Goal: Communication & Community: Answer question/provide support

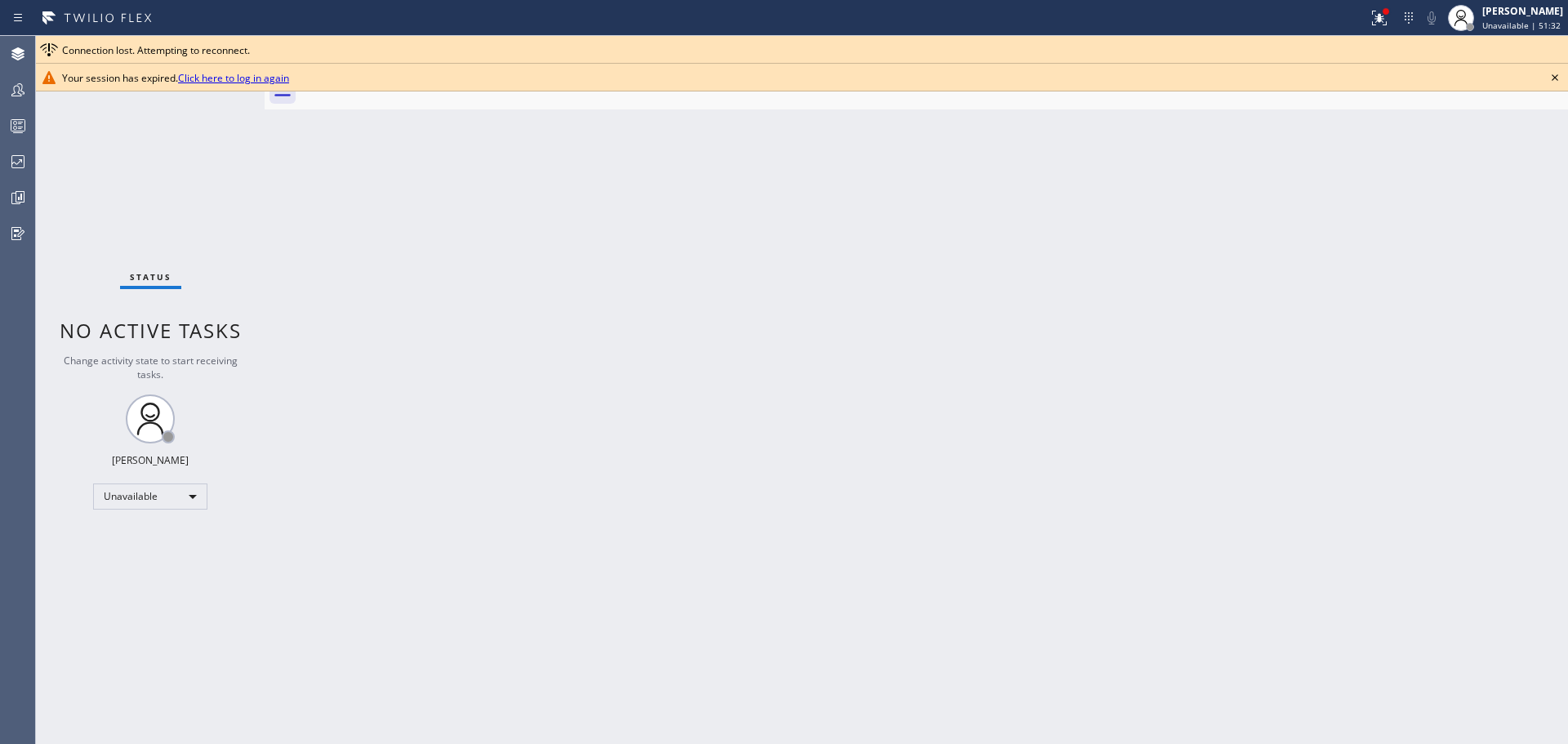
click at [286, 78] on link "Click here to log in again" at bounding box center [233, 77] width 111 height 14
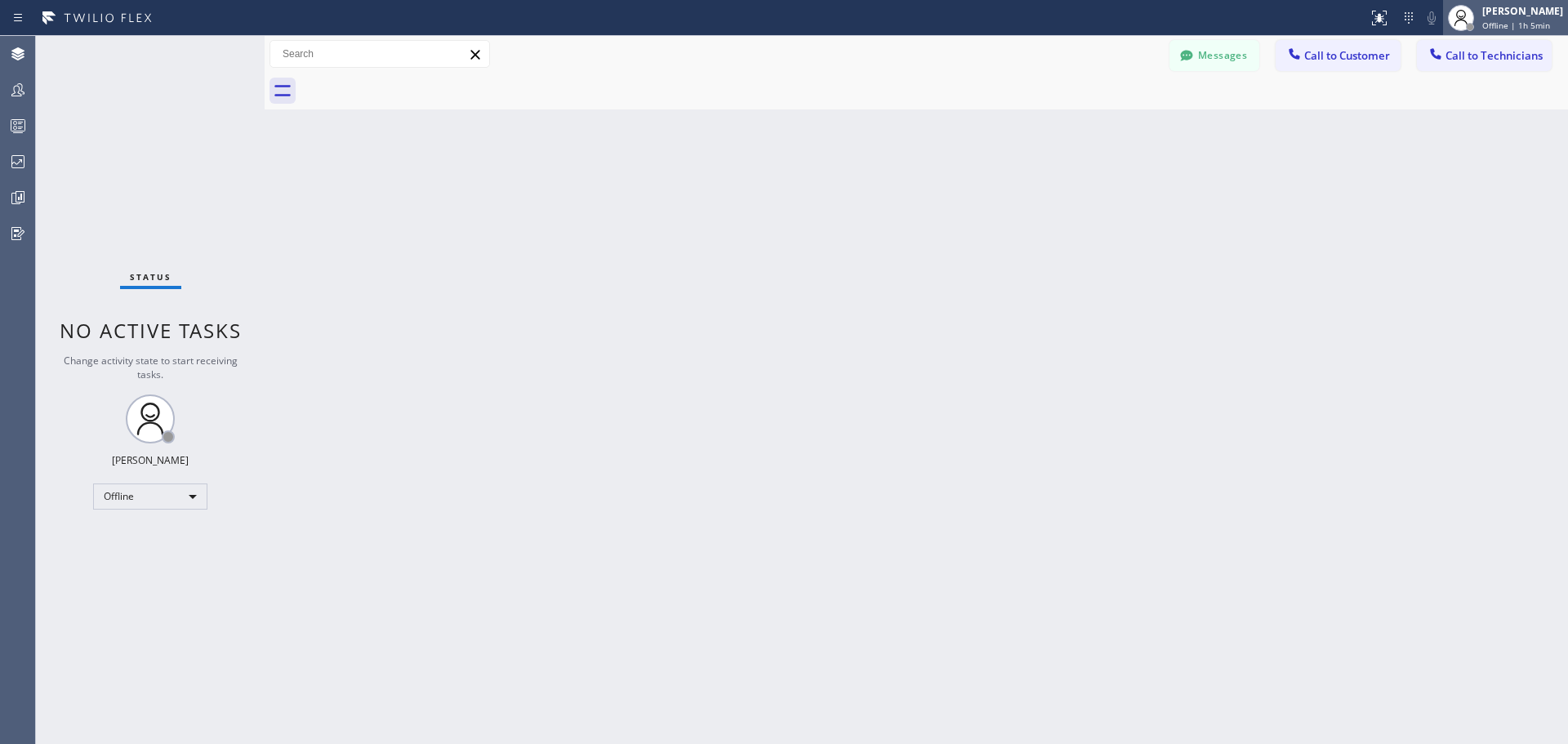
click at [1493, 11] on div "[PERSON_NAME]" at bounding box center [1523, 11] width 81 height 14
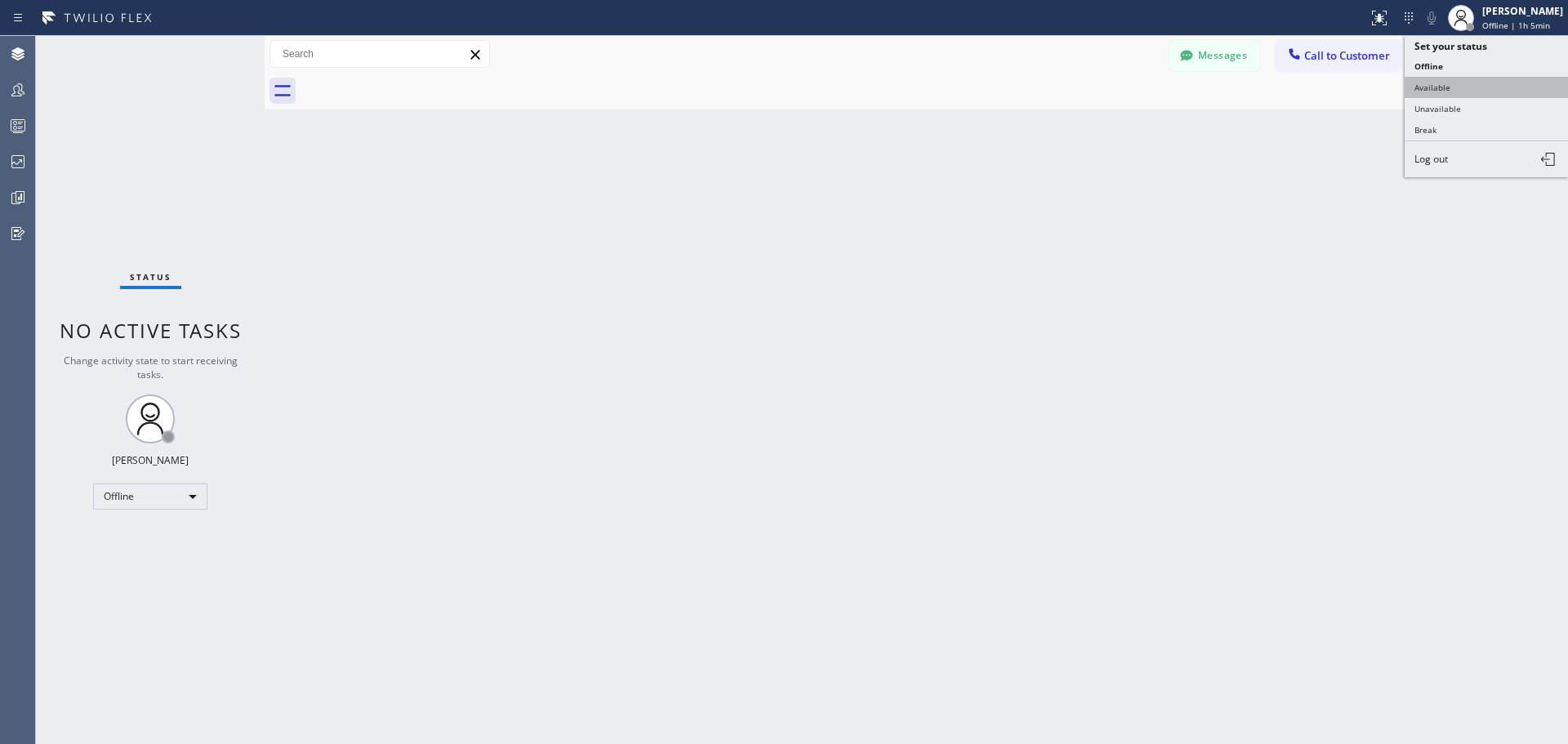
click at [1472, 86] on button "Available" at bounding box center [1487, 87] width 163 height 21
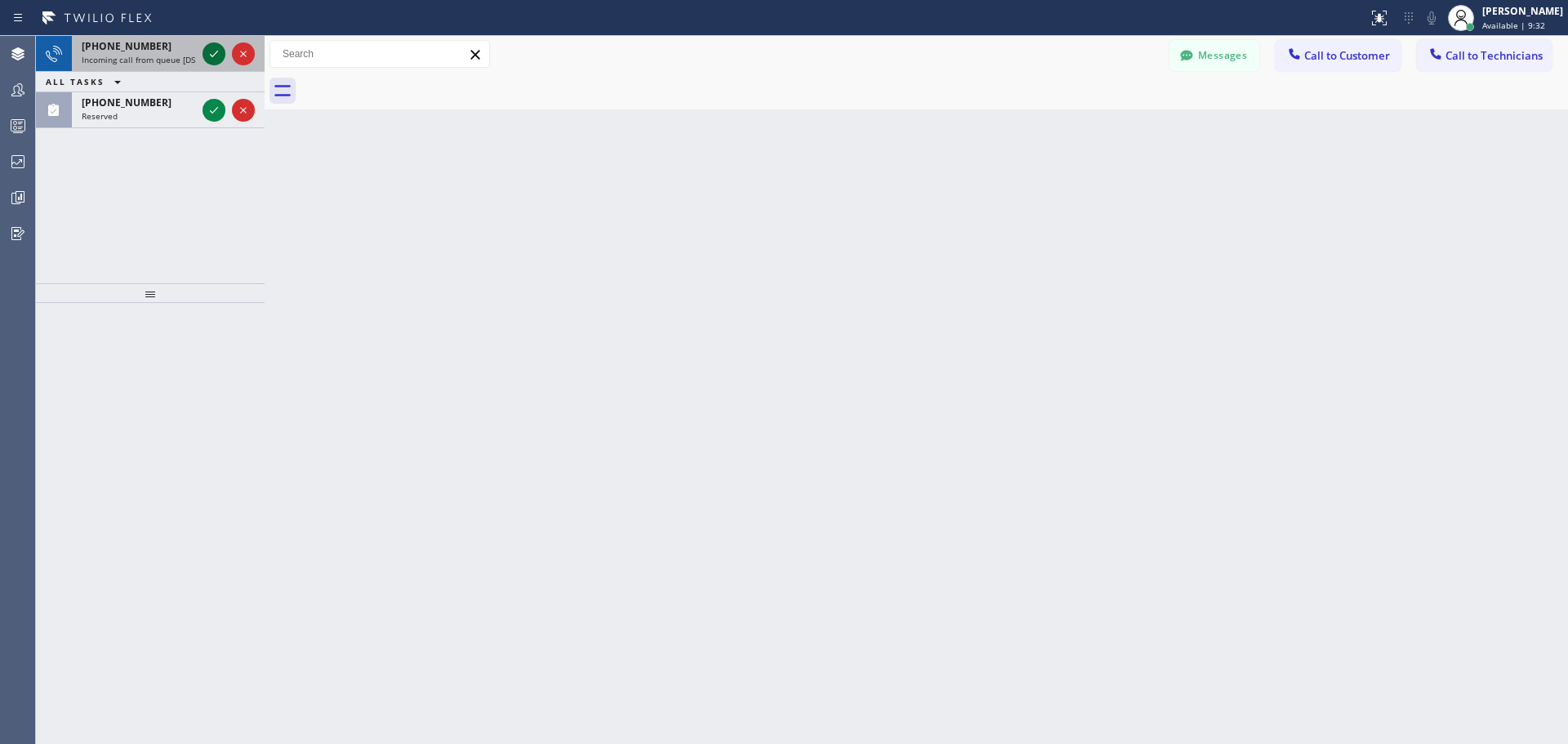
click at [216, 55] on icon at bounding box center [214, 54] width 20 height 20
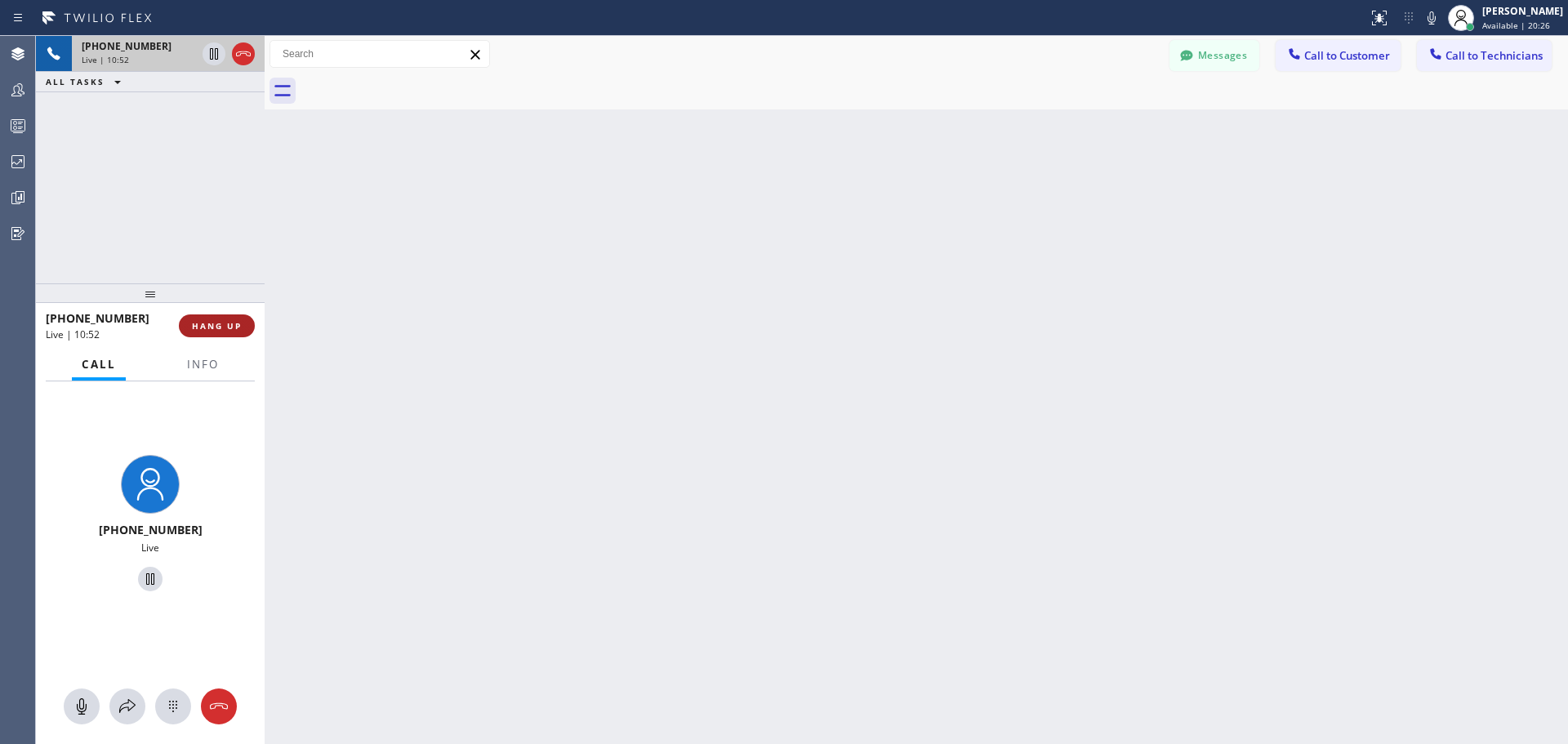
click at [228, 328] on span "HANG UP" at bounding box center [217, 326] width 50 height 11
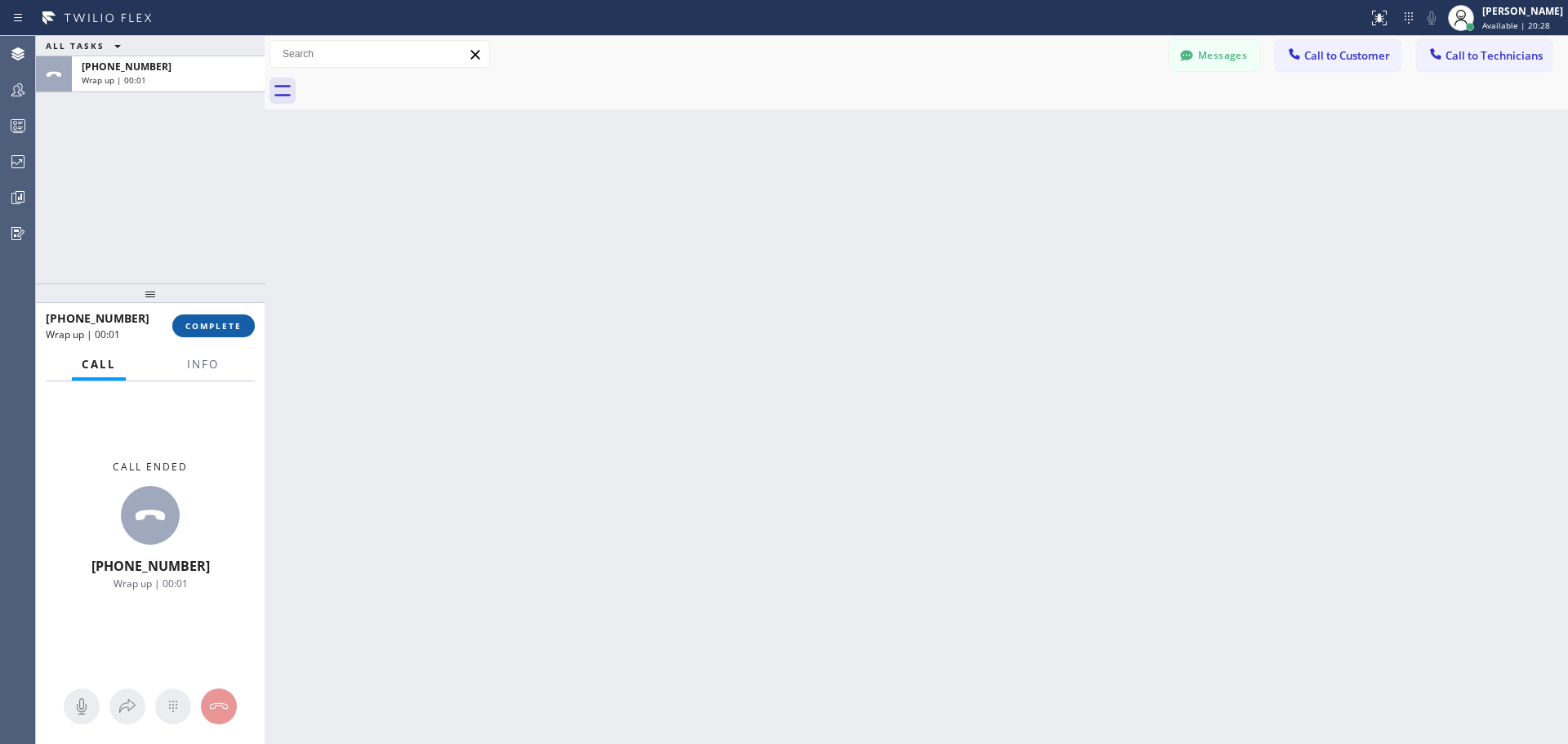
click at [228, 328] on span "COMPLETE" at bounding box center [213, 326] width 56 height 11
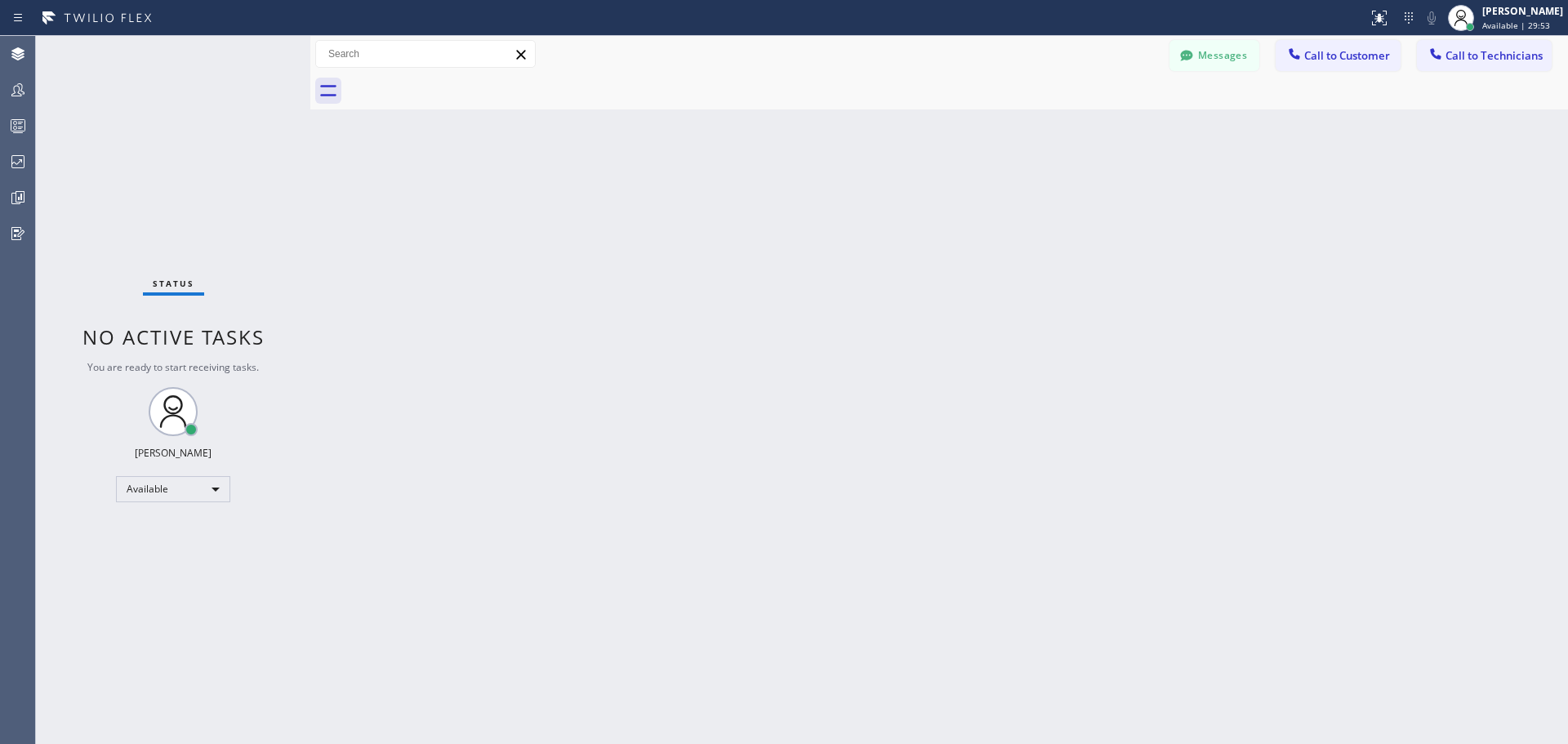
drag, startPoint x: 267, startPoint y: 56, endPoint x: 313, endPoint y: 56, distance: 46.0
click at [311, 56] on div at bounding box center [311, 390] width 0 height 709
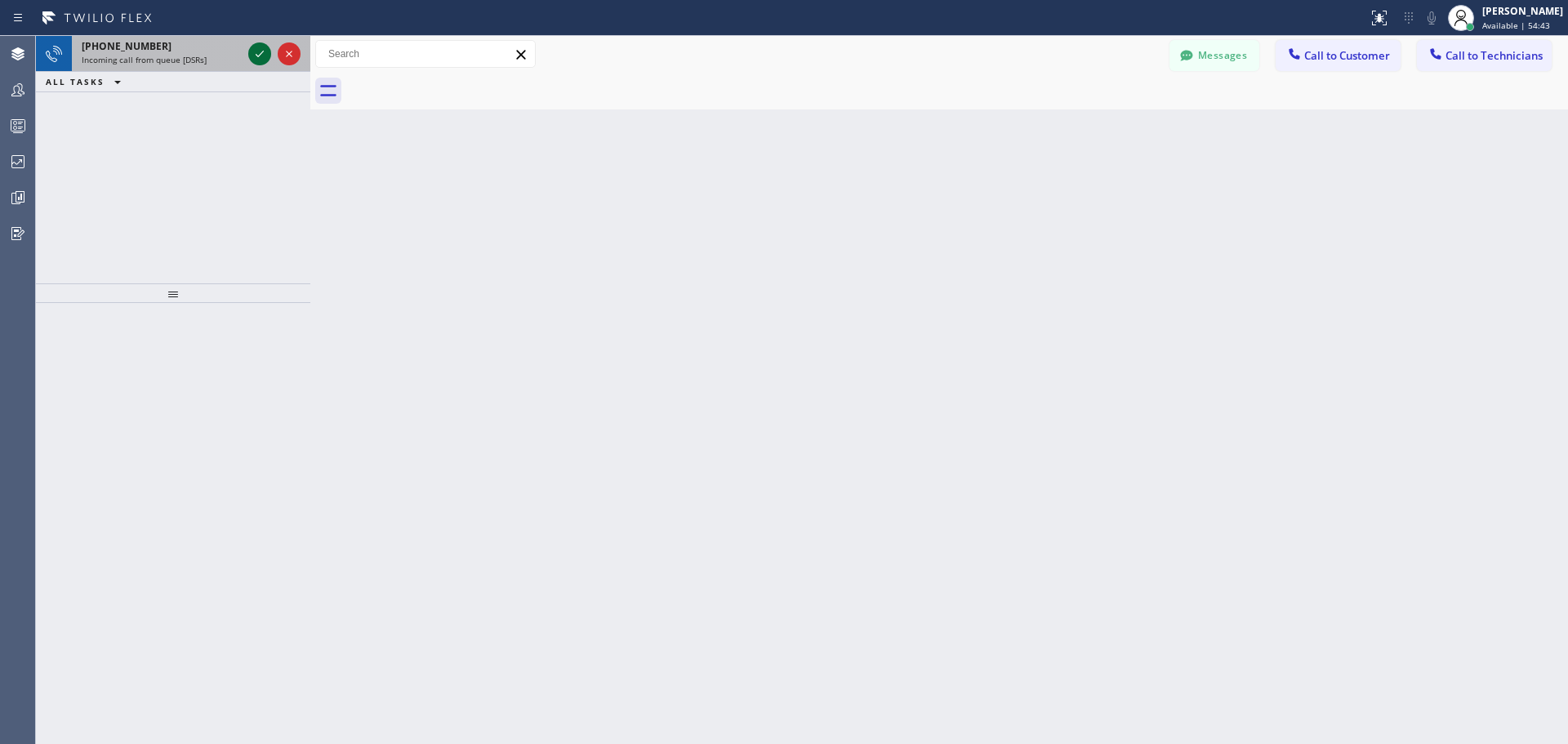
click at [261, 48] on icon at bounding box center [259, 54] width 20 height 20
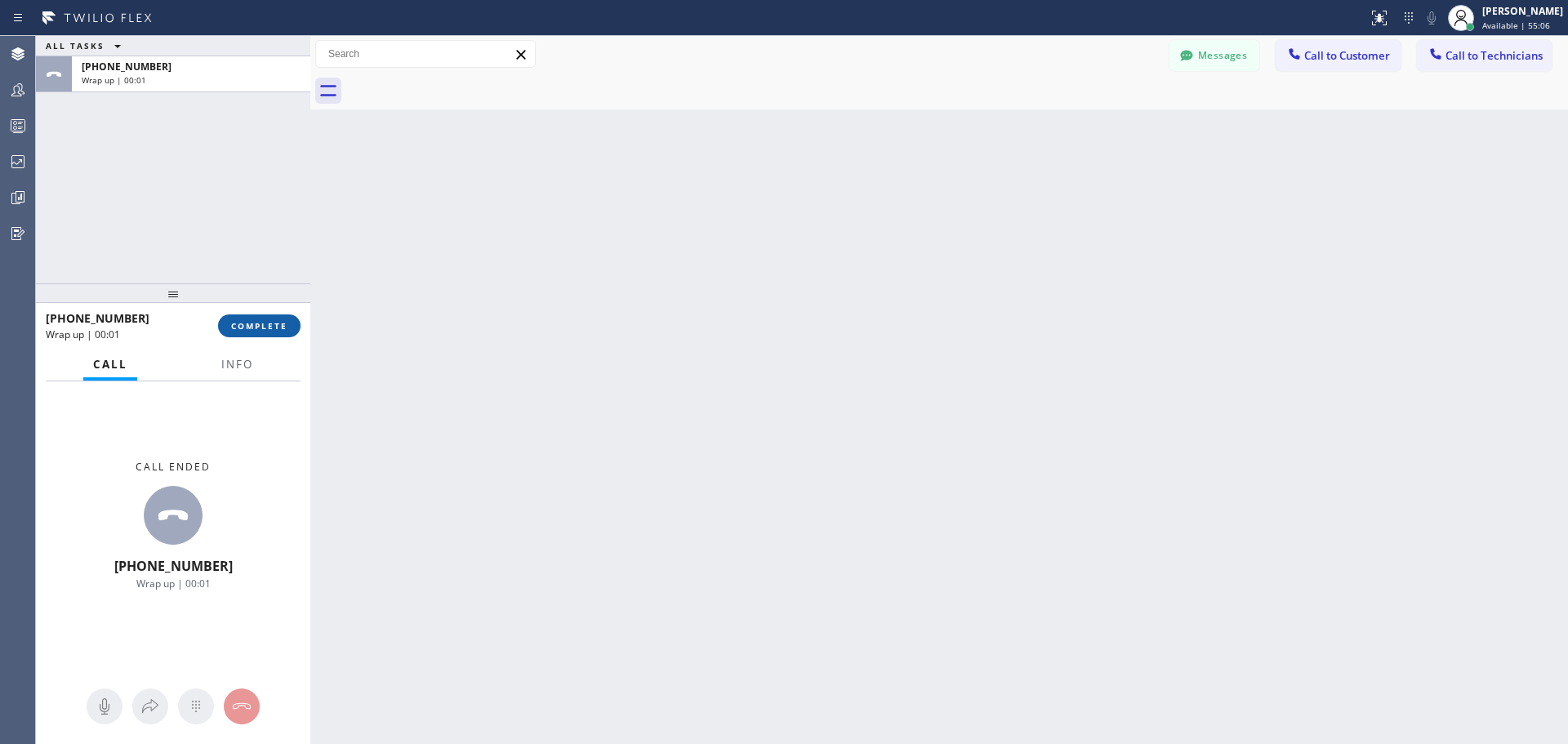
click at [261, 330] on span "COMPLETE" at bounding box center [259, 326] width 56 height 11
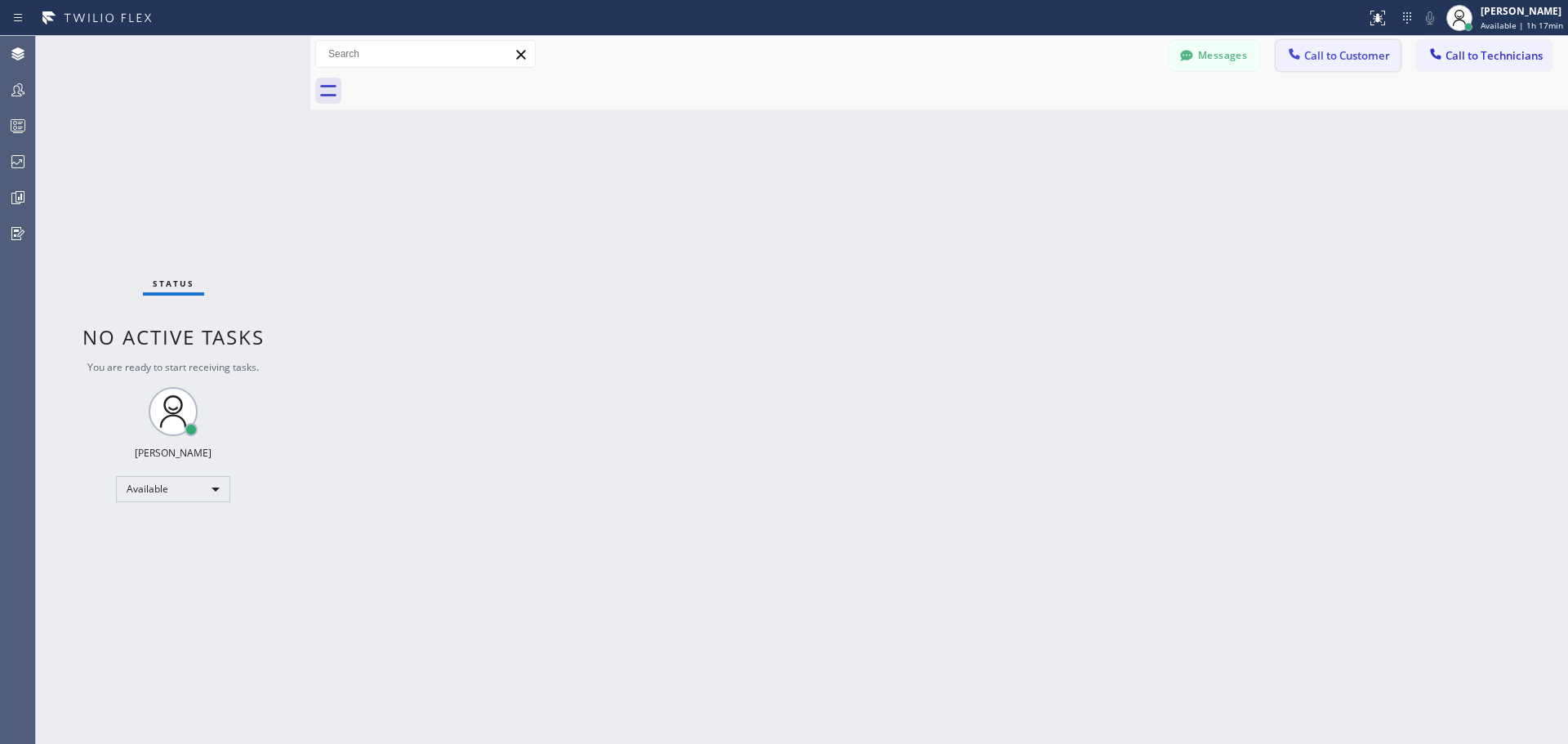
click at [1361, 61] on span "Call to Customer" at bounding box center [1347, 55] width 86 height 14
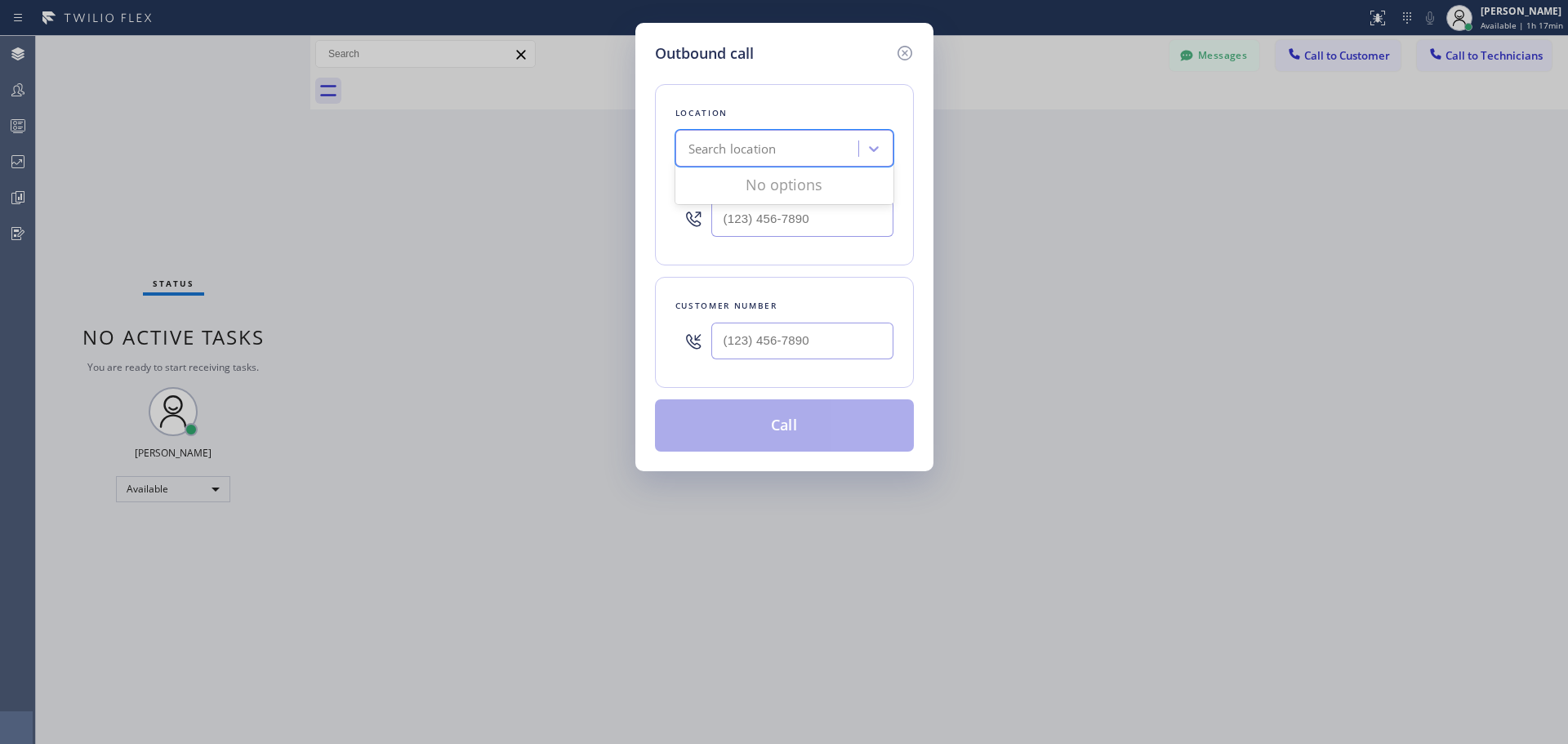
click at [766, 145] on div "Search location" at bounding box center [732, 149] width 88 height 19
type input "CSM"
click at [769, 170] on div "Home Alliance CSM" at bounding box center [785, 183] width 218 height 30
type input "[PHONE_NUMBER]"
drag, startPoint x: 766, startPoint y: 329, endPoint x: 773, endPoint y: 356, distance: 27.9
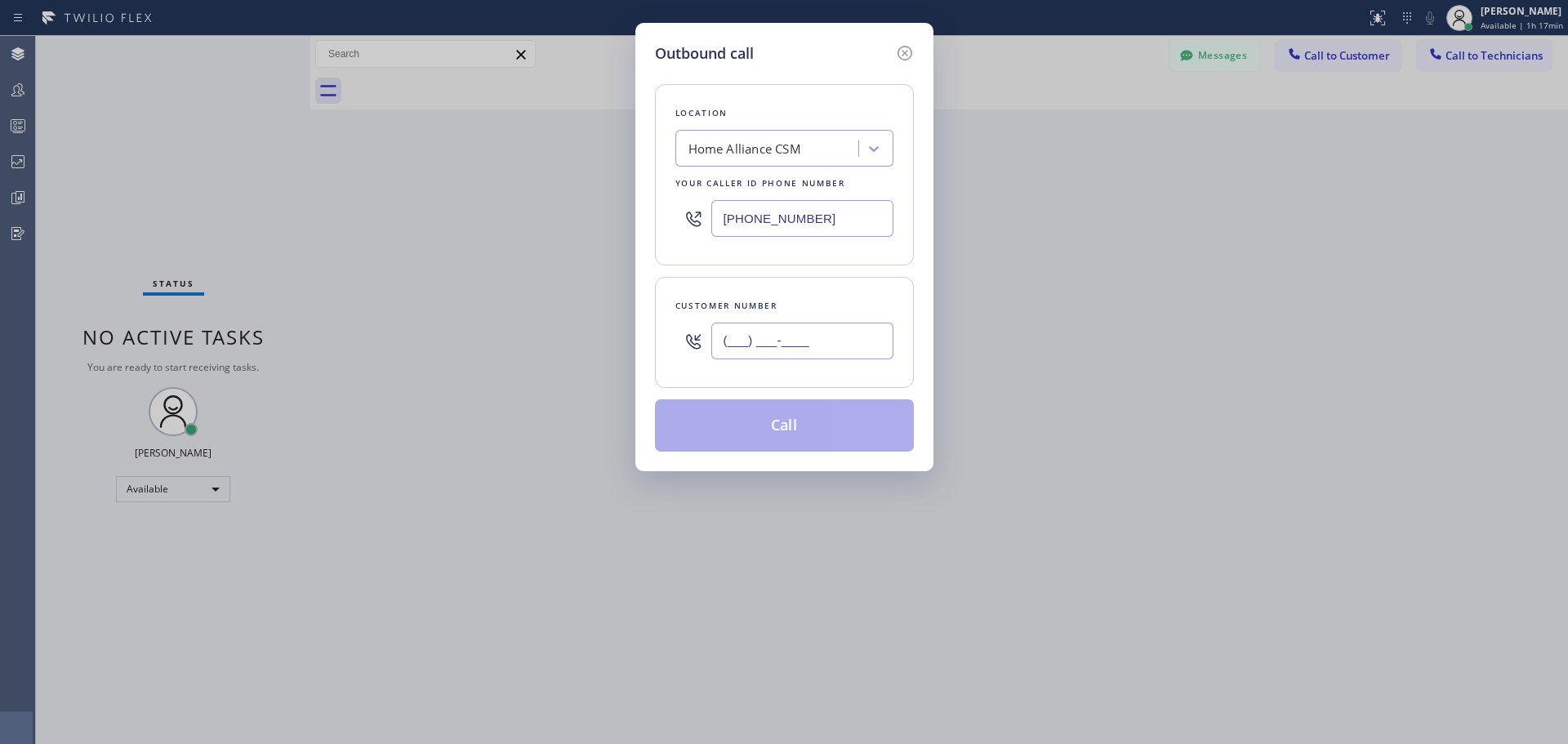
click at [767, 329] on input "(___) ___-____" at bounding box center [802, 340] width 183 height 36
paste input "360) 392-8587"
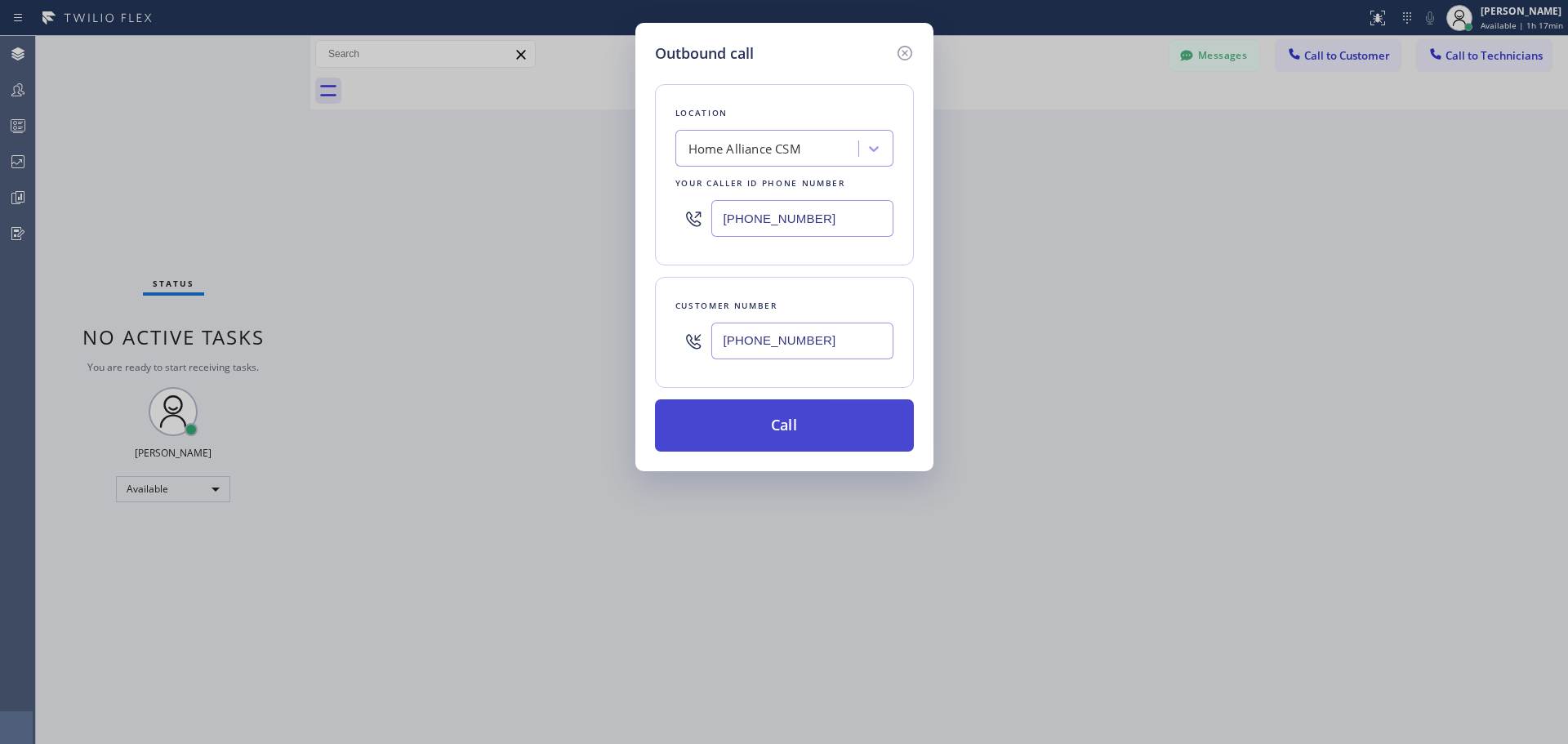
type input "[PHONE_NUMBER]"
click at [862, 427] on button "Call" at bounding box center [784, 426] width 259 height 53
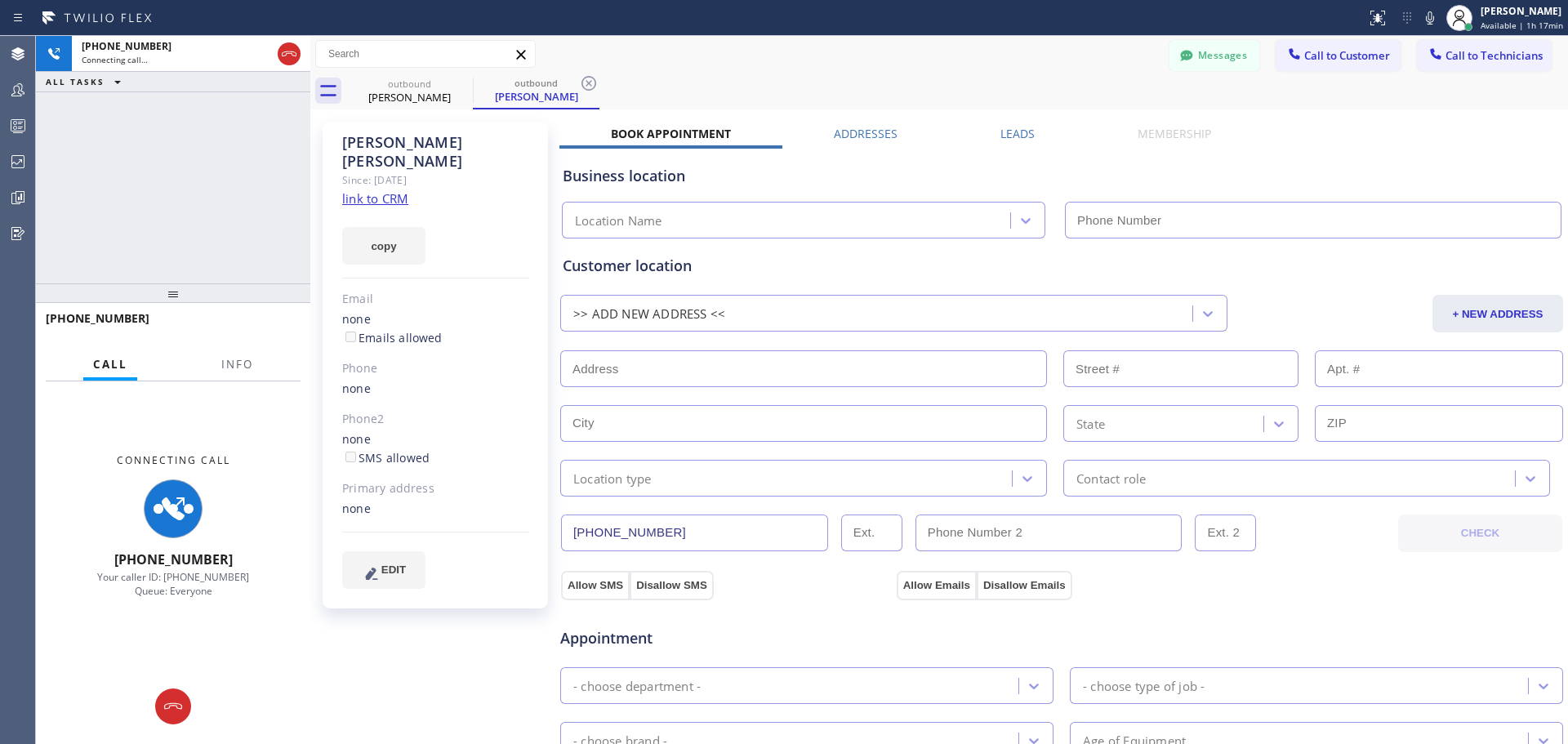
type input "[PHONE_NUMBER]"
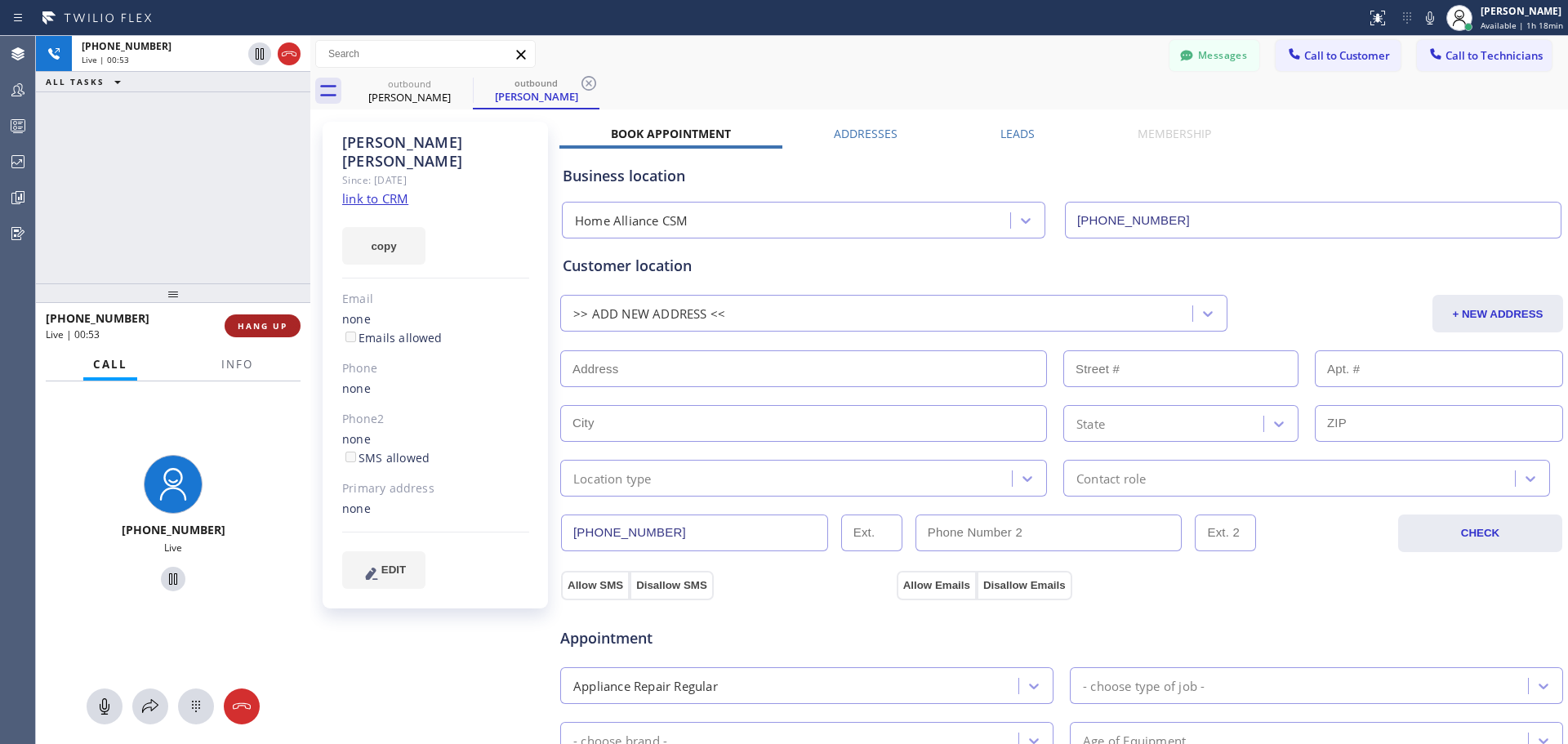
click at [294, 320] on button "HANG UP" at bounding box center [262, 326] width 76 height 23
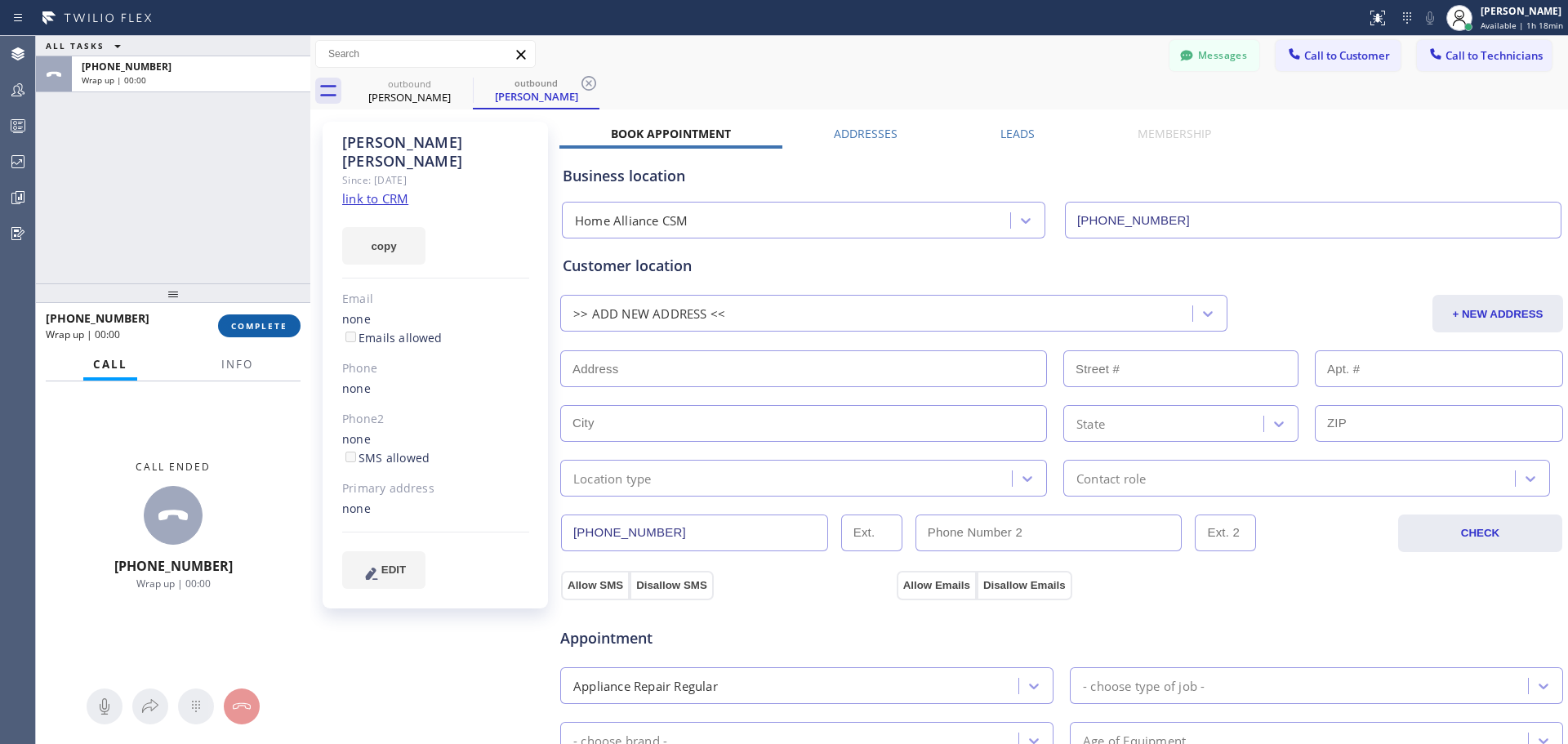
click at [288, 330] on button "COMPLETE" at bounding box center [259, 326] width 82 height 23
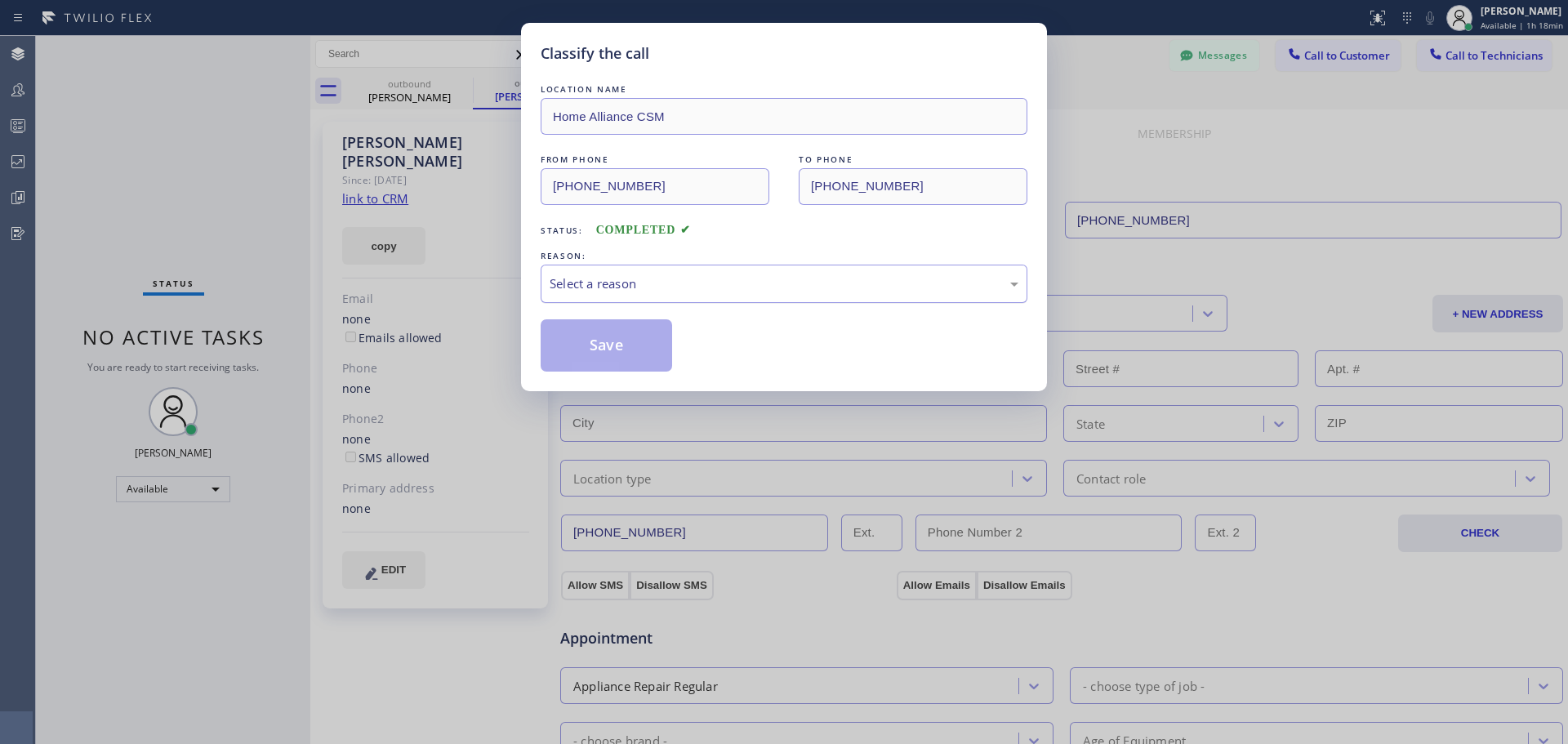
click at [681, 283] on div "Select a reason" at bounding box center [784, 284] width 468 height 19
click at [624, 345] on button "Save" at bounding box center [607, 345] width 132 height 53
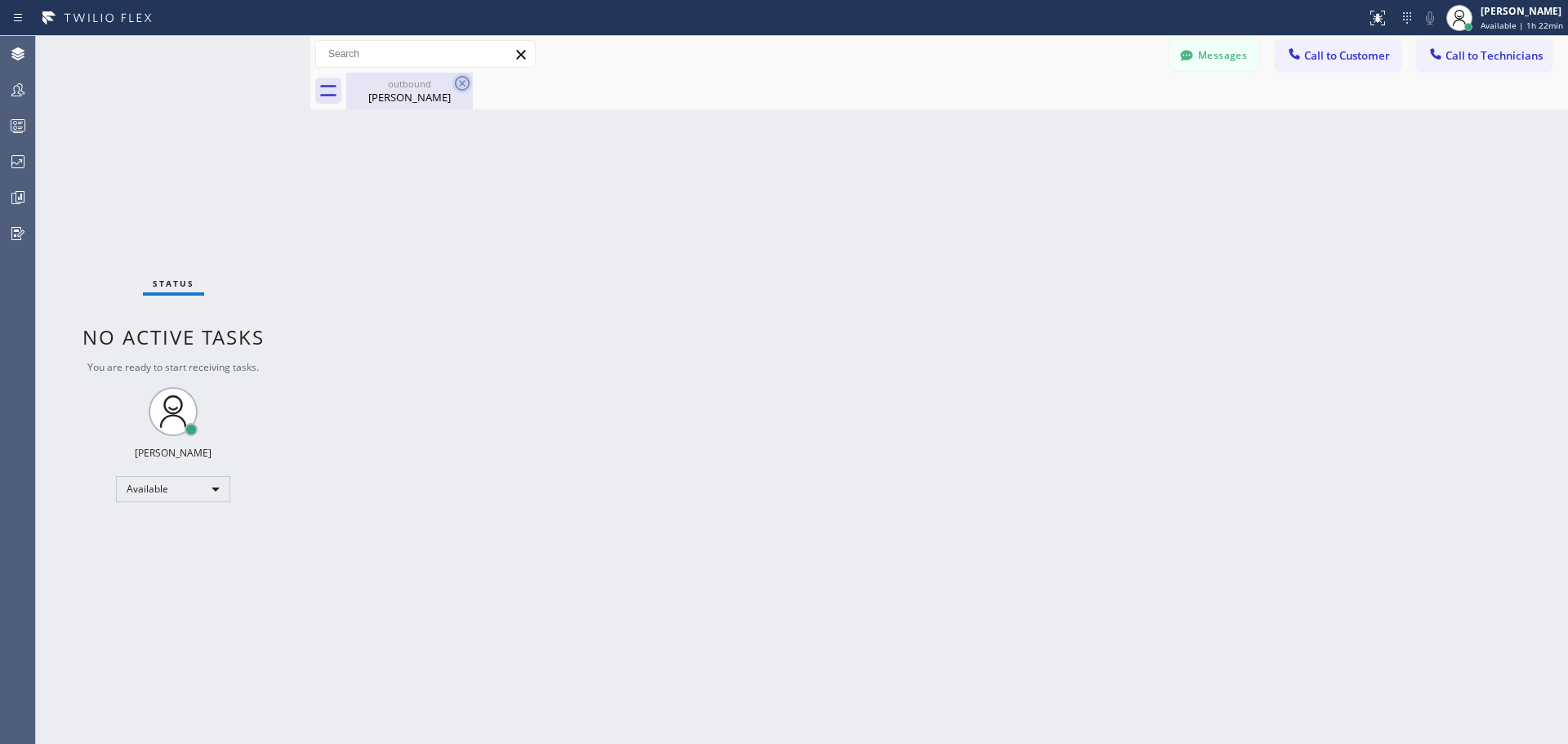
click at [465, 83] on icon at bounding box center [462, 83] width 20 height 20
click at [418, 94] on div "[PERSON_NAME]" at bounding box center [409, 97] width 123 height 14
click at [1361, 61] on span "Call to Customer" at bounding box center [1347, 55] width 86 height 14
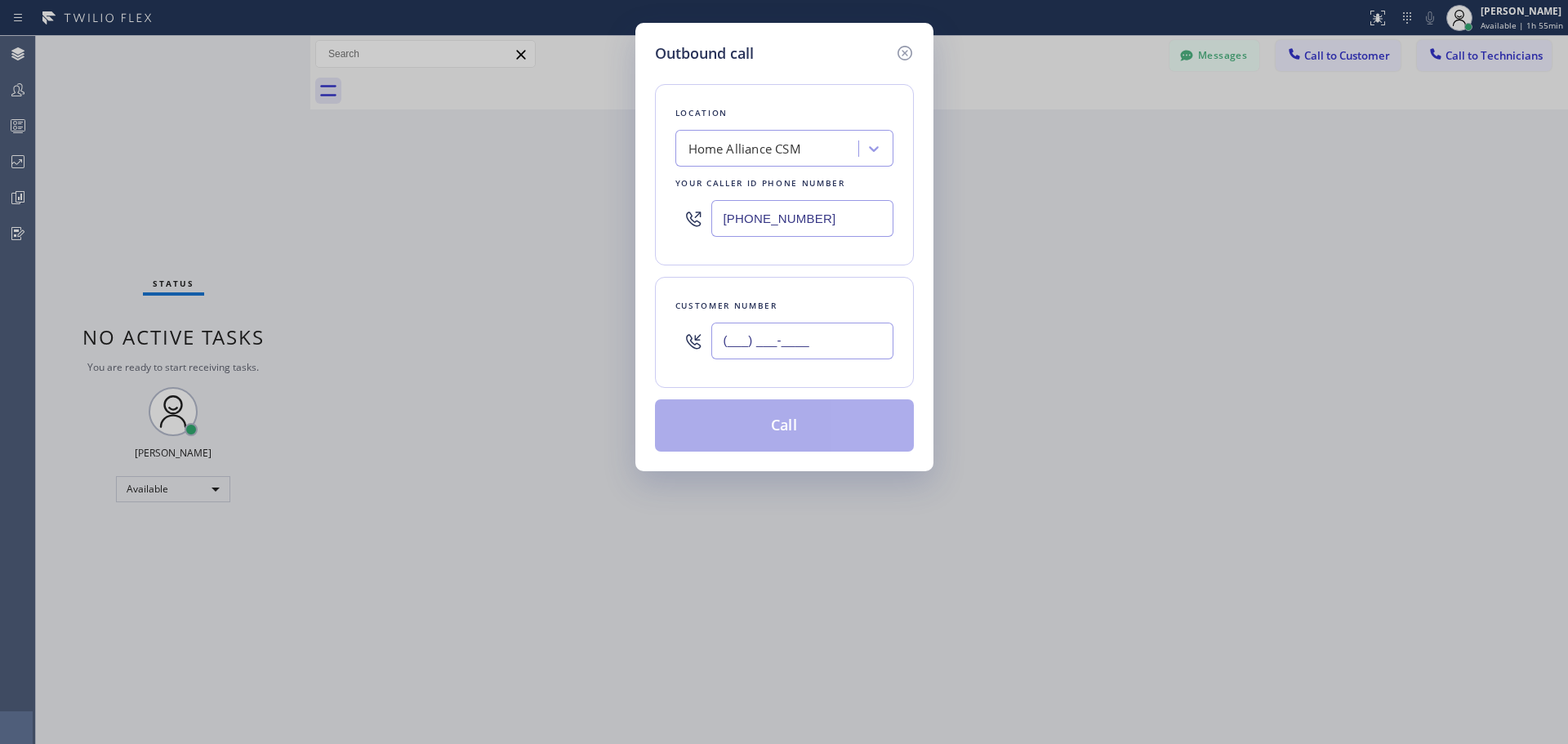
click at [780, 352] on input "(___) ___-____" at bounding box center [802, 340] width 183 height 36
paste input "310) 649-3236"
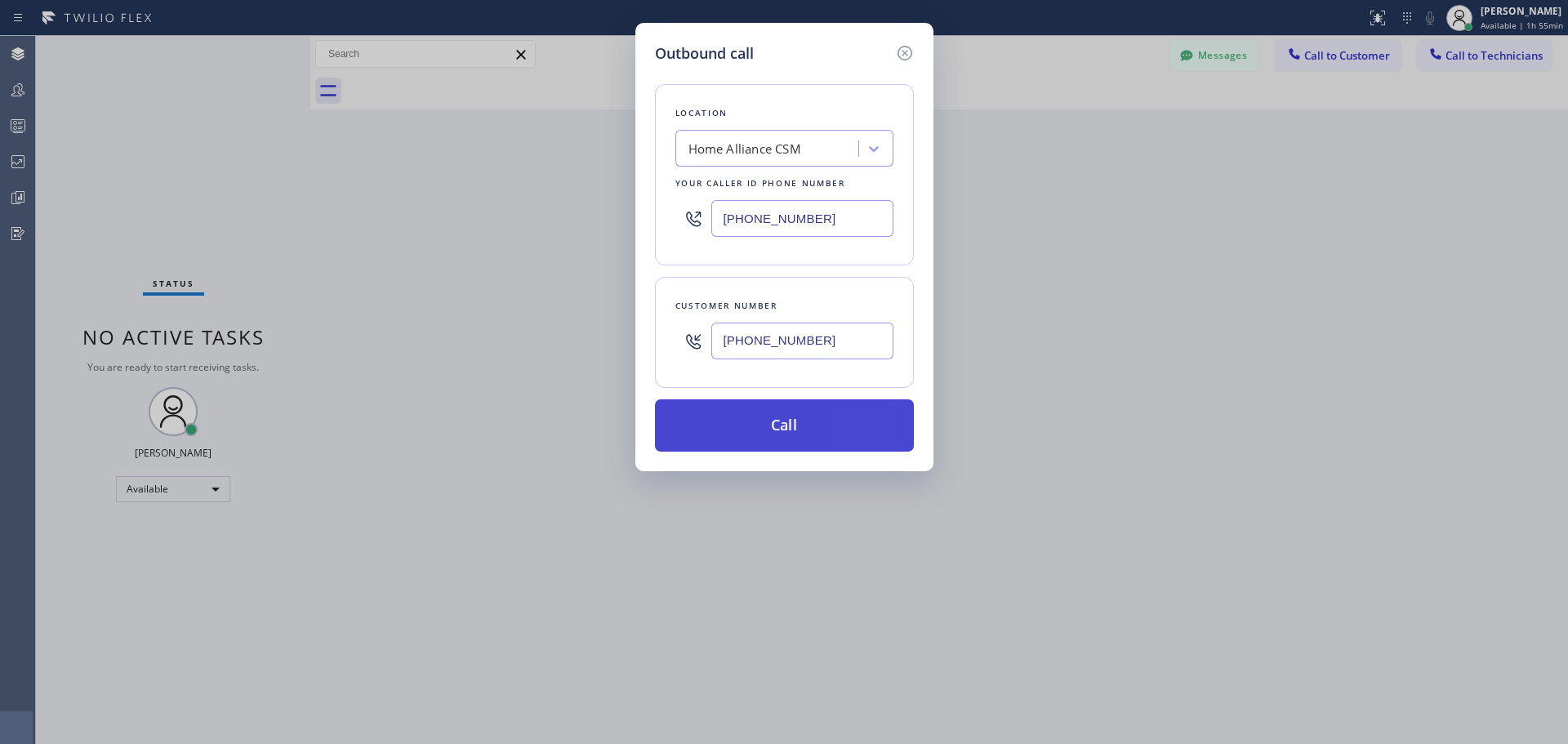
type input "[PHONE_NUMBER]"
click at [808, 420] on button "Call" at bounding box center [784, 426] width 259 height 53
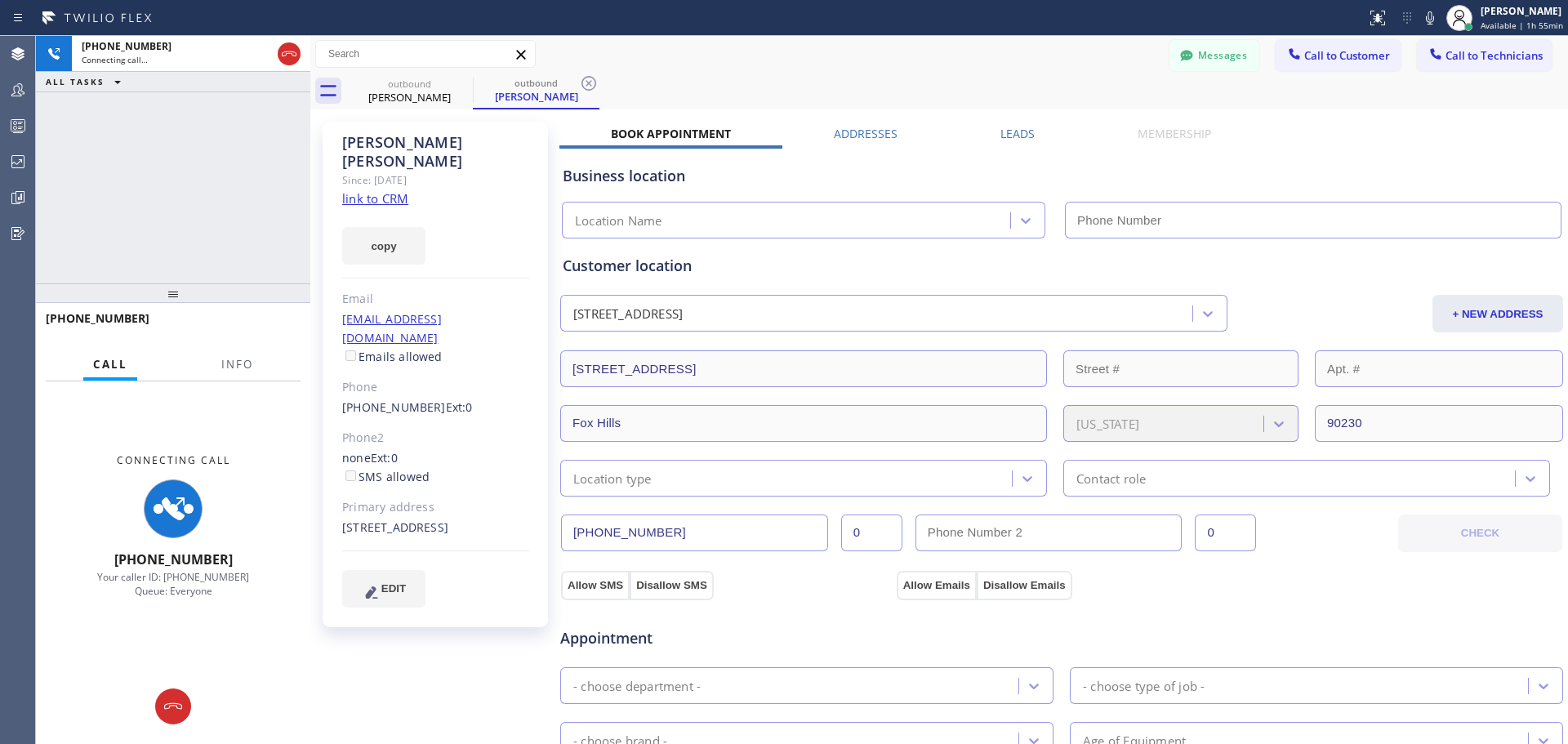
type input "[PHONE_NUMBER]"
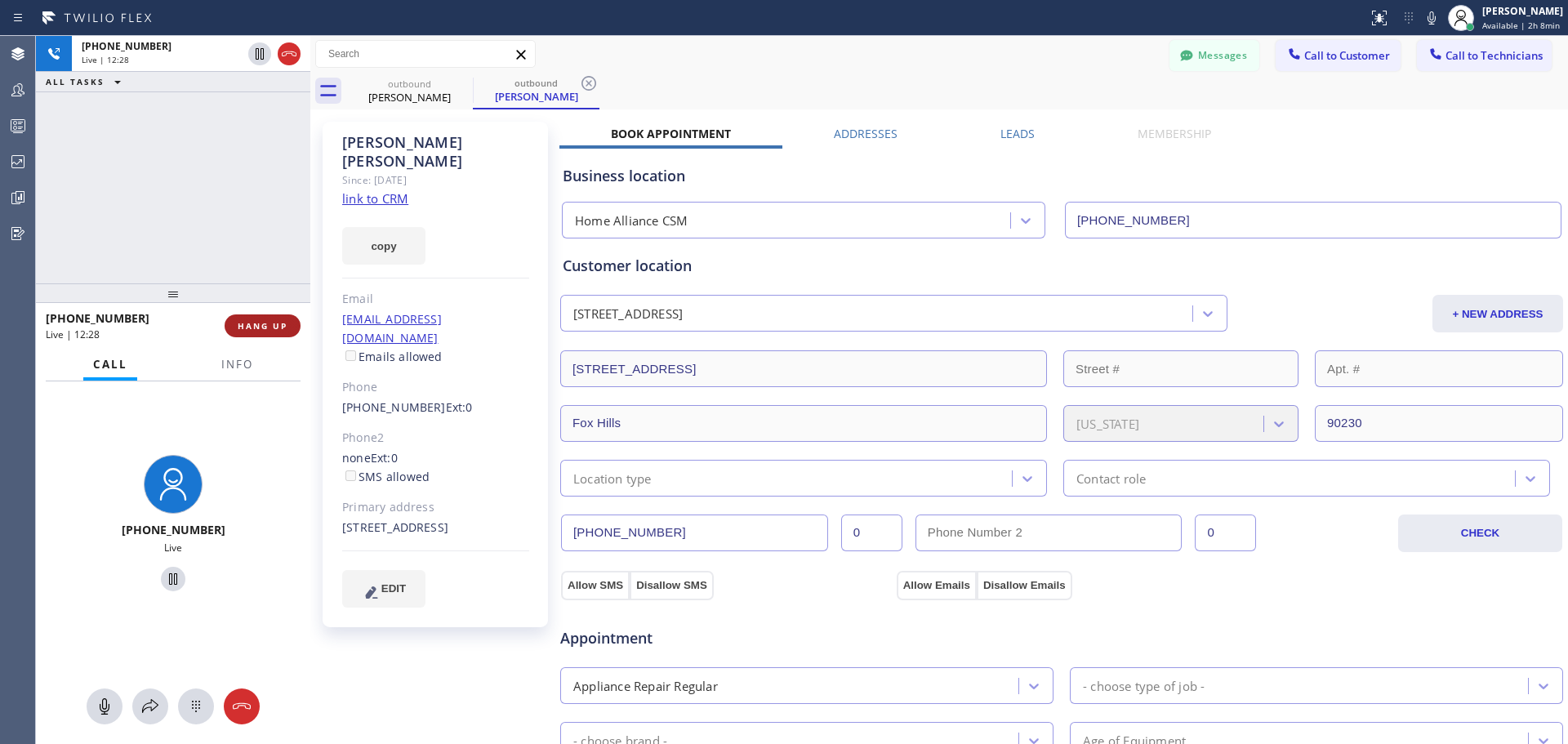
click at [266, 323] on span "HANG UP" at bounding box center [263, 326] width 50 height 11
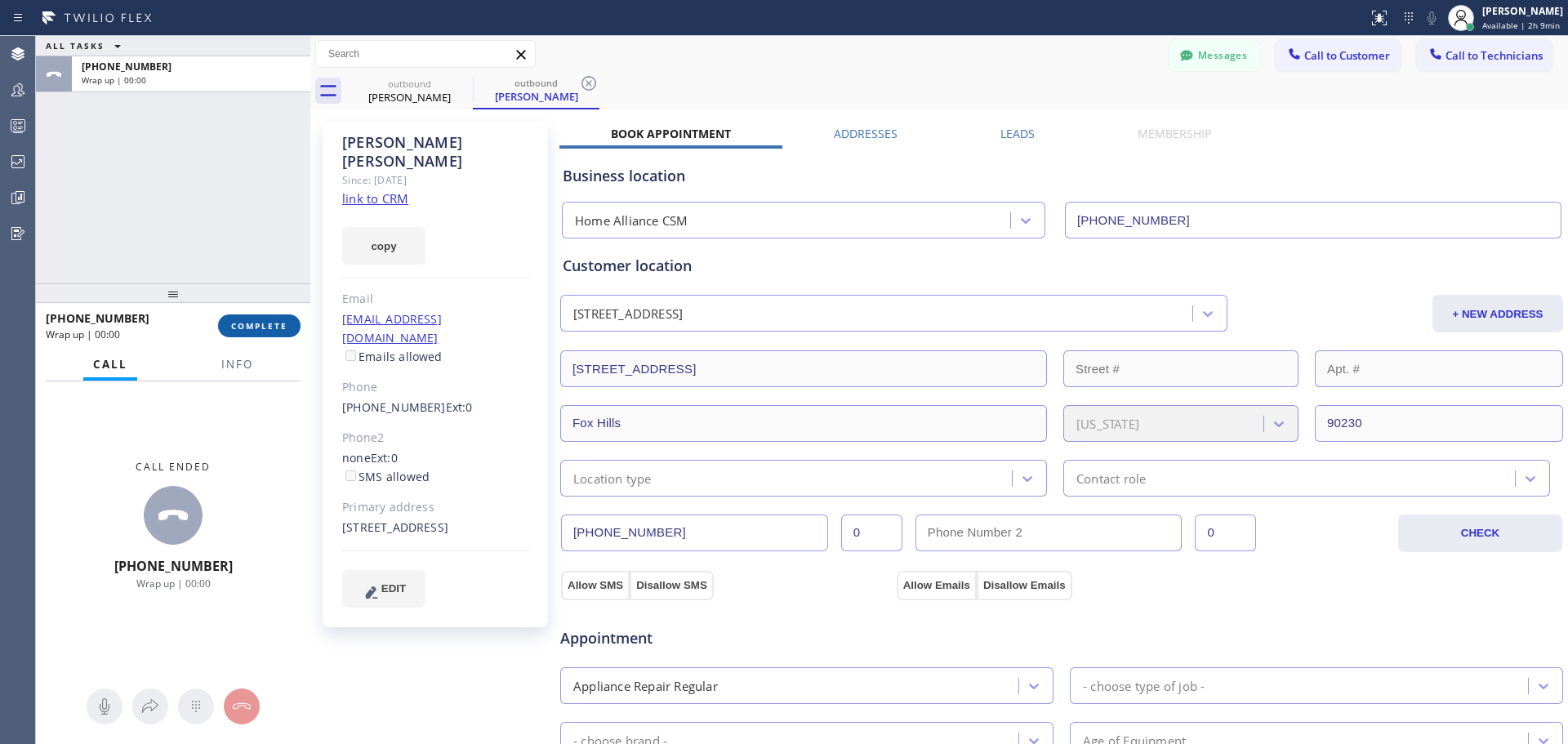
click at [272, 335] on button "COMPLETE" at bounding box center [259, 326] width 82 height 23
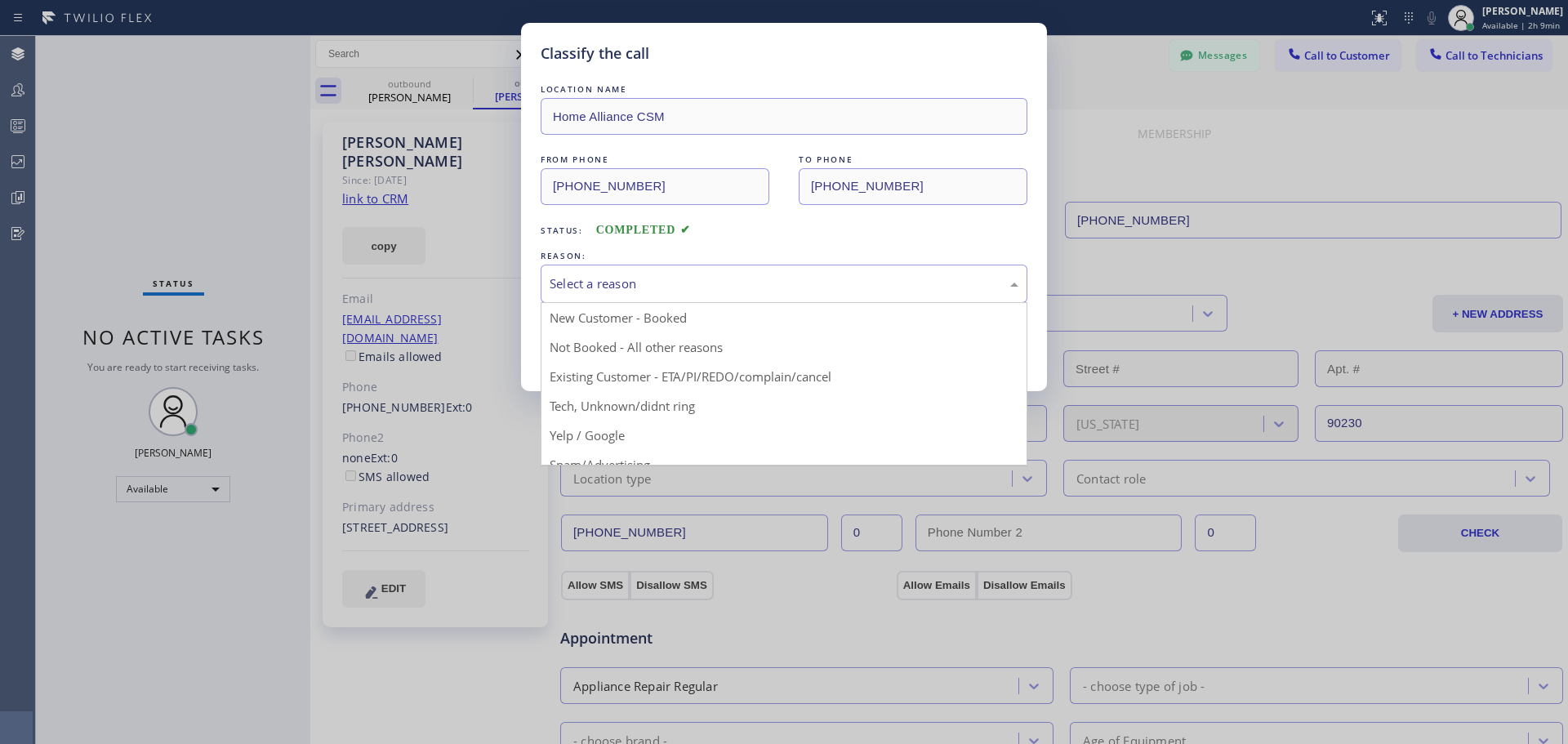
click at [792, 278] on div "Select a reason" at bounding box center [784, 284] width 468 height 19
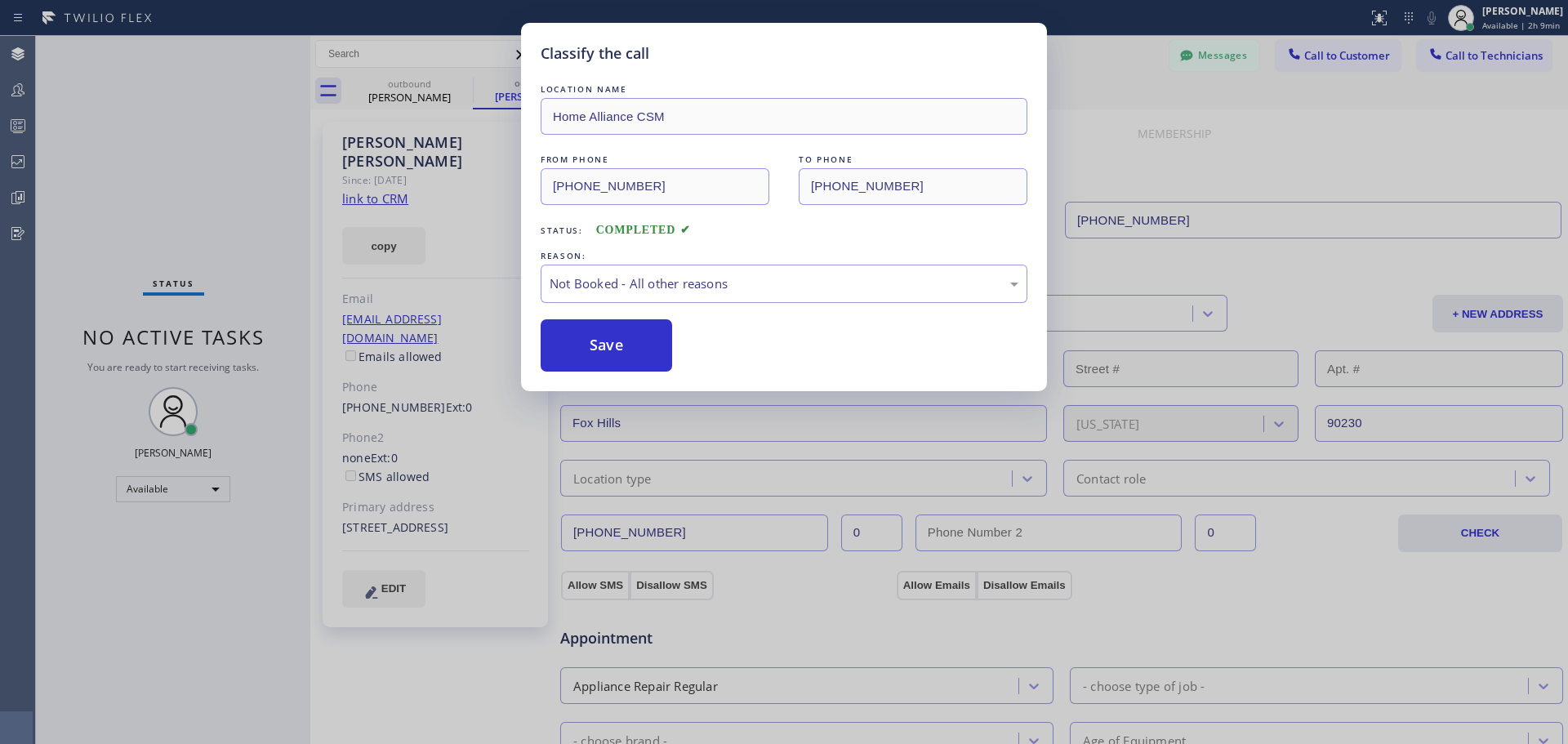
drag, startPoint x: 617, startPoint y: 351, endPoint x: 1032, endPoint y: 164, distance: 455.2
click at [618, 351] on button "Save" at bounding box center [607, 345] width 132 height 53
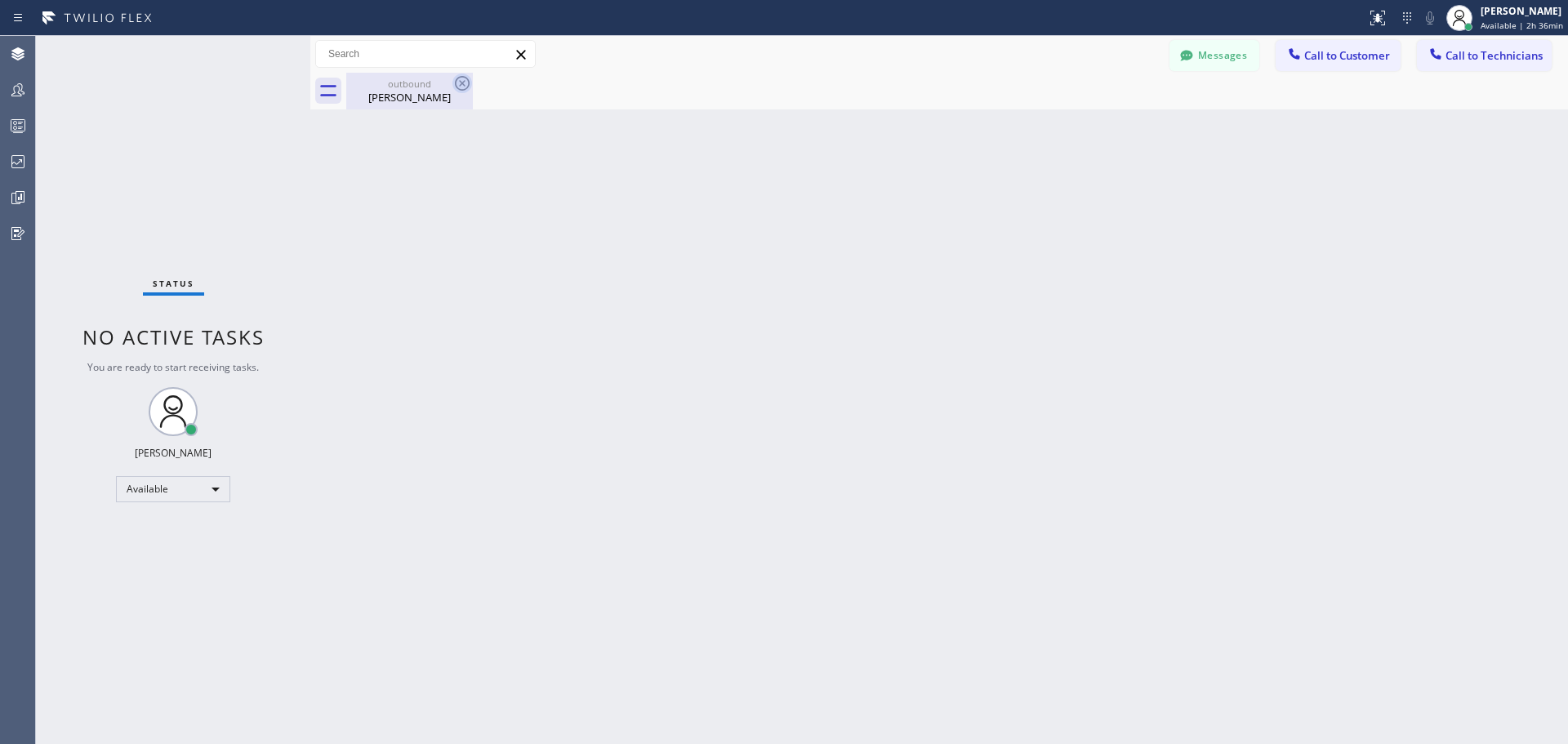
click at [467, 85] on icon at bounding box center [462, 83] width 20 height 20
click at [453, 81] on icon at bounding box center [462, 83] width 20 height 20
click at [465, 83] on icon at bounding box center [462, 83] width 20 height 20
click at [464, 84] on icon at bounding box center [462, 82] width 14 height 14
click at [452, 77] on icon at bounding box center [462, 83] width 20 height 20
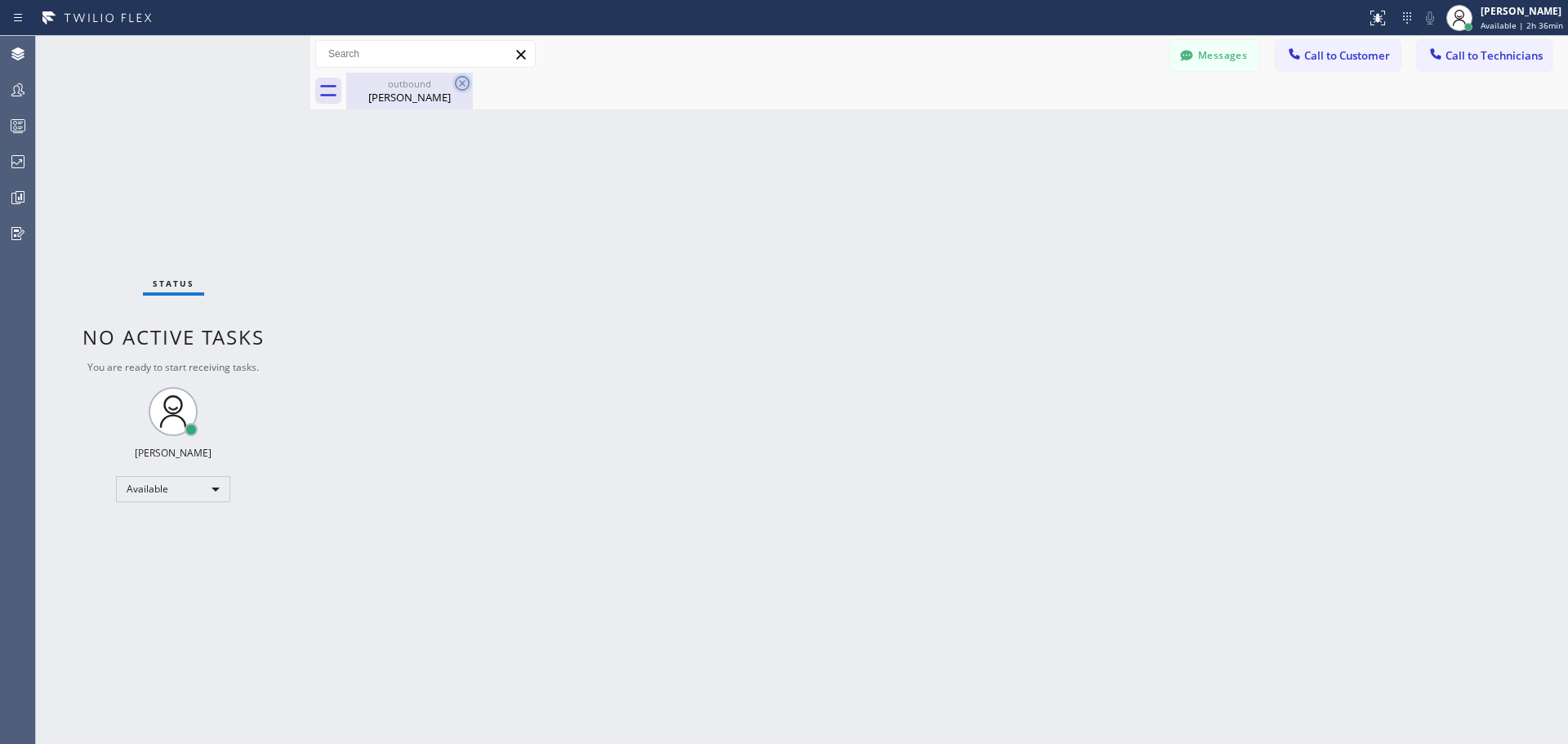
click at [460, 83] on icon at bounding box center [462, 83] width 20 height 20
click at [413, 90] on div "[PERSON_NAME]" at bounding box center [409, 97] width 123 height 14
click at [1324, 61] on span "Call to Customer" at bounding box center [1347, 55] width 86 height 14
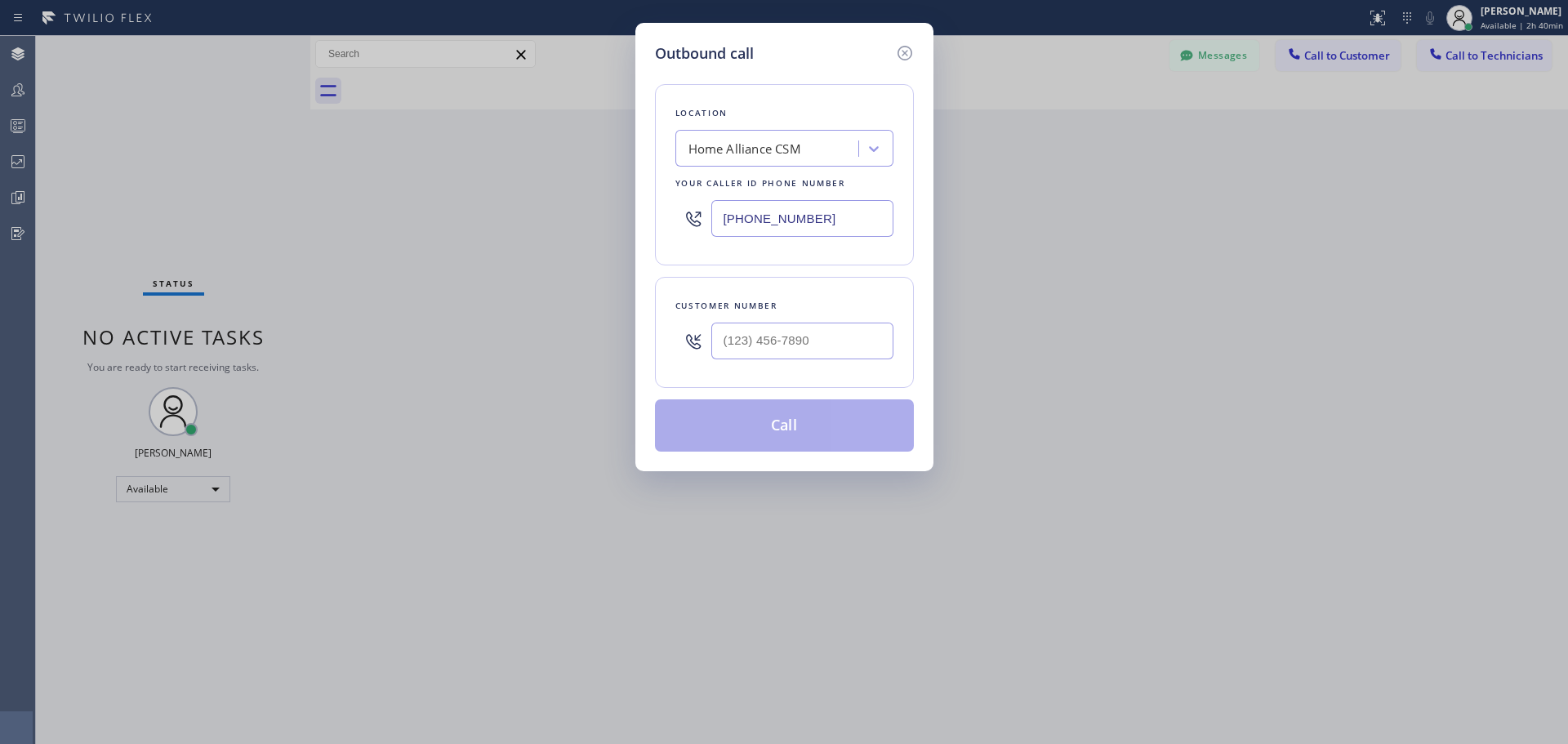
type input "(___) ___-____"
click at [811, 352] on input "(___) ___-____" at bounding box center [802, 340] width 183 height 36
paste input "text"
click at [747, 340] on input "text" at bounding box center [802, 340] width 183 height 36
paste input "(___) ___-____"
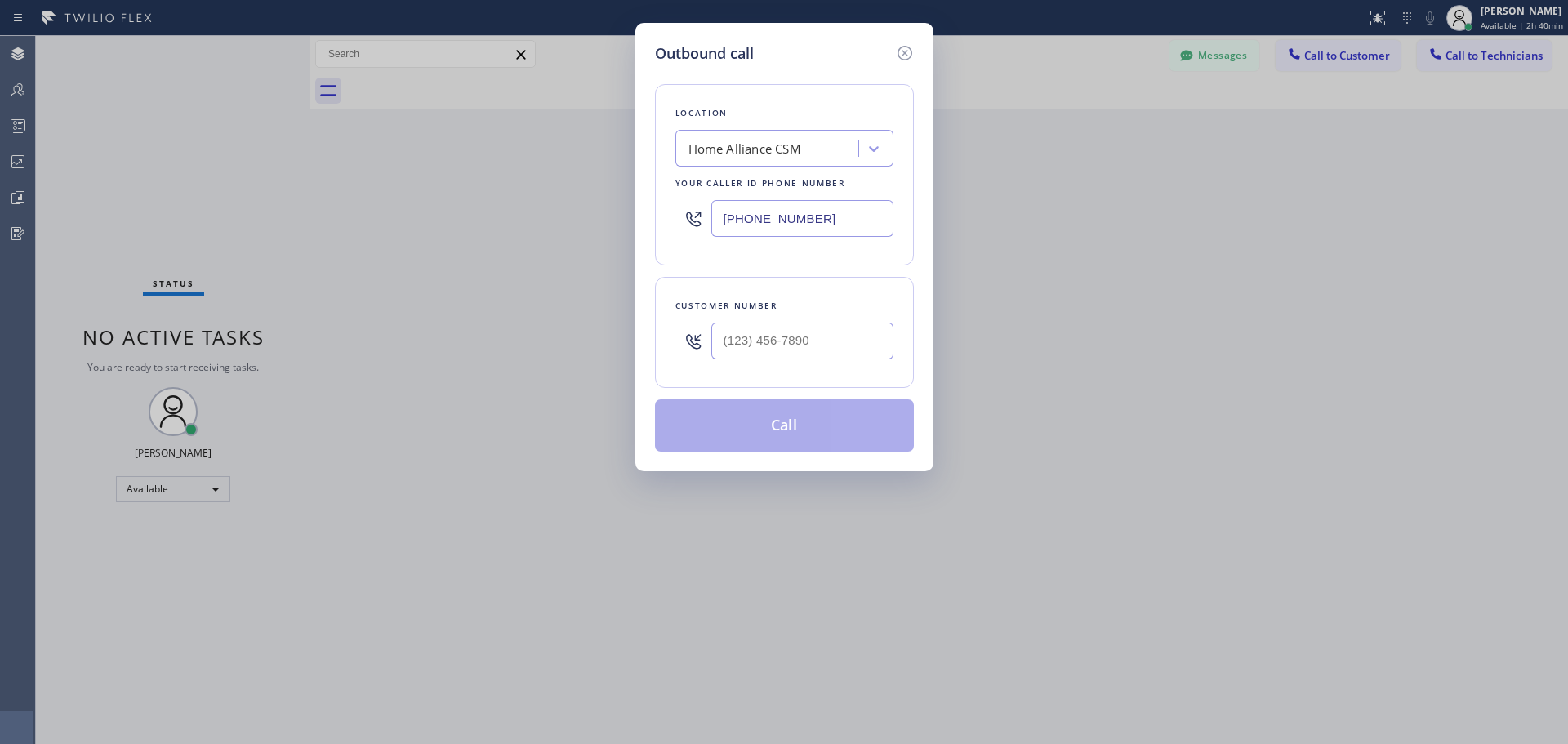
type input "(___) ___-____"
click at [731, 339] on input "(___) ___-____" at bounding box center [802, 340] width 183 height 36
paste input "81) 865-2931"
click at [735, 340] on input "(_81) 865-2931" at bounding box center [802, 340] width 183 height 36
drag, startPoint x: 538, startPoint y: 259, endPoint x: 314, endPoint y: 128, distance: 259.5
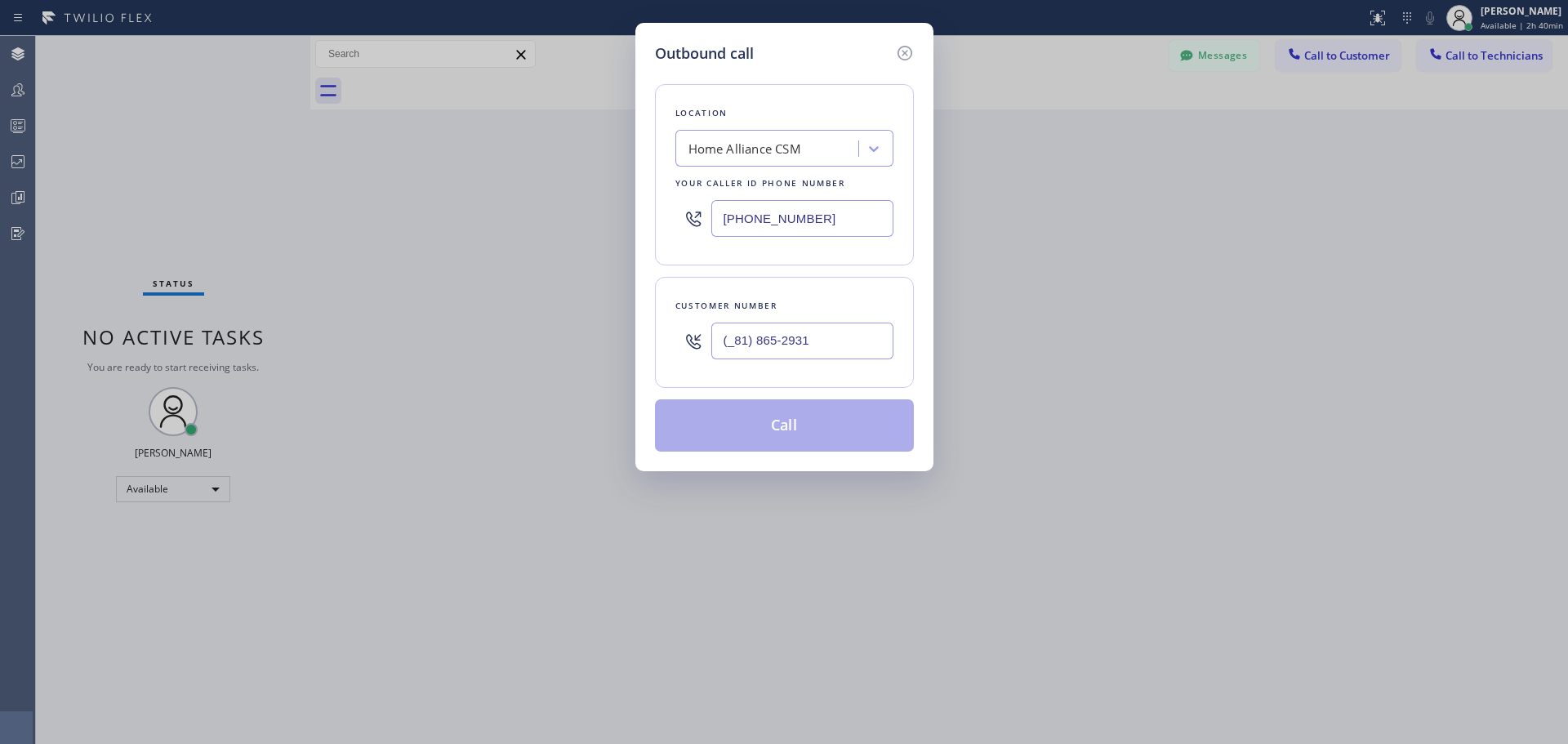
click at [312, 126] on div "Outbound call Location Home Alliance CSM Your caller id phone number [PHONE_NUM…" at bounding box center [784, 372] width 1568 height 744
paste input "818) 652-9312"
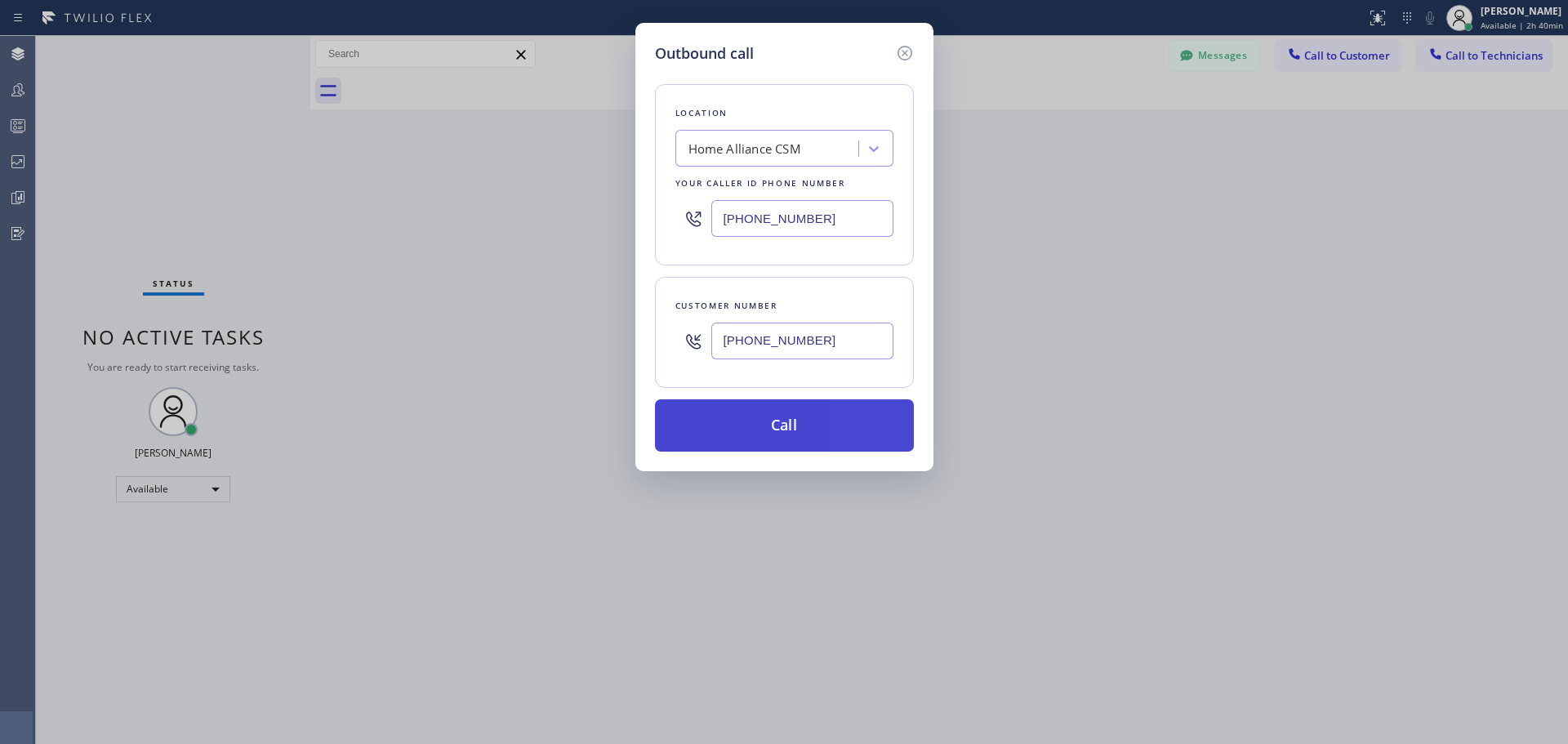
type input "[PHONE_NUMBER]"
click at [793, 436] on button "Call" at bounding box center [784, 426] width 259 height 53
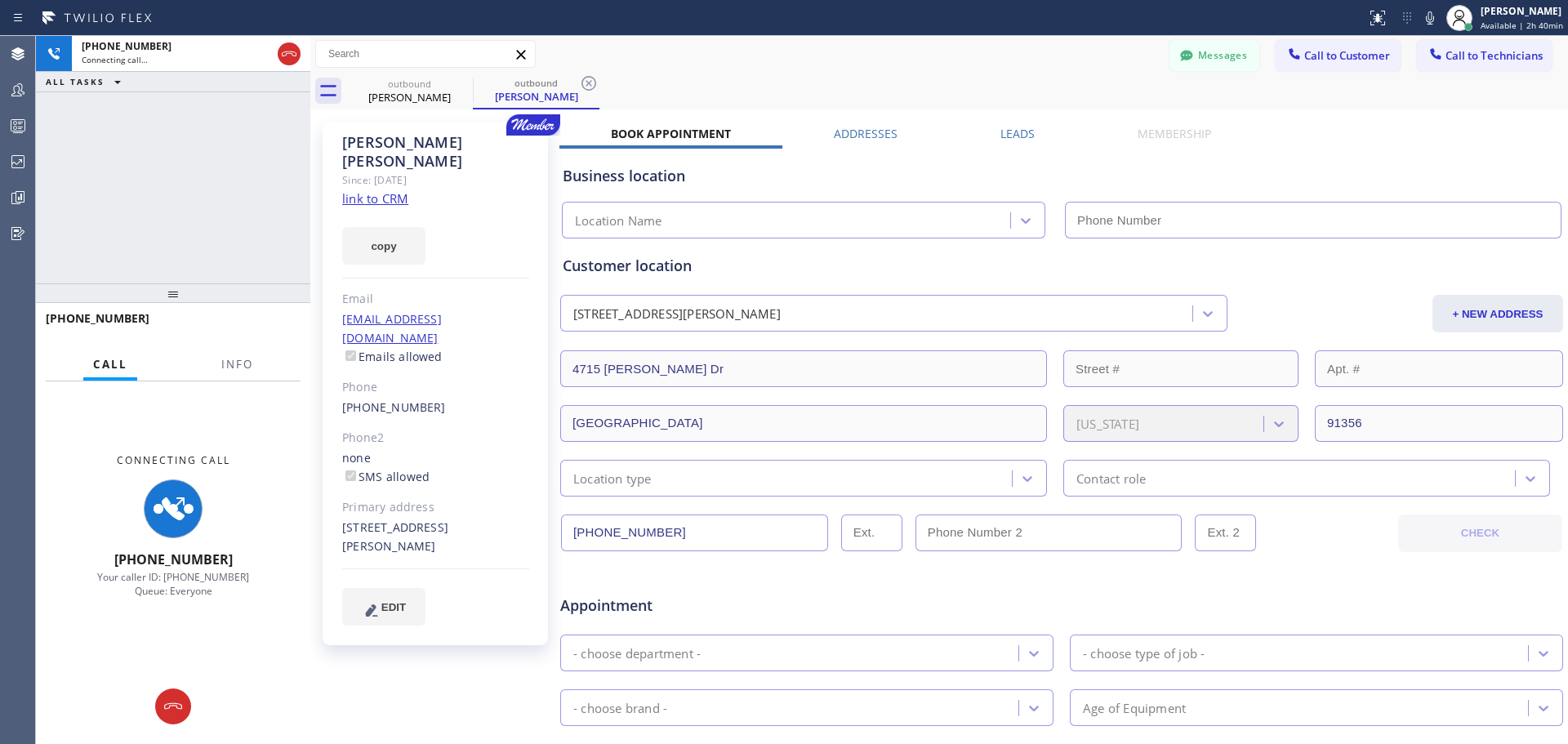
type input "[PHONE_NUMBER]"
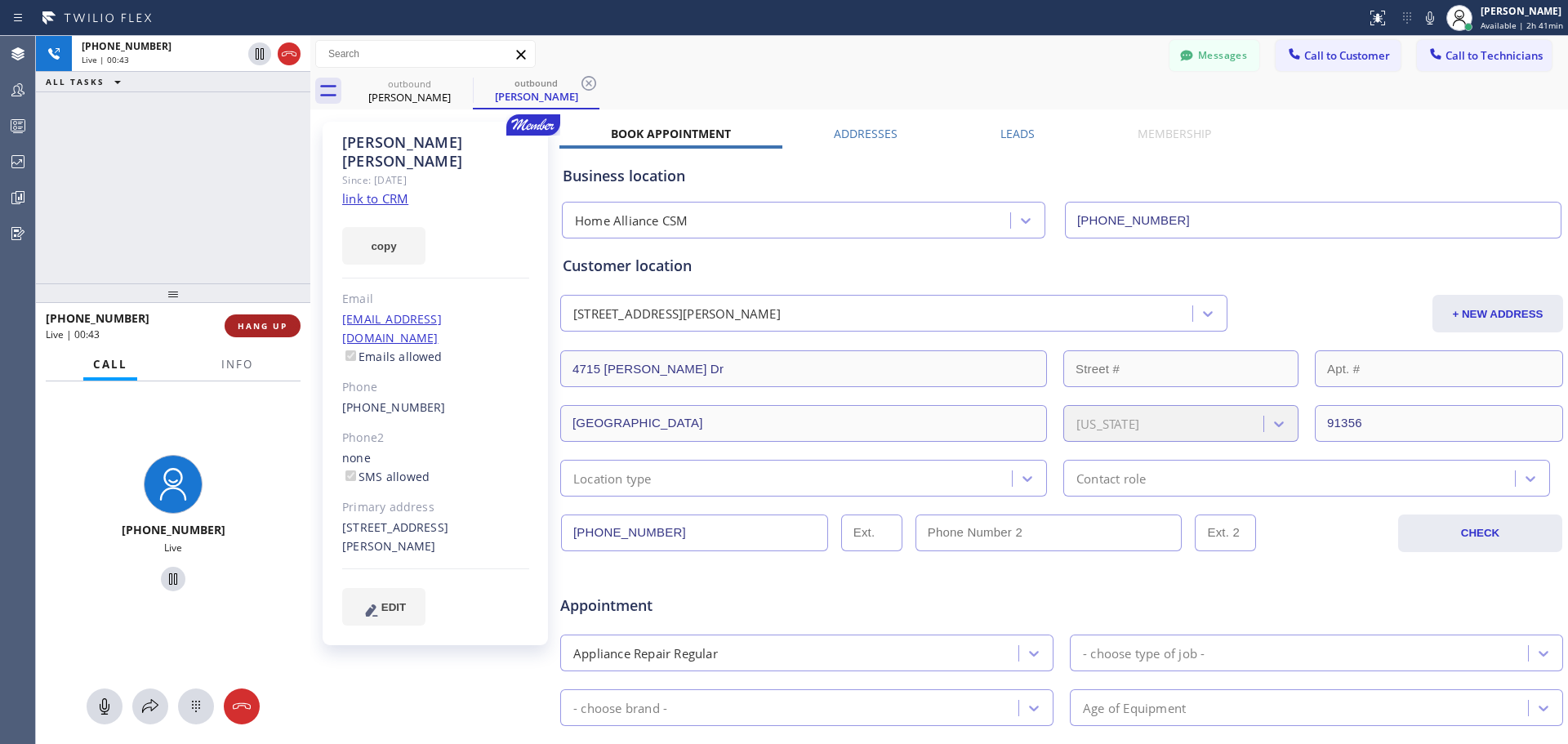
click at [276, 324] on span "HANG UP" at bounding box center [263, 326] width 50 height 11
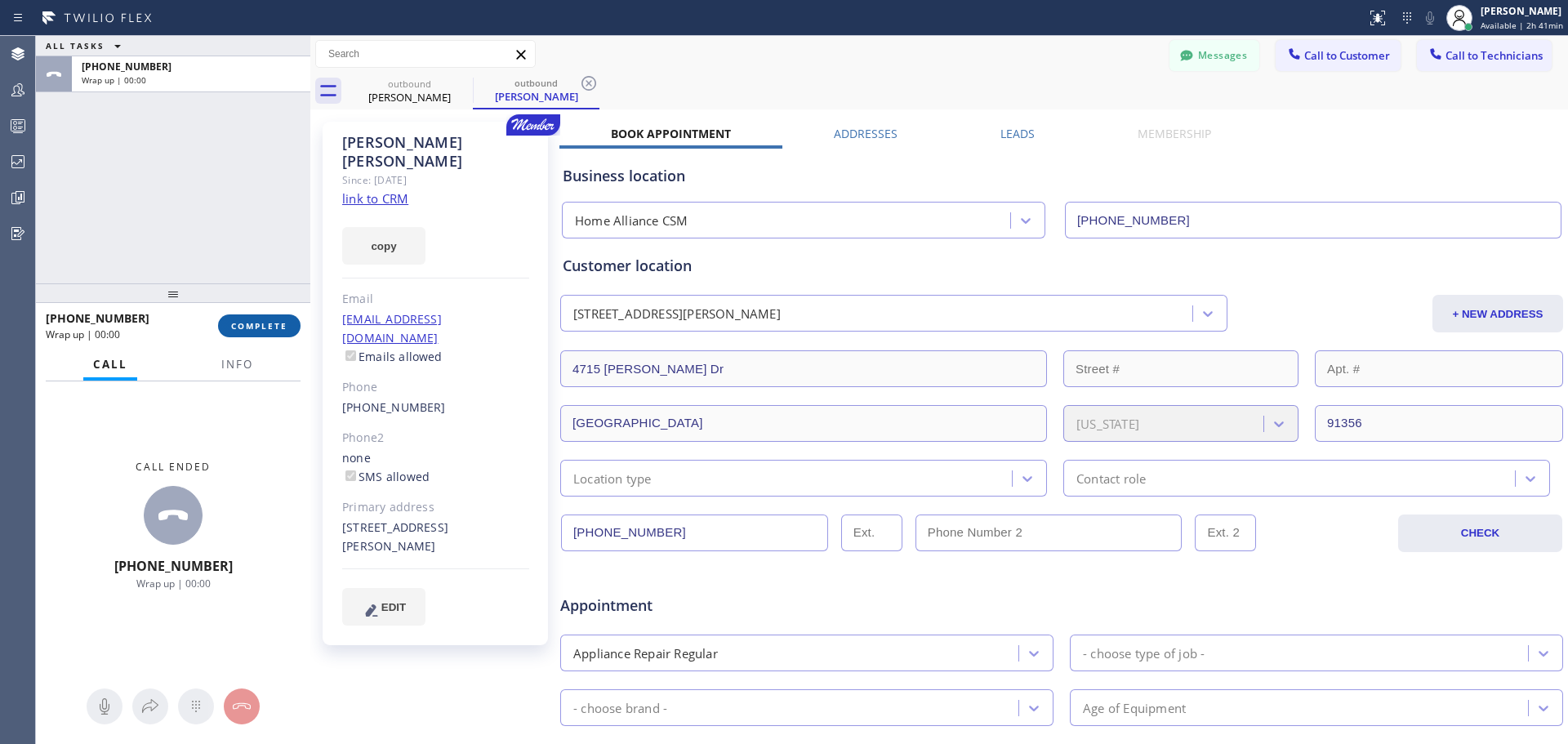
click at [257, 328] on span "COMPLETE" at bounding box center [259, 326] width 56 height 11
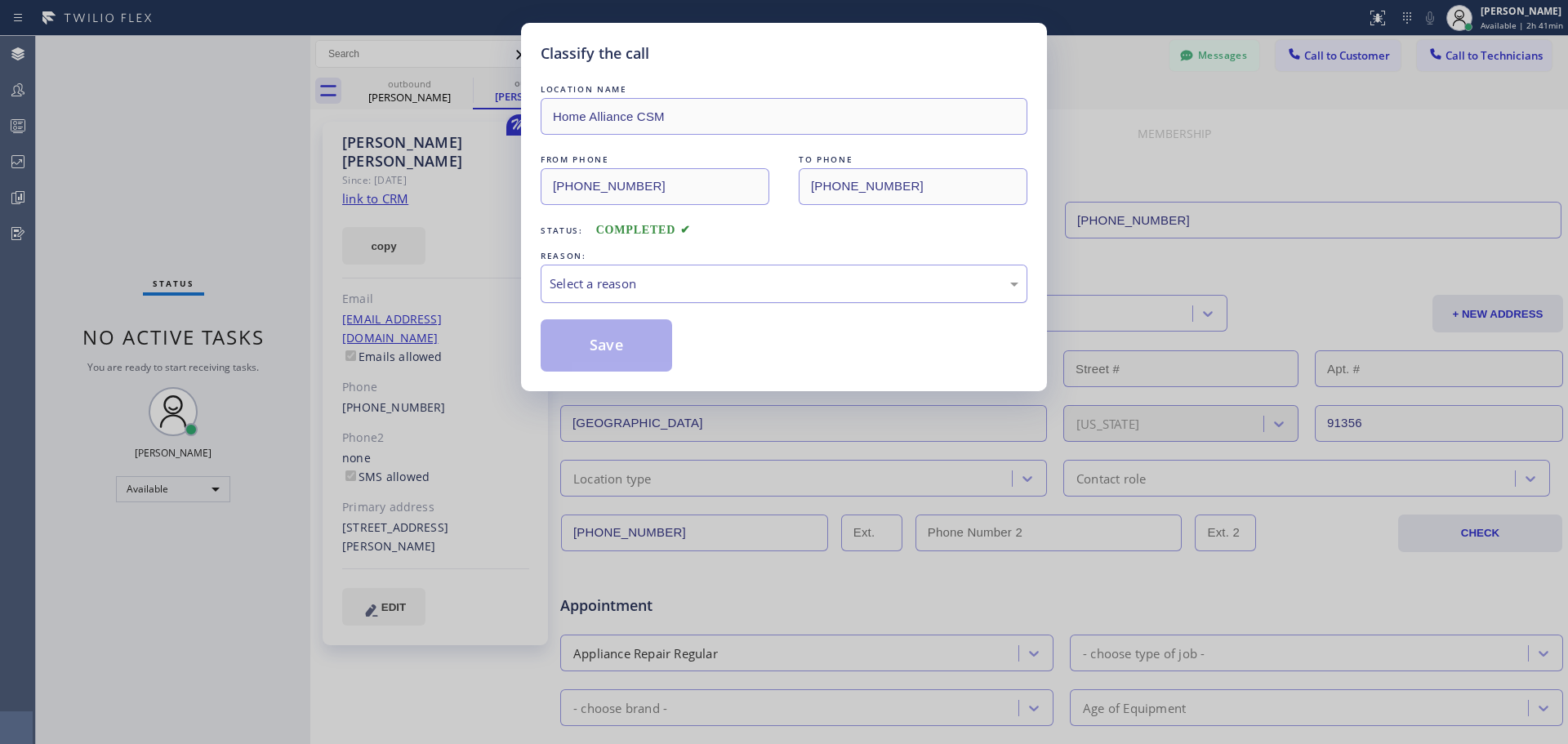
click at [764, 294] on div "Select a reason" at bounding box center [784, 284] width 487 height 38
drag, startPoint x: 609, startPoint y: 357, endPoint x: 1396, endPoint y: 36, distance: 849.9
click at [612, 357] on button "Save" at bounding box center [607, 345] width 132 height 53
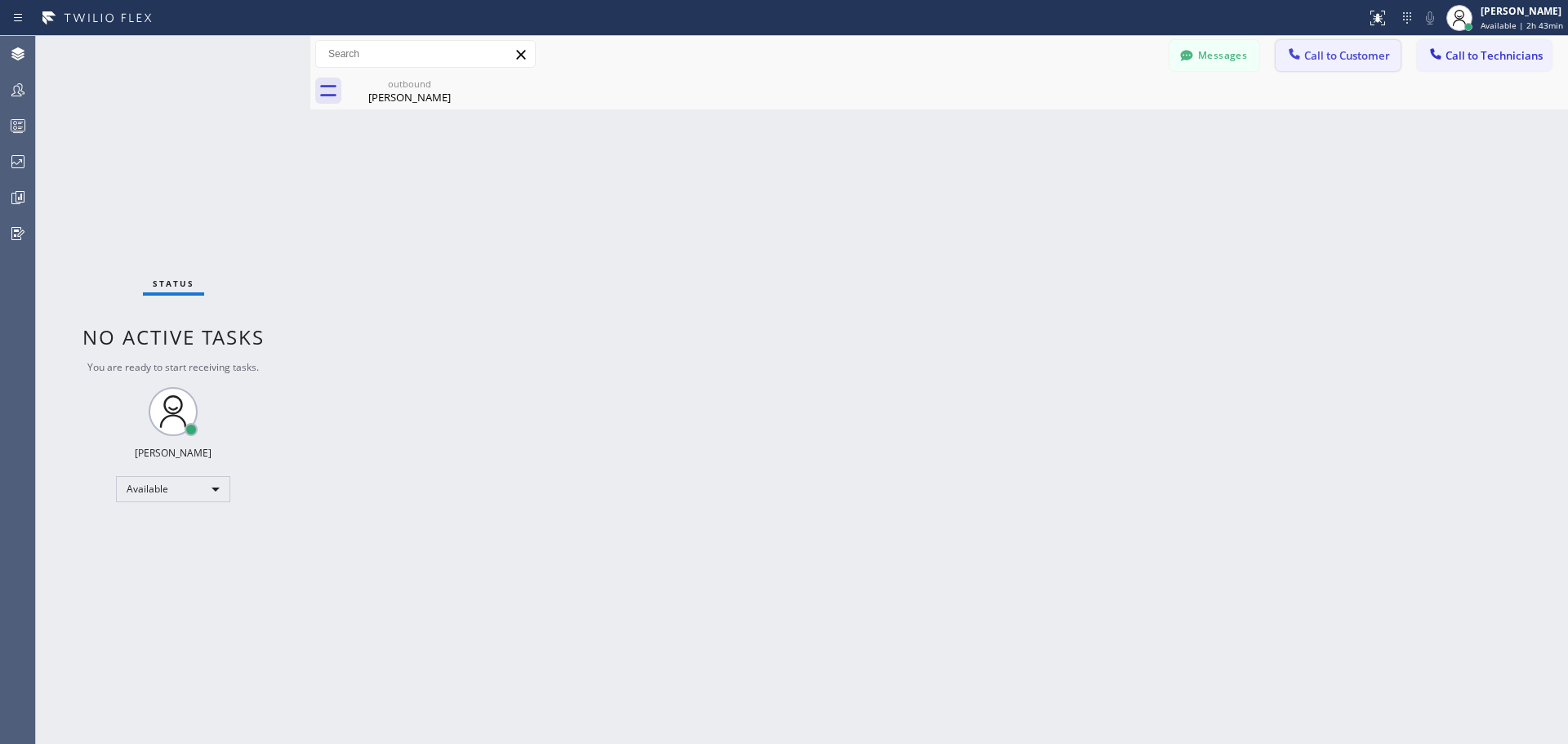
click at [1327, 57] on span "Call to Customer" at bounding box center [1347, 55] width 86 height 14
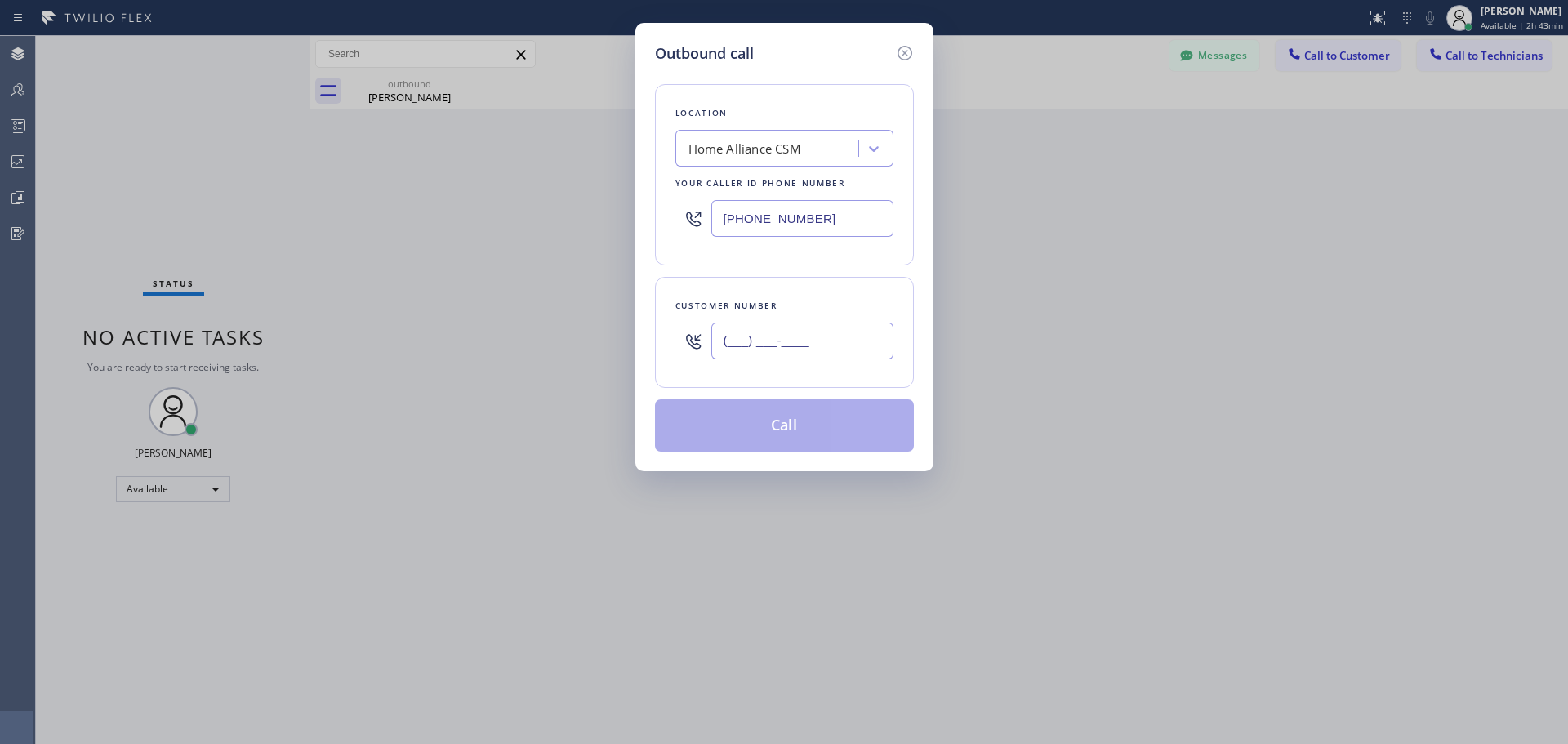
click at [807, 334] on input "(___) ___-____" at bounding box center [802, 340] width 183 height 36
paste input "562) 234-7568"
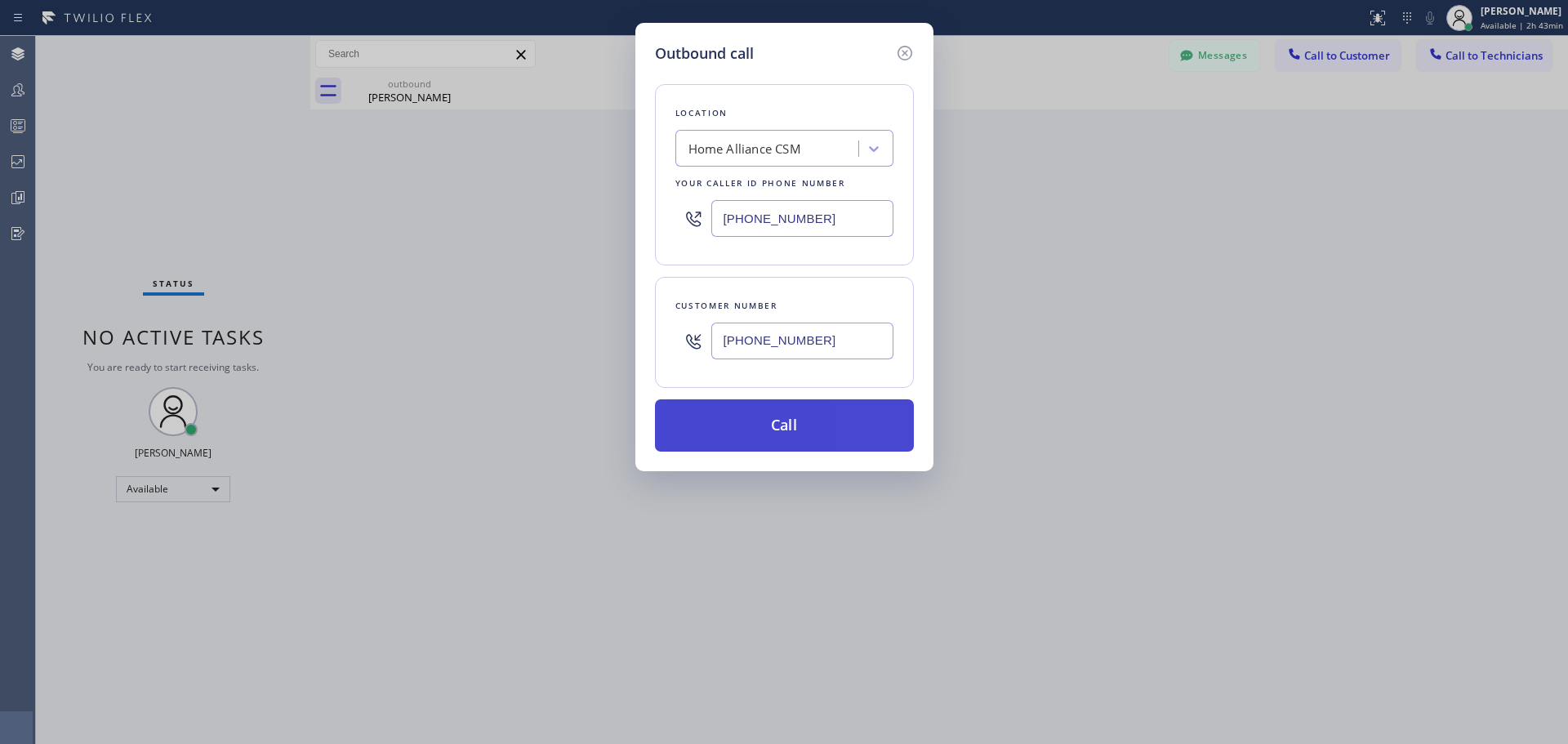
type input "[PHONE_NUMBER]"
click at [837, 433] on button "Call" at bounding box center [784, 426] width 259 height 53
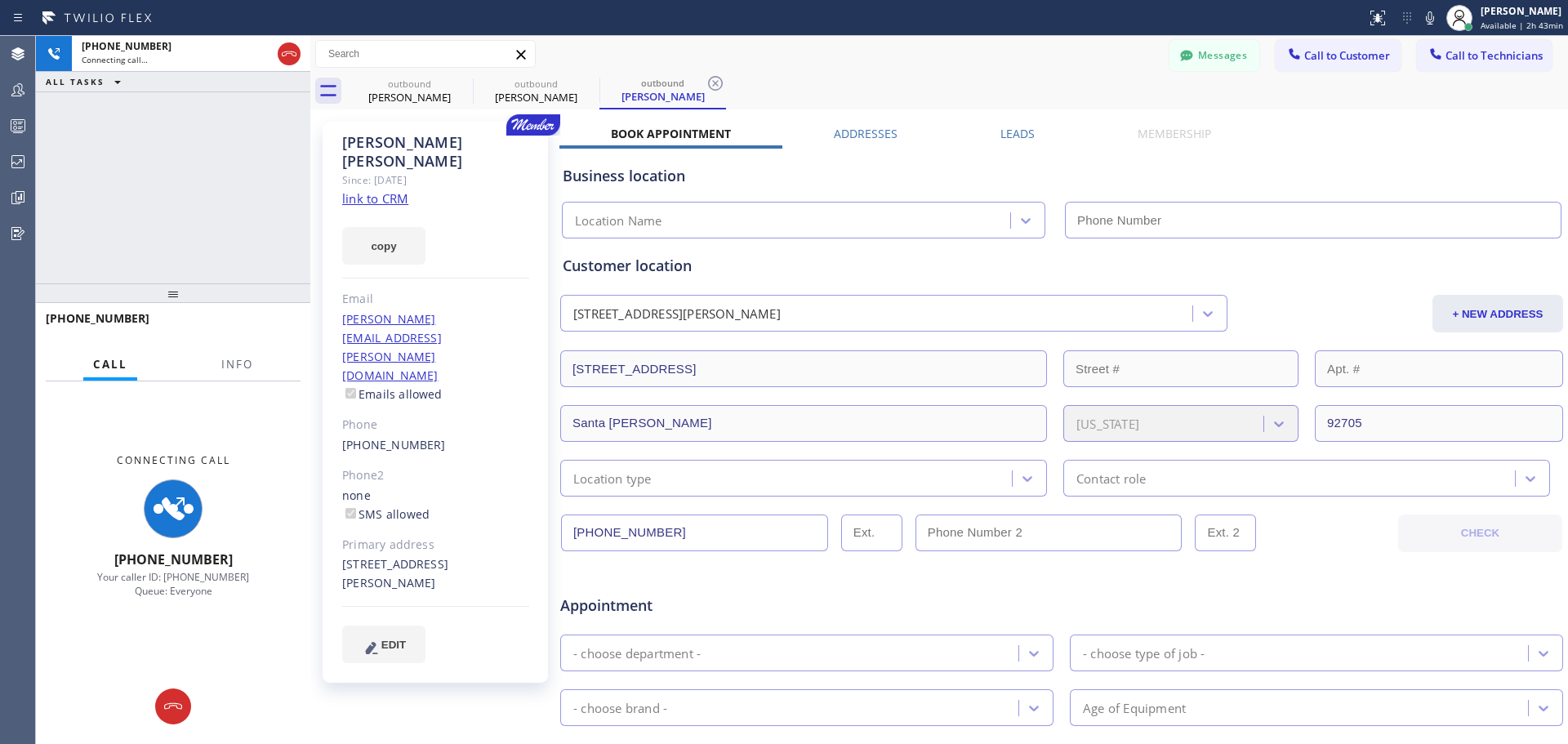
type input "[PHONE_NUMBER]"
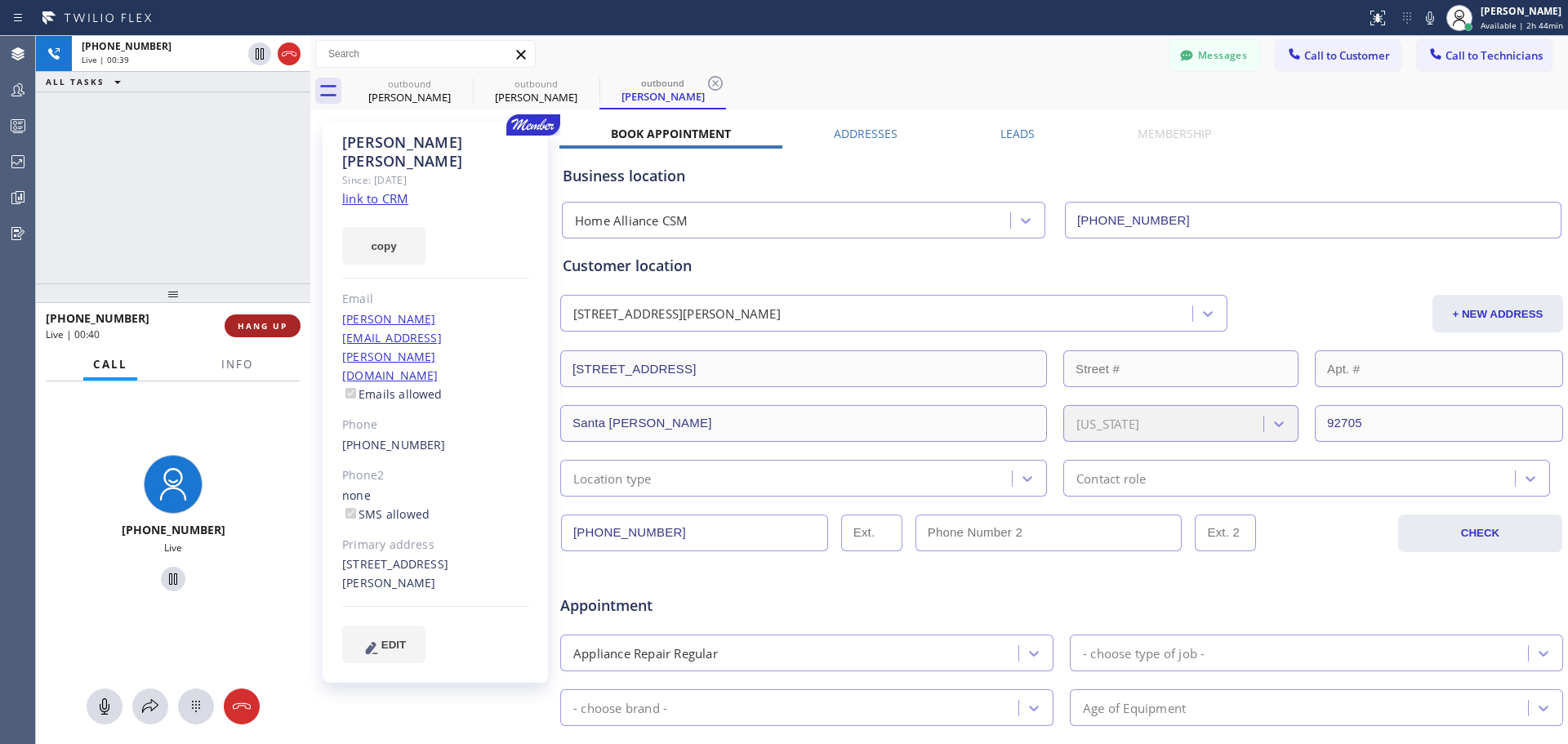
click at [263, 329] on span "HANG UP" at bounding box center [263, 326] width 50 height 11
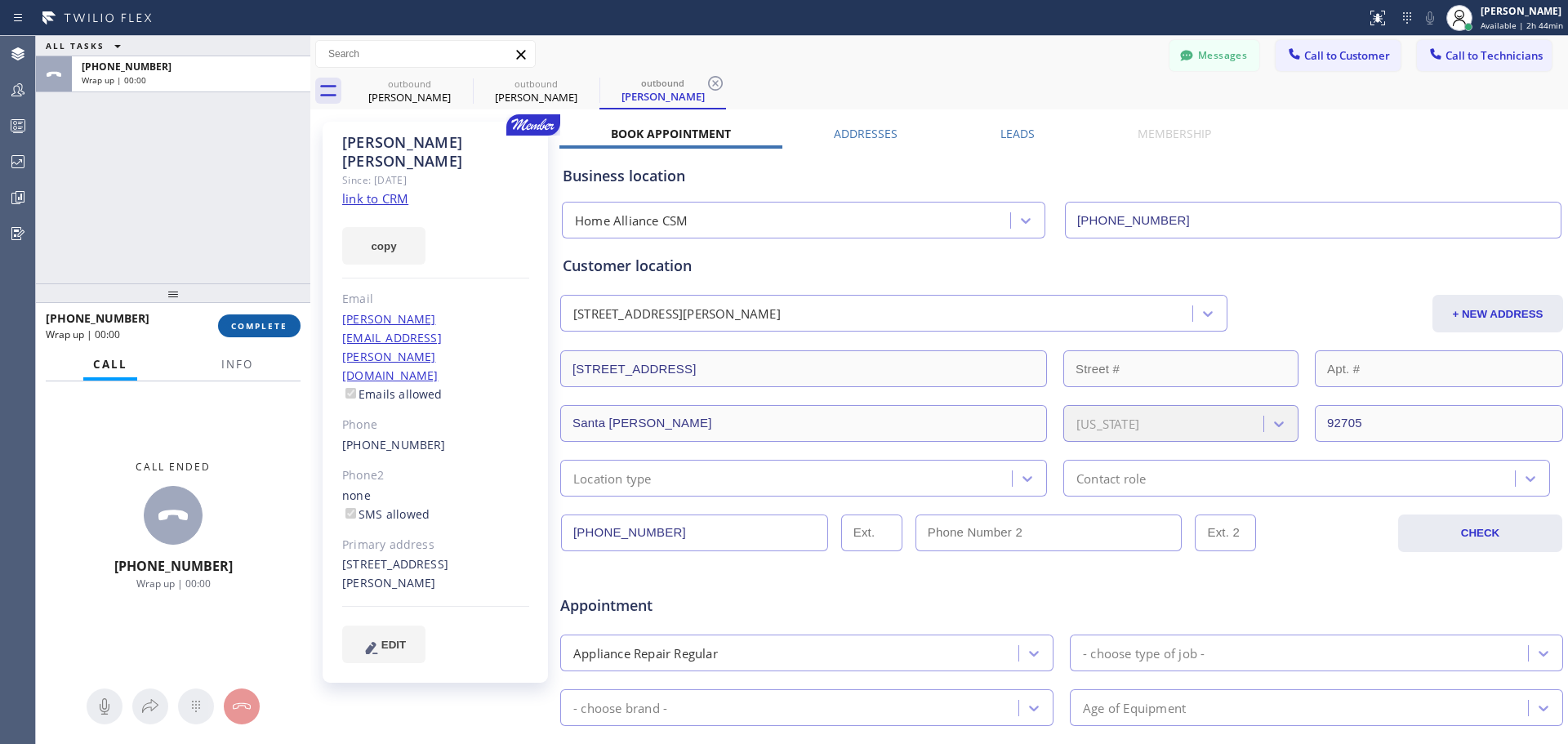
click at [248, 328] on span "COMPLETE" at bounding box center [259, 326] width 56 height 11
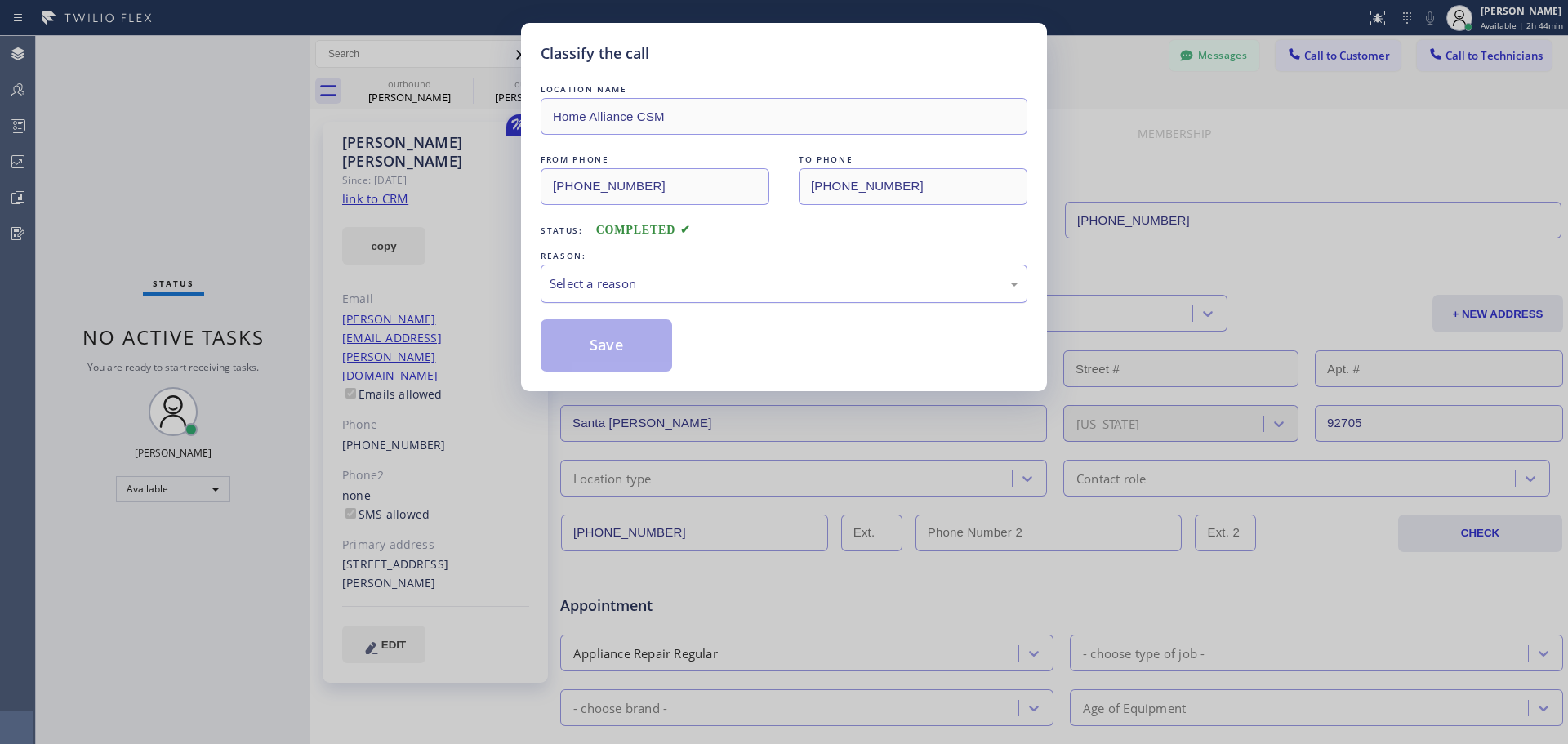
click at [740, 288] on div "Select a reason" at bounding box center [784, 284] width 468 height 19
click at [602, 337] on button "Save" at bounding box center [607, 345] width 132 height 53
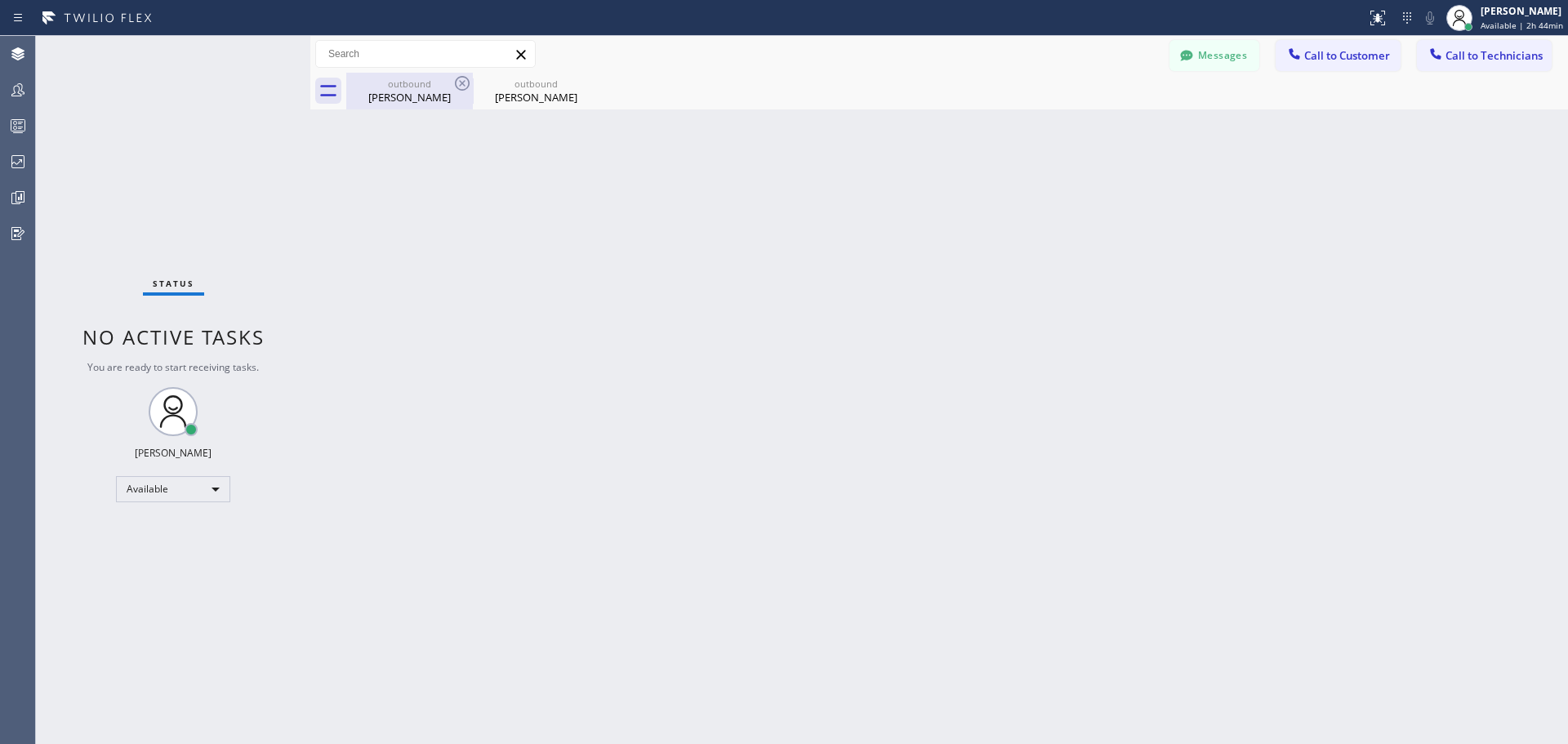
click at [419, 95] on div "[PERSON_NAME]" at bounding box center [409, 97] width 123 height 14
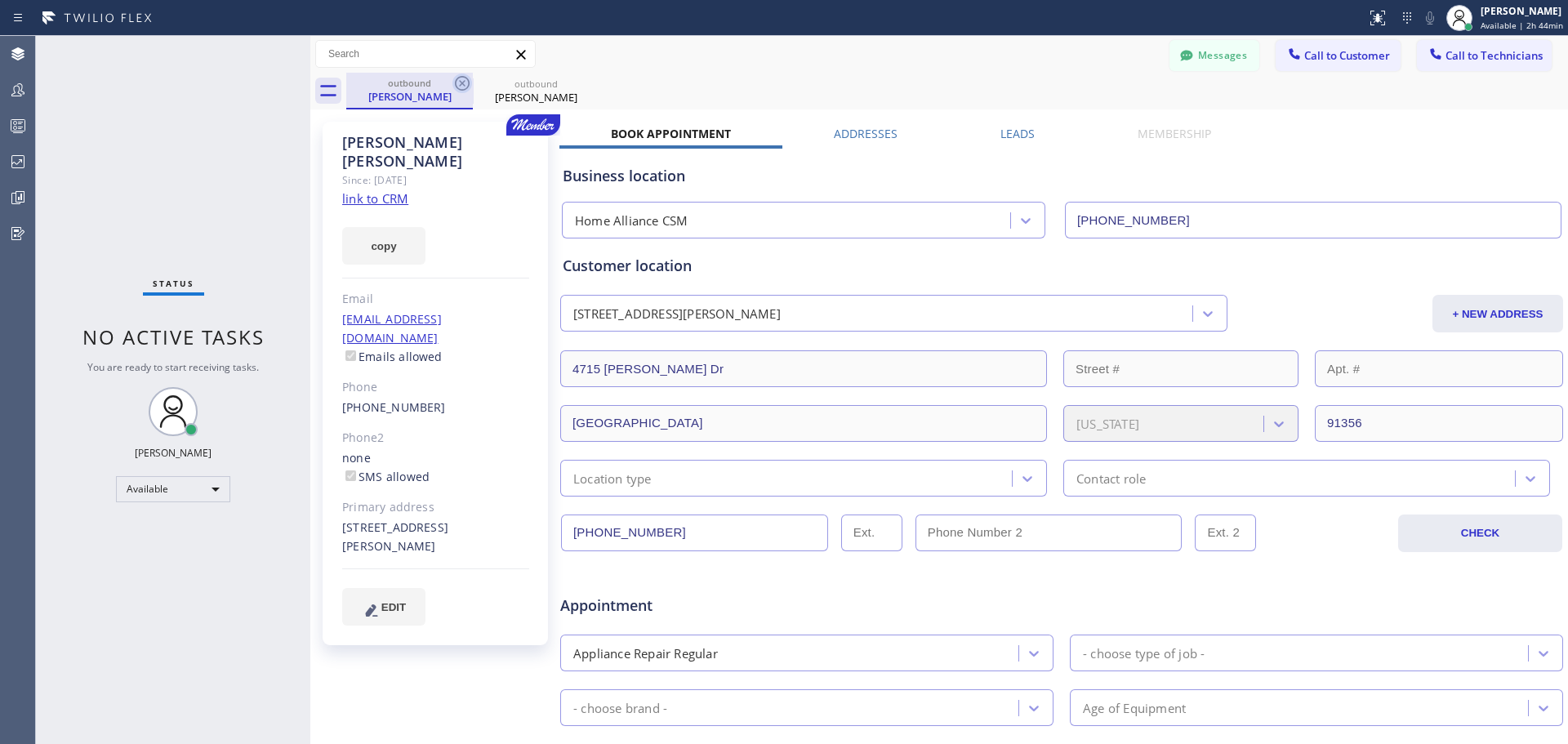
click at [463, 87] on icon at bounding box center [462, 83] width 20 height 20
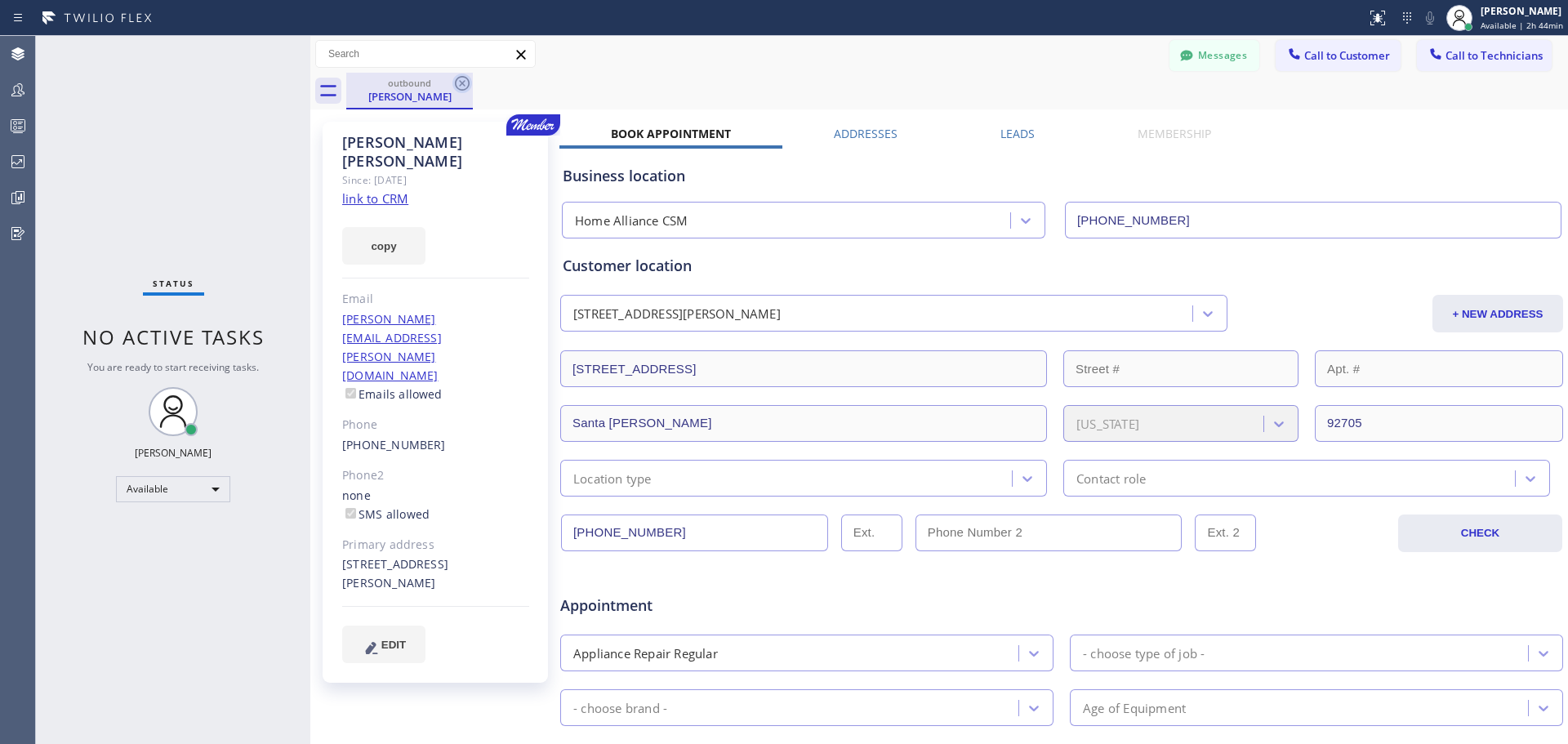
click at [456, 85] on icon at bounding box center [462, 82] width 14 height 14
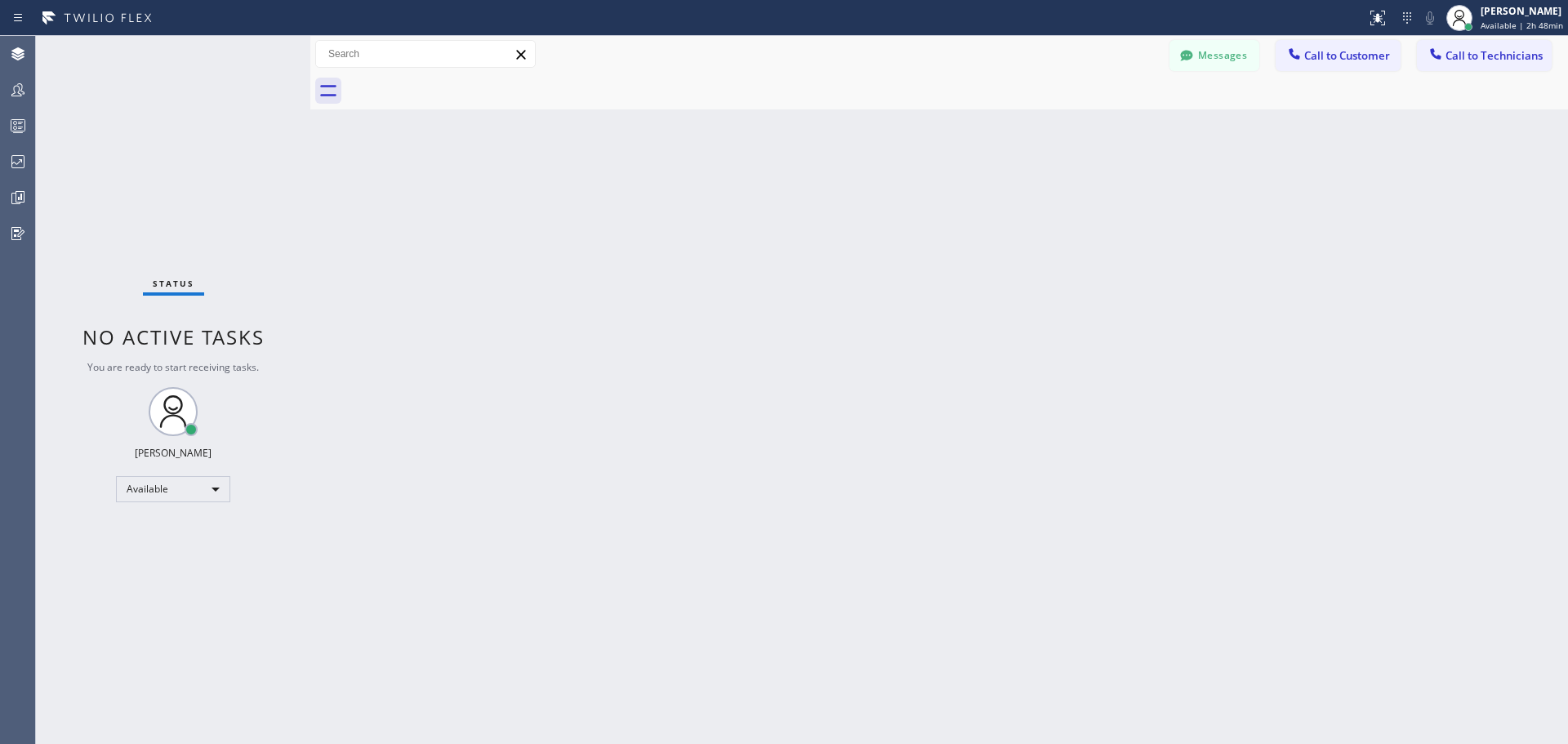
click at [1341, 56] on span "Call to Customer" at bounding box center [1347, 55] width 86 height 14
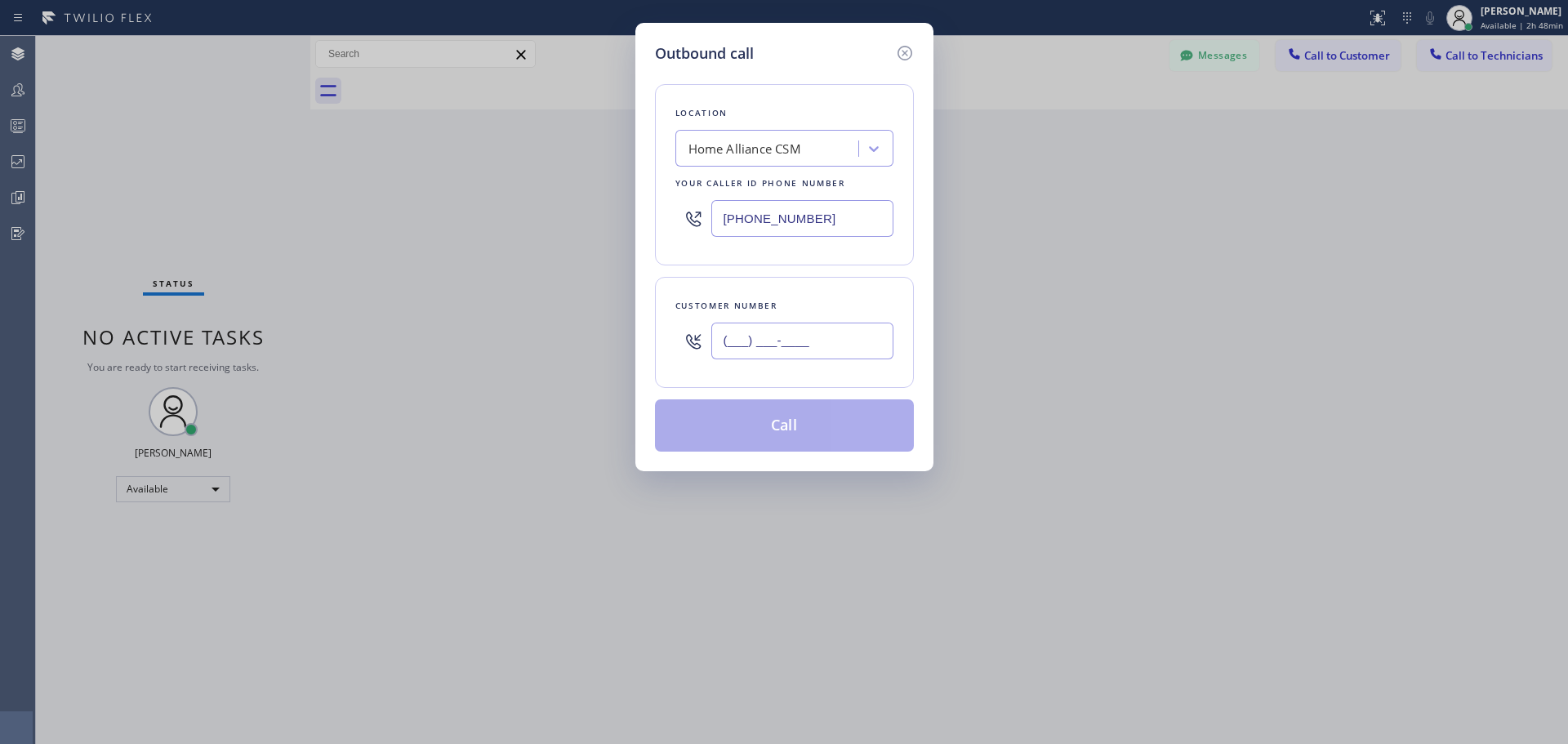
click at [784, 339] on input "(___) ___-____" at bounding box center [802, 340] width 183 height 36
paste input "650) 255-1553"
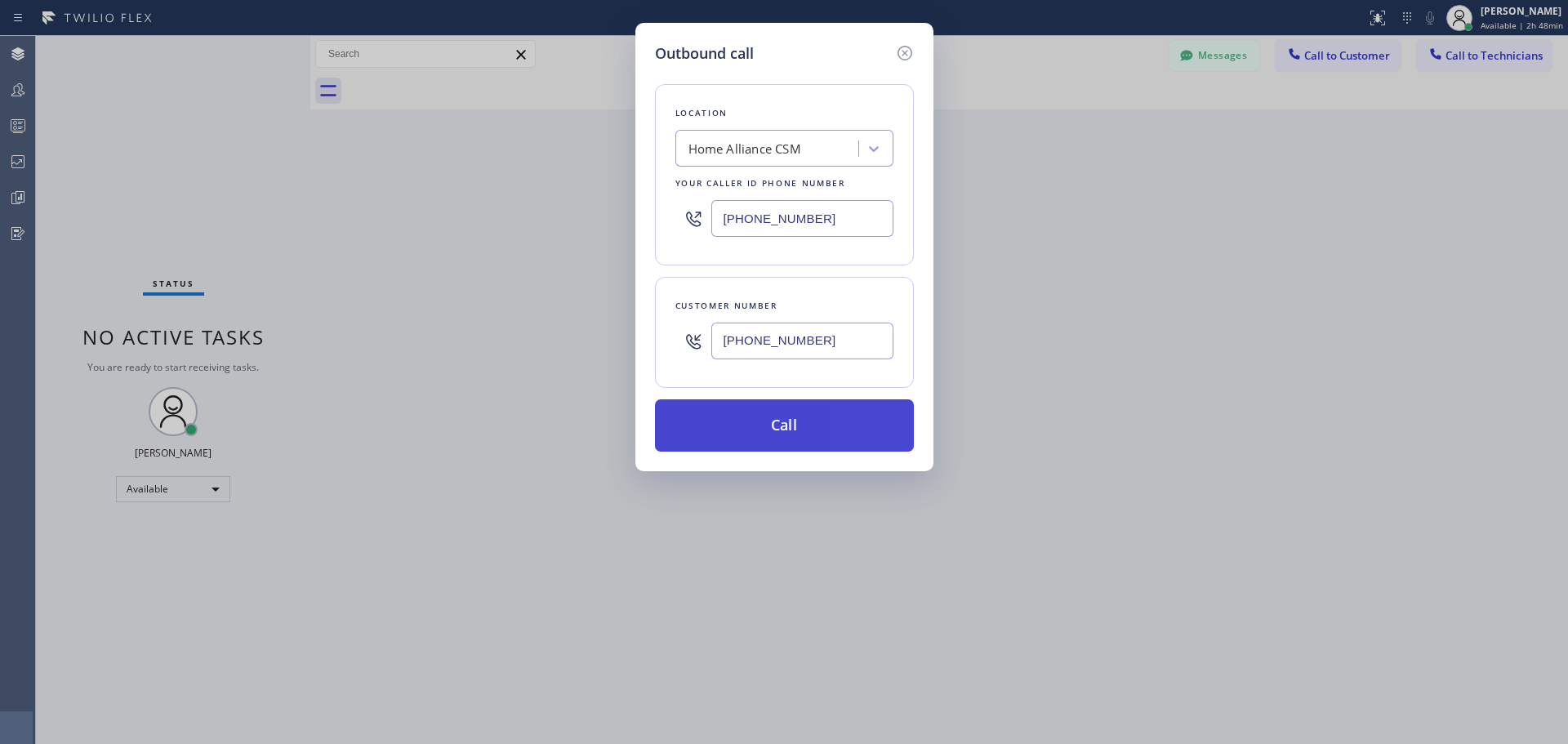
type input "[PHONE_NUMBER]"
click at [778, 418] on button "Call" at bounding box center [784, 426] width 259 height 53
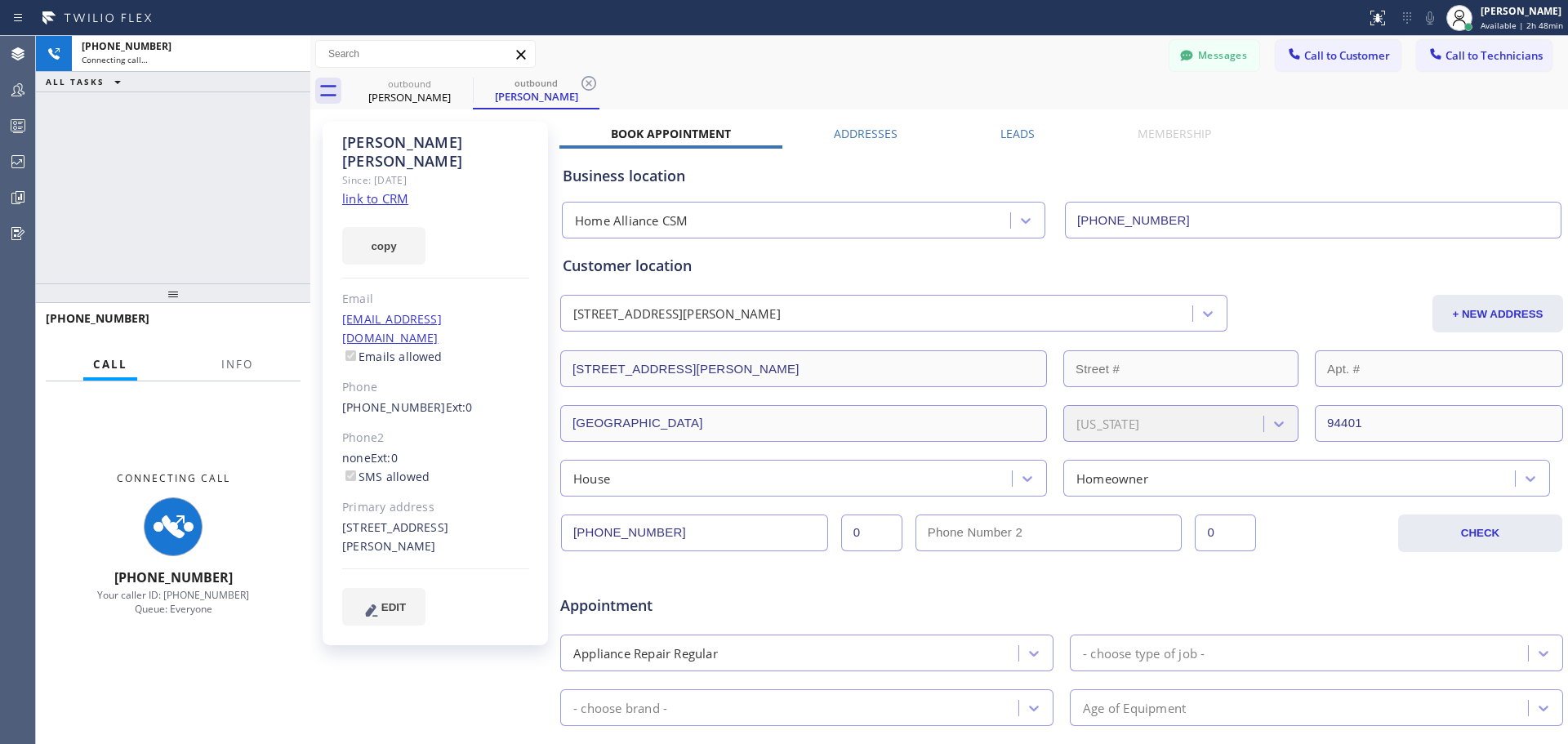
type input "[PHONE_NUMBER]"
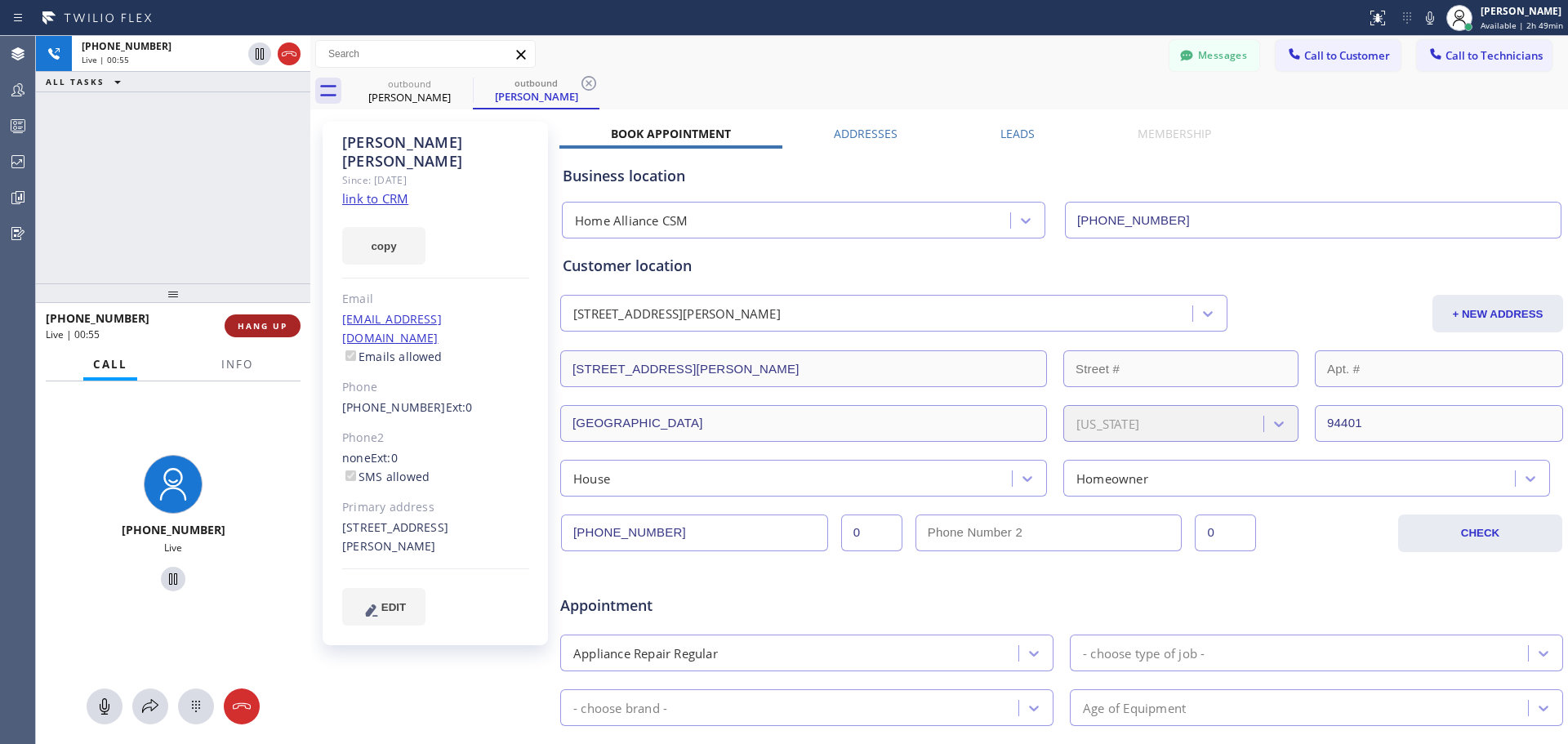
click at [270, 328] on span "HANG UP" at bounding box center [263, 326] width 50 height 11
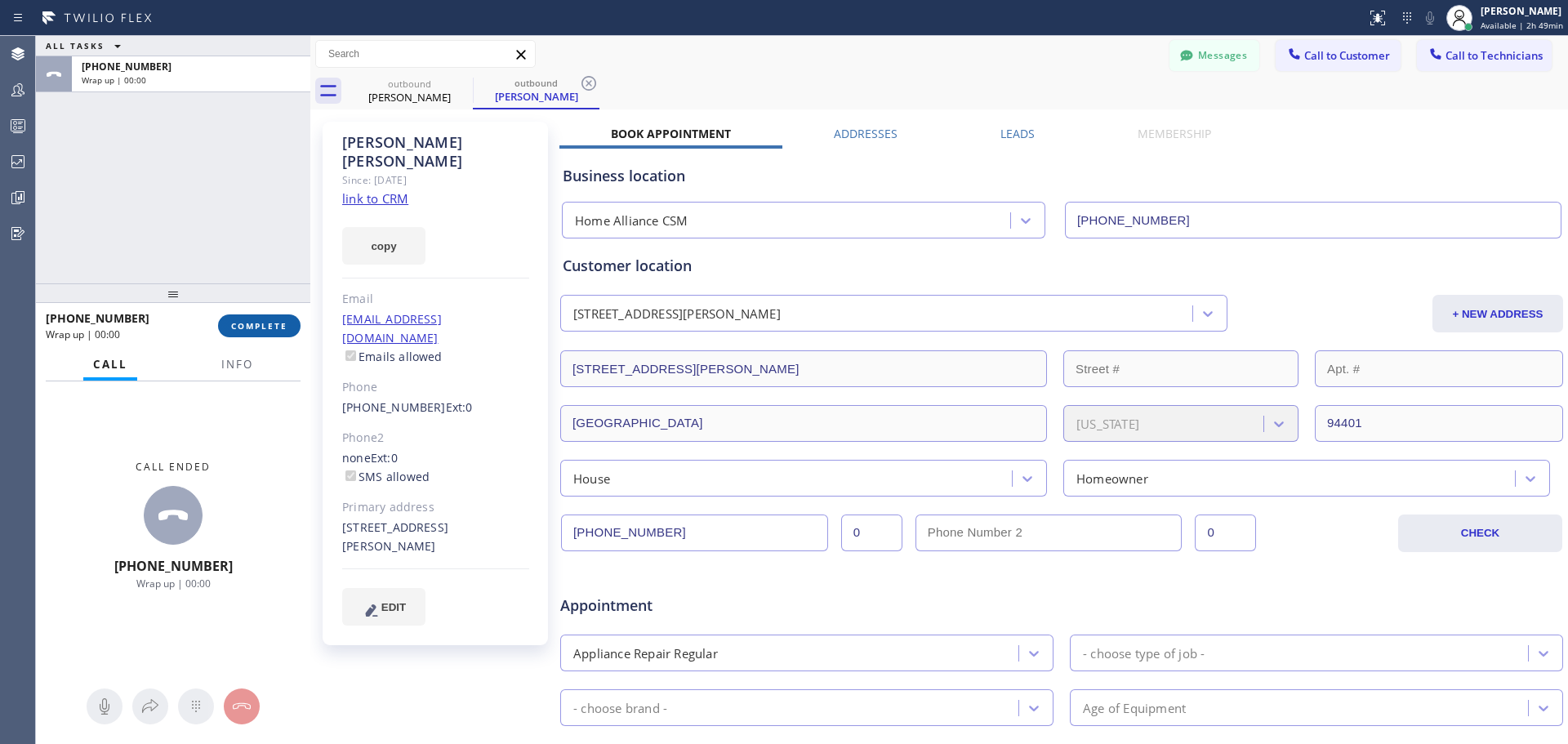
click at [268, 327] on span "COMPLETE" at bounding box center [259, 326] width 56 height 11
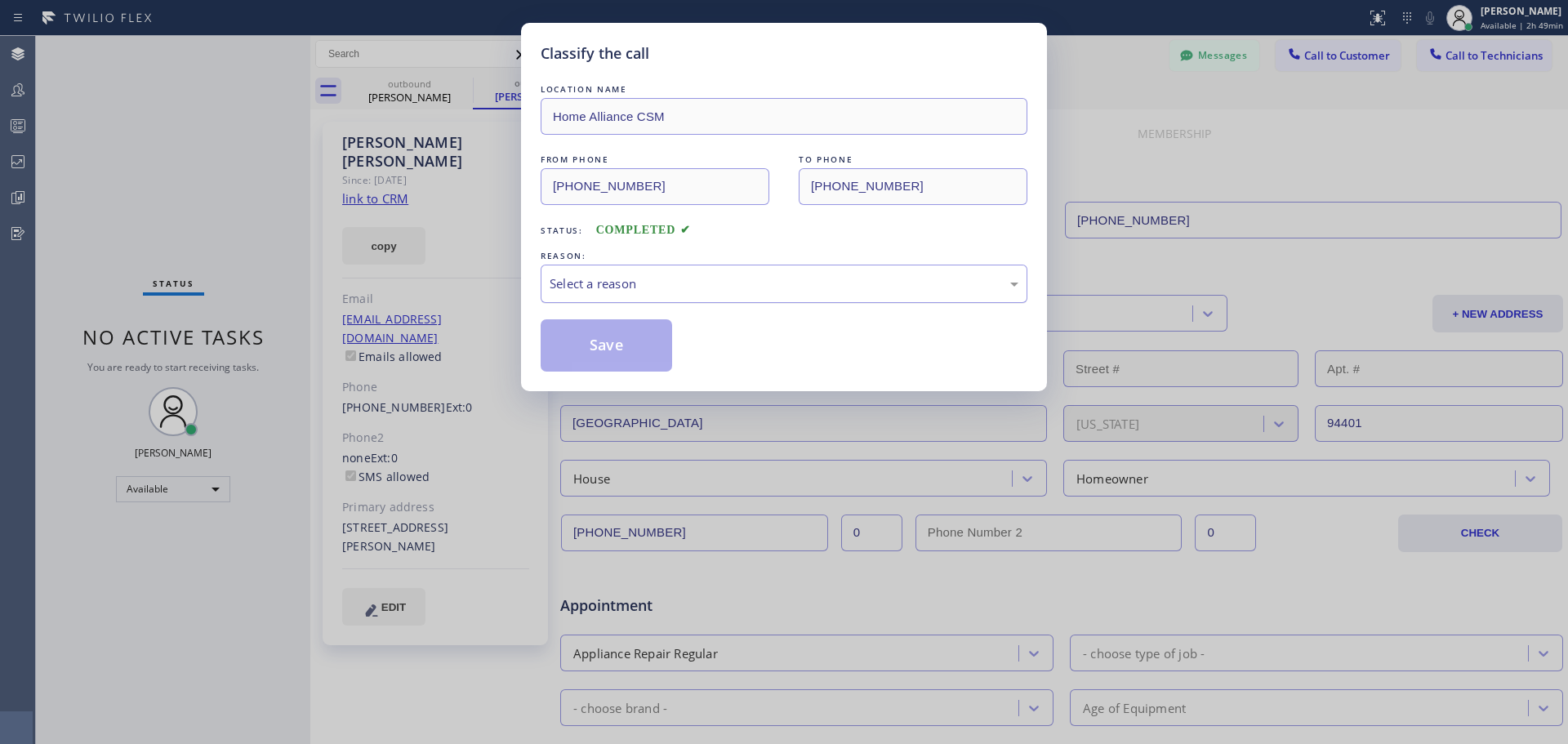
click at [670, 285] on div "Select a reason" at bounding box center [784, 284] width 468 height 19
drag, startPoint x: 594, startPoint y: 344, endPoint x: 1308, endPoint y: 488, distance: 728.4
click at [595, 344] on button "Save" at bounding box center [607, 345] width 132 height 53
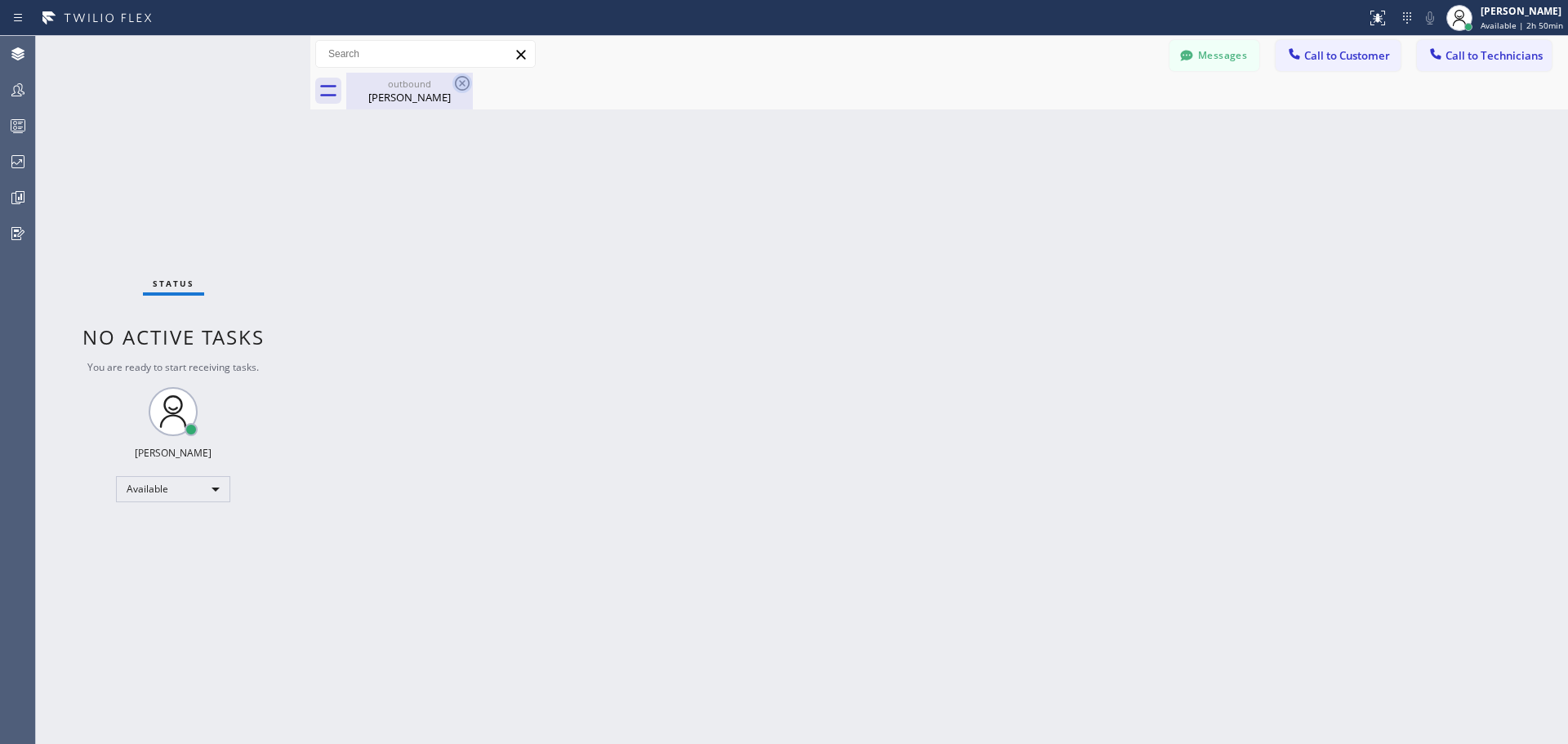
click at [453, 84] on icon at bounding box center [462, 83] width 20 height 20
click at [430, 98] on div "[PERSON_NAME]" at bounding box center [409, 97] width 123 height 14
click at [1322, 66] on button "Call to Customer" at bounding box center [1339, 55] width 125 height 31
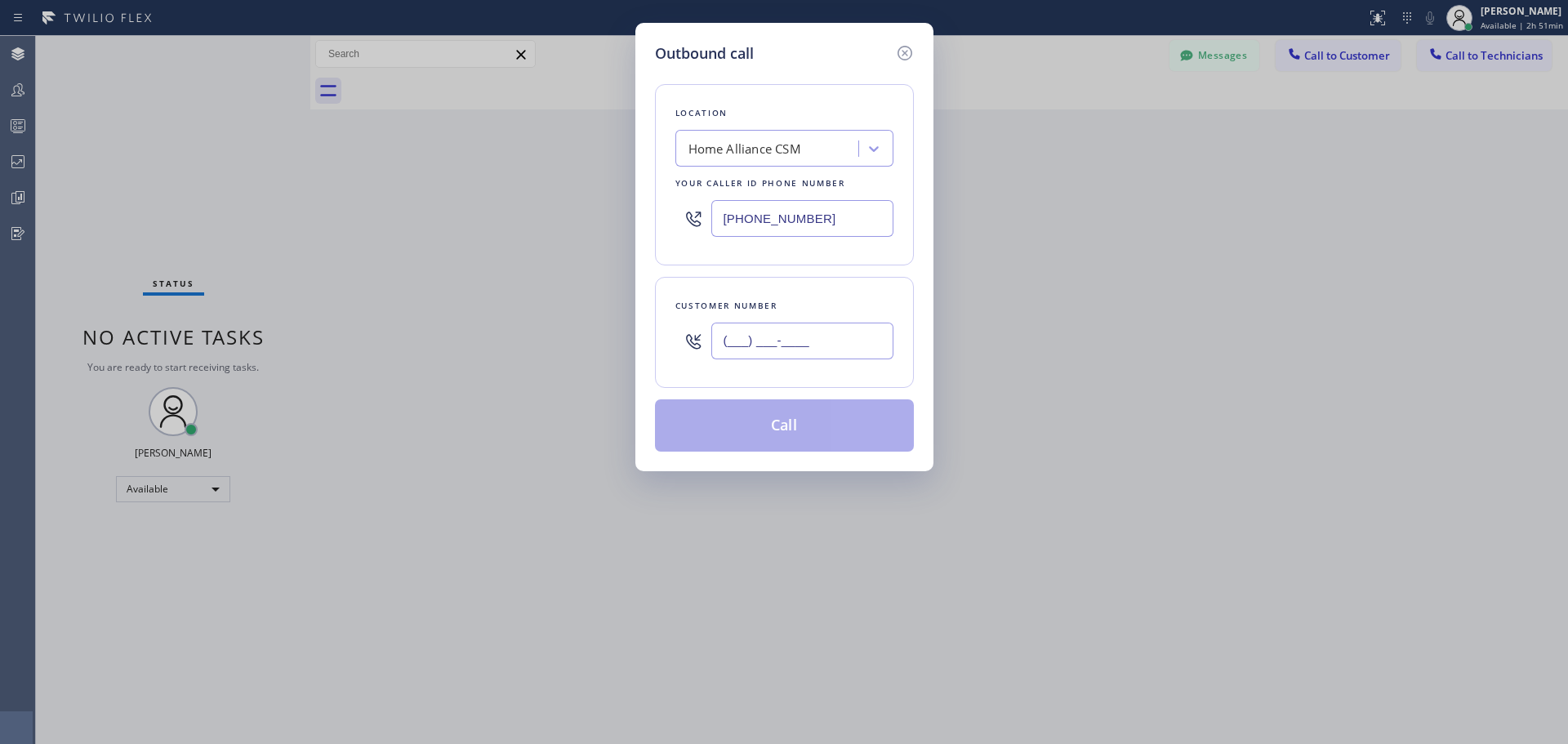
click at [838, 337] on input "(___) ___-____" at bounding box center [802, 340] width 183 height 36
paste input "714) 624-8506"
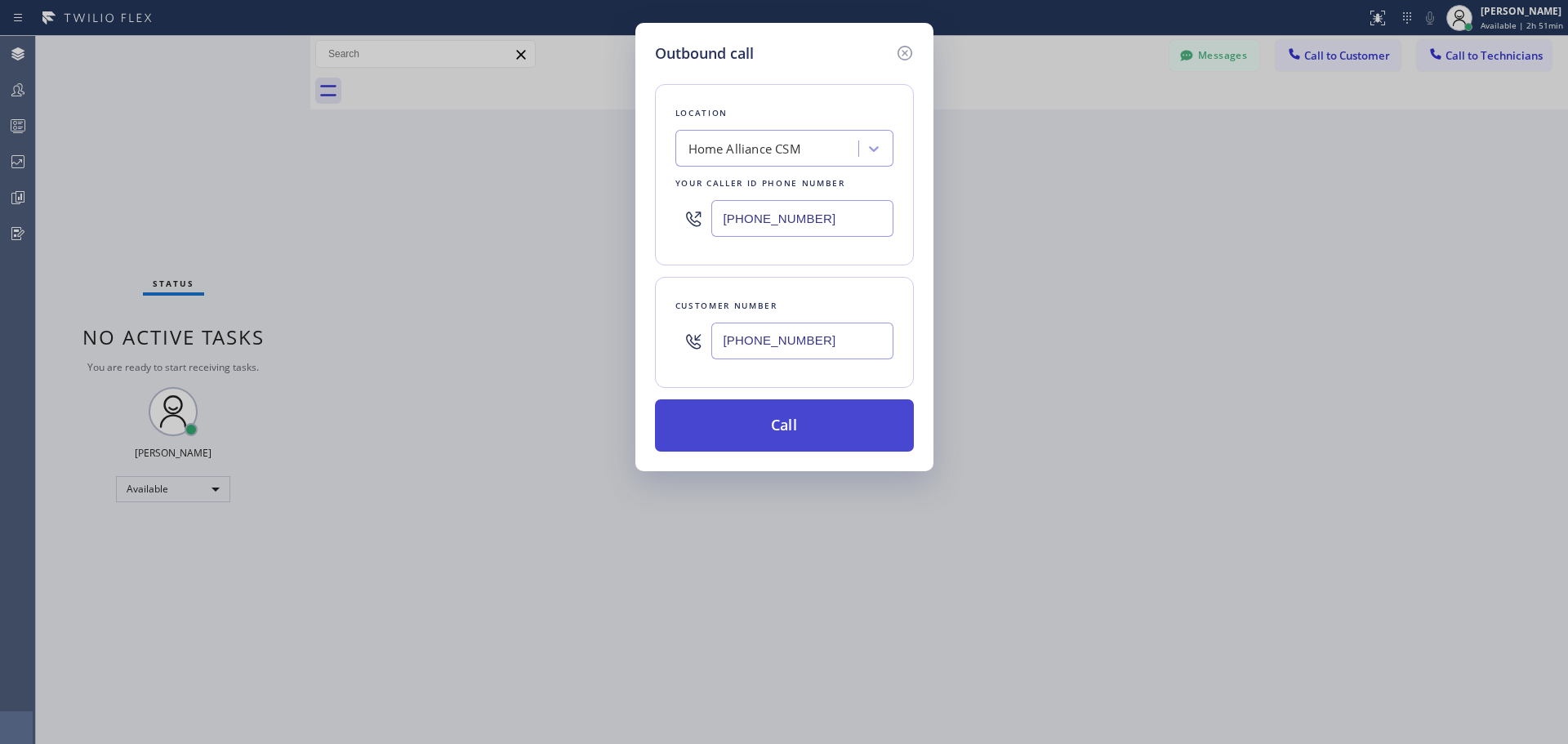
type input "[PHONE_NUMBER]"
click at [836, 437] on button "Call" at bounding box center [784, 426] width 259 height 53
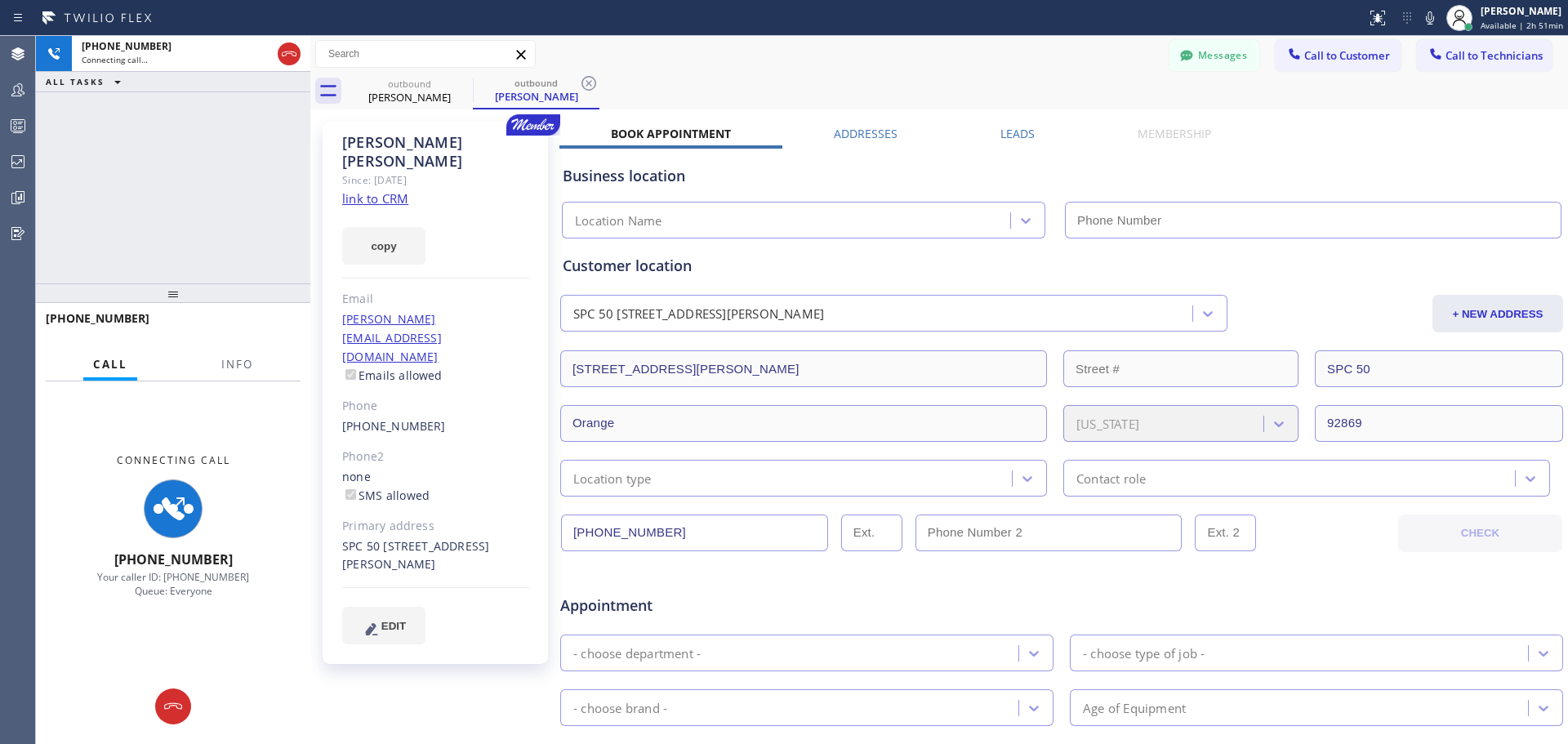
type input "[PHONE_NUMBER]"
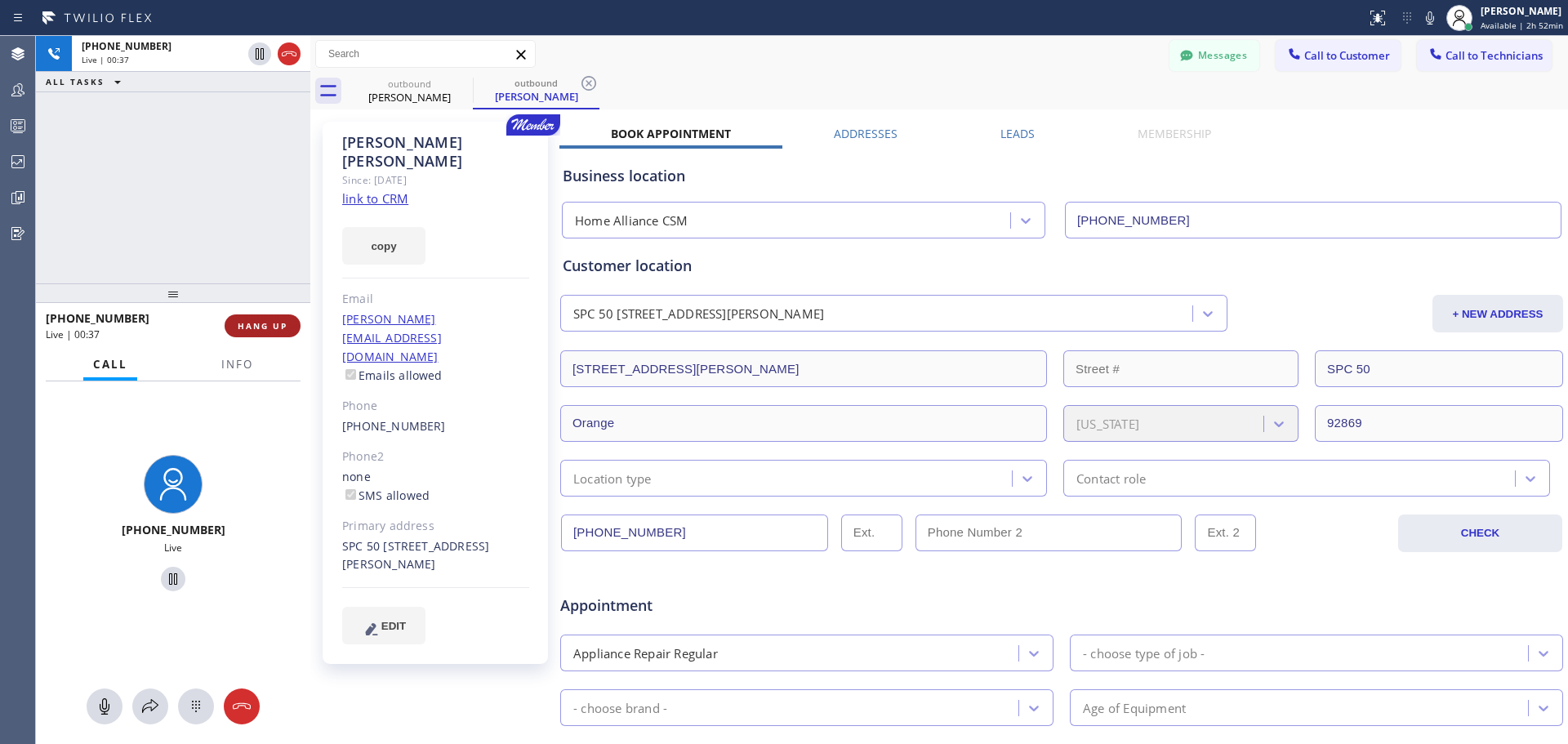
click at [279, 318] on button "HANG UP" at bounding box center [262, 326] width 76 height 23
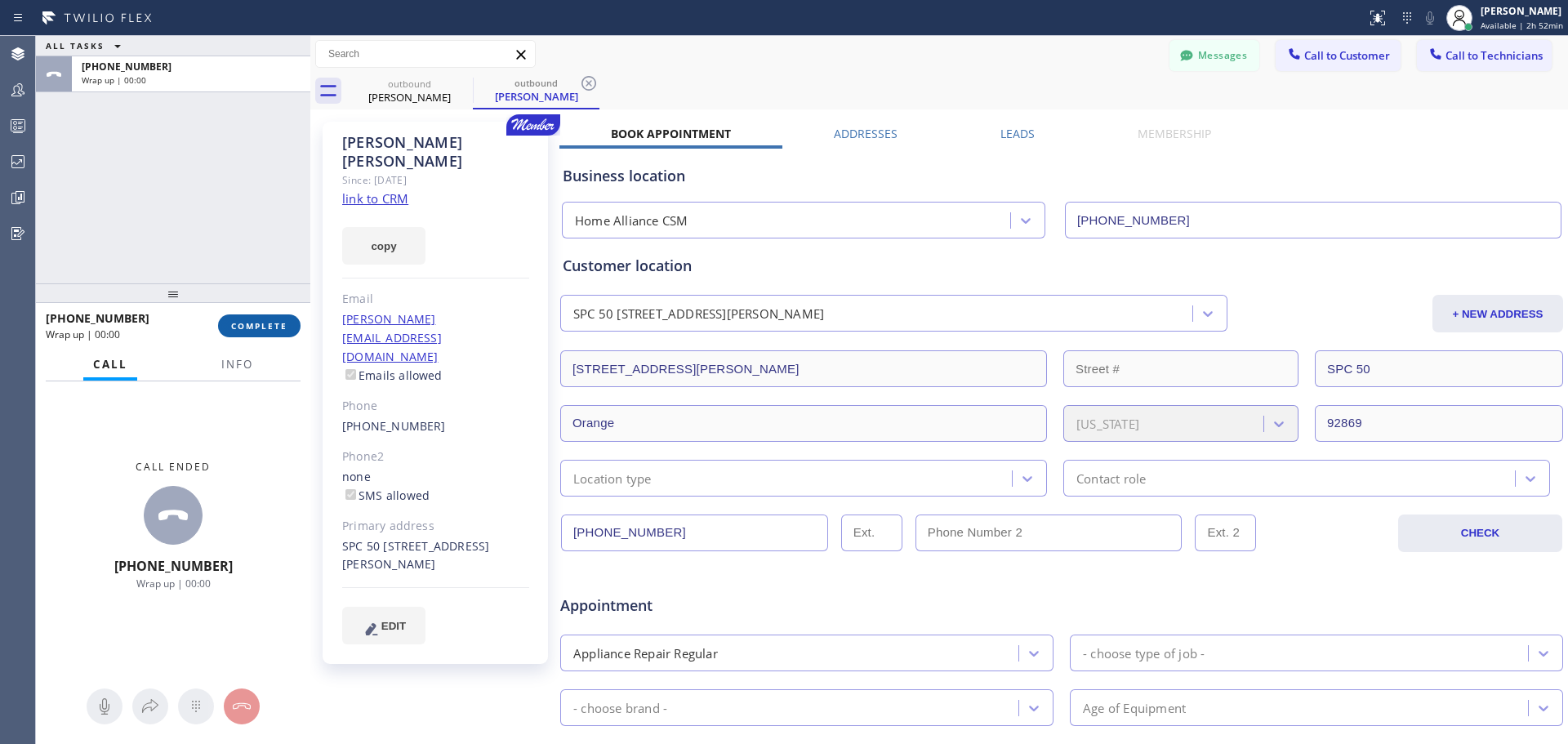
click at [274, 328] on span "COMPLETE" at bounding box center [259, 326] width 56 height 11
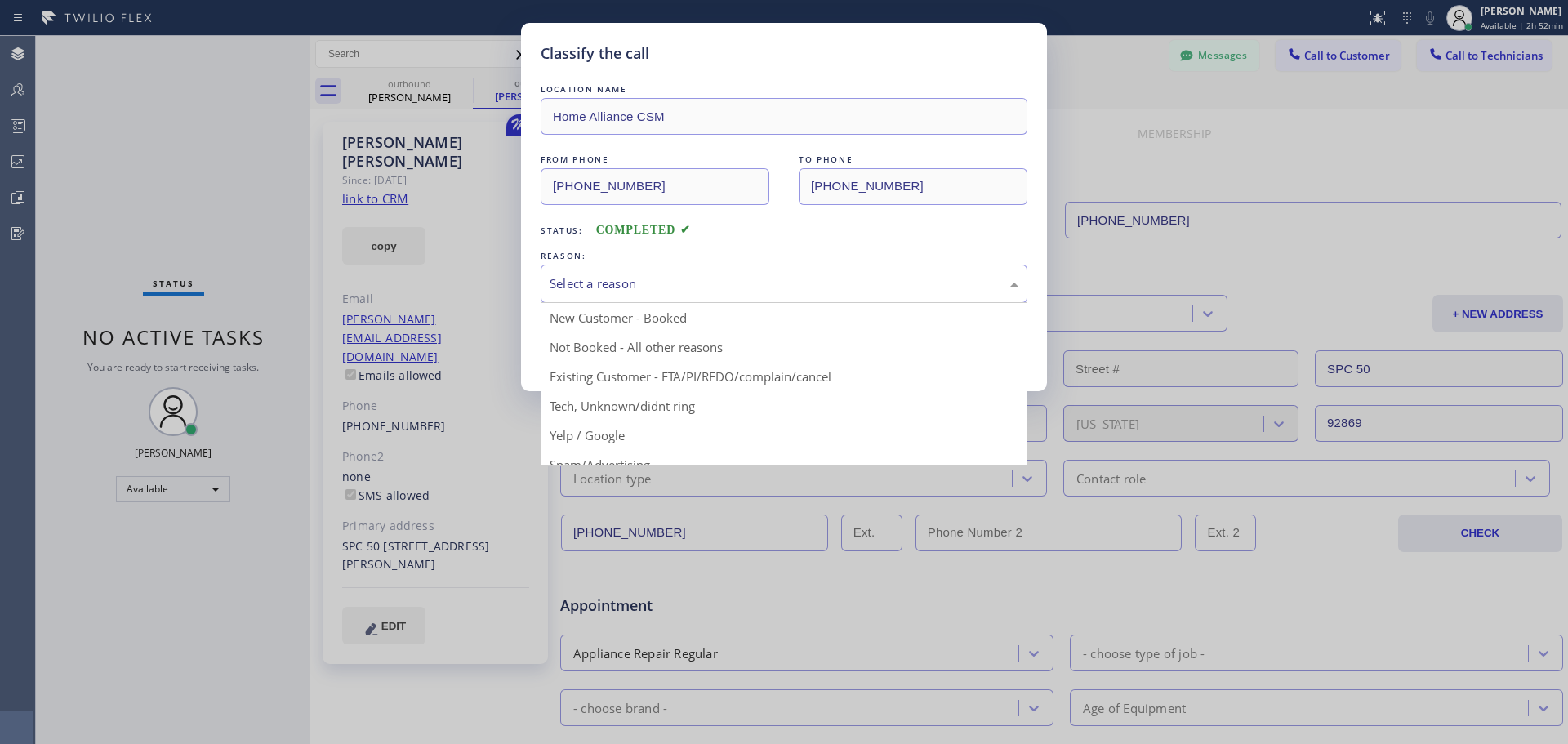
click at [816, 287] on div "Select a reason" at bounding box center [784, 284] width 468 height 19
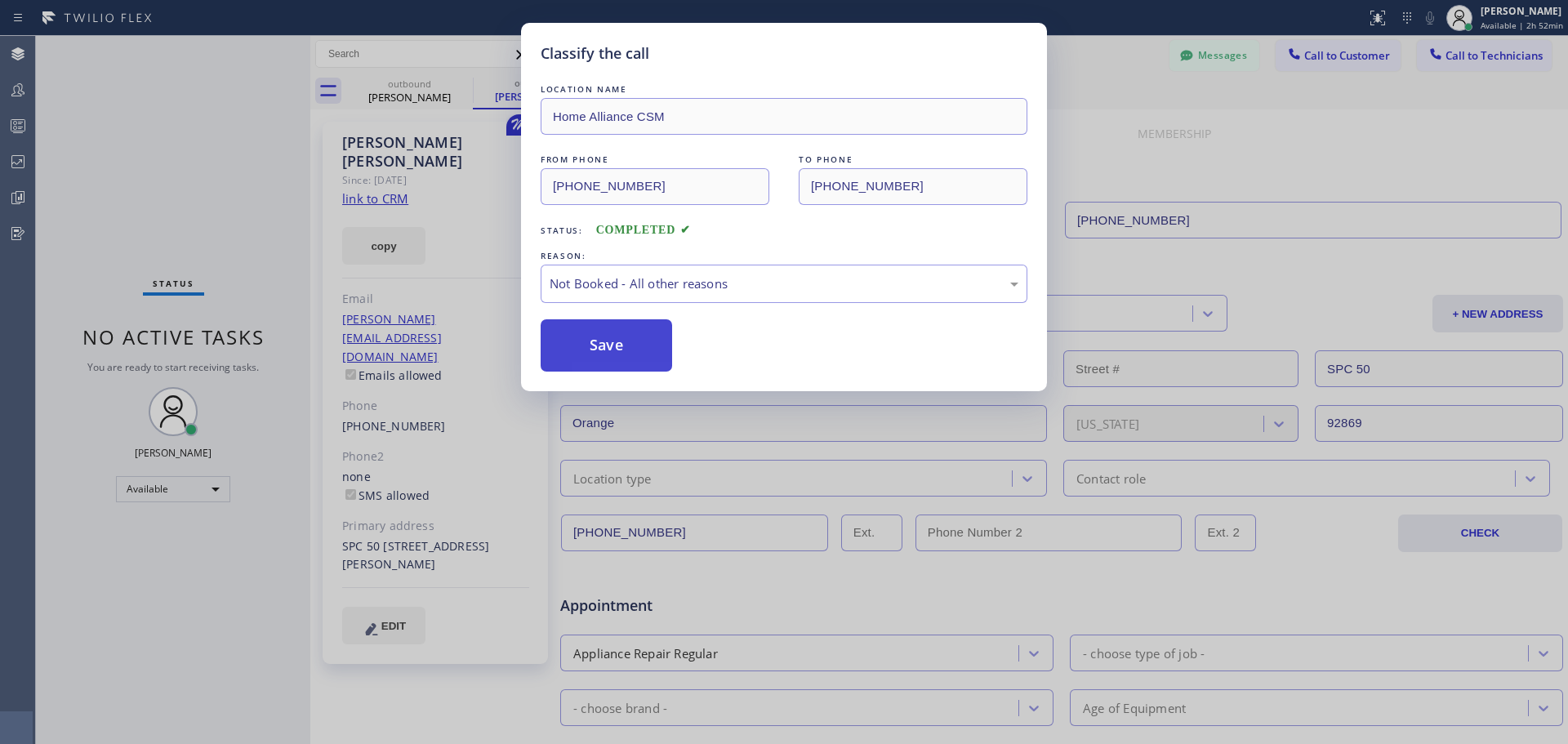
click at [600, 354] on button "Save" at bounding box center [607, 345] width 132 height 53
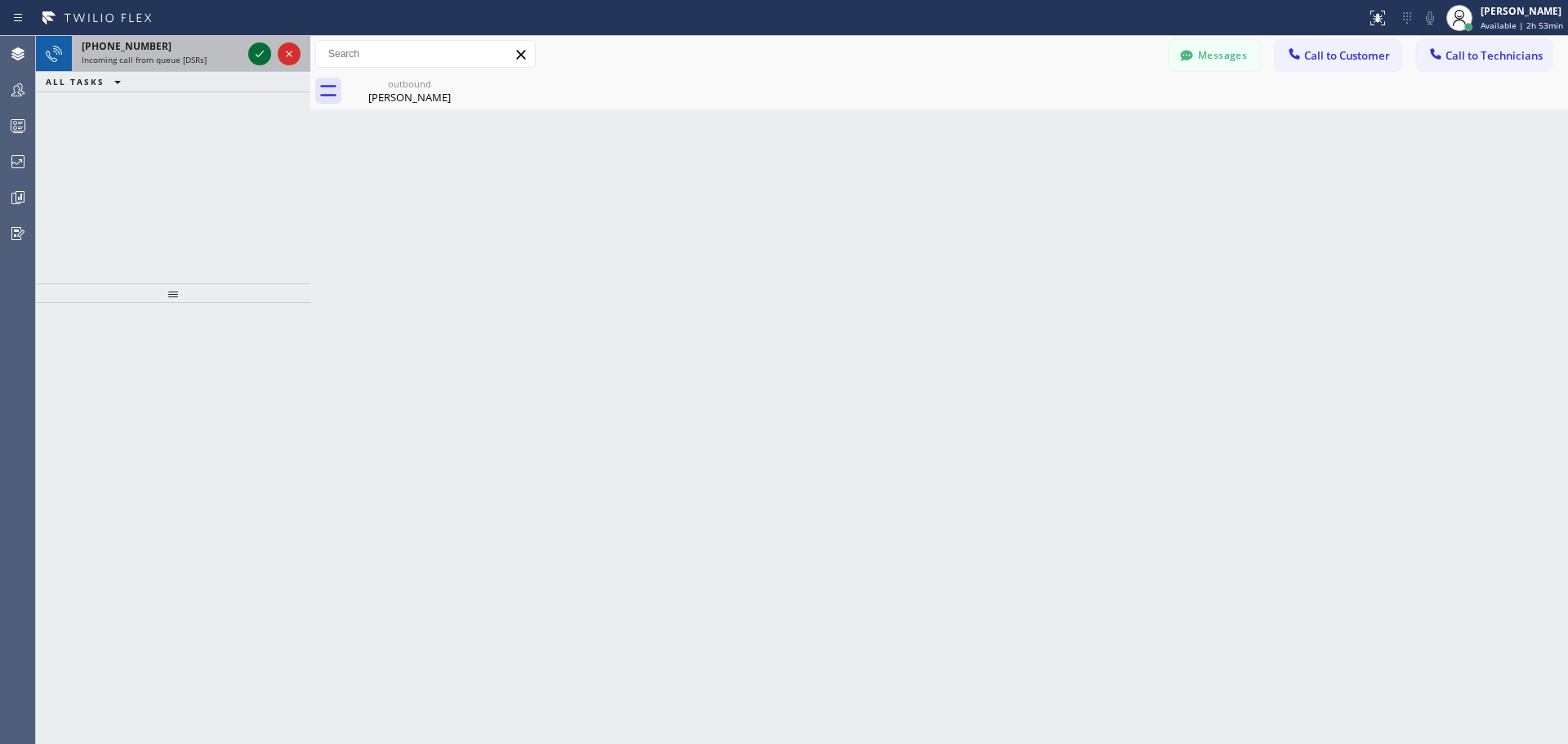
click at [261, 54] on icon at bounding box center [259, 54] width 20 height 20
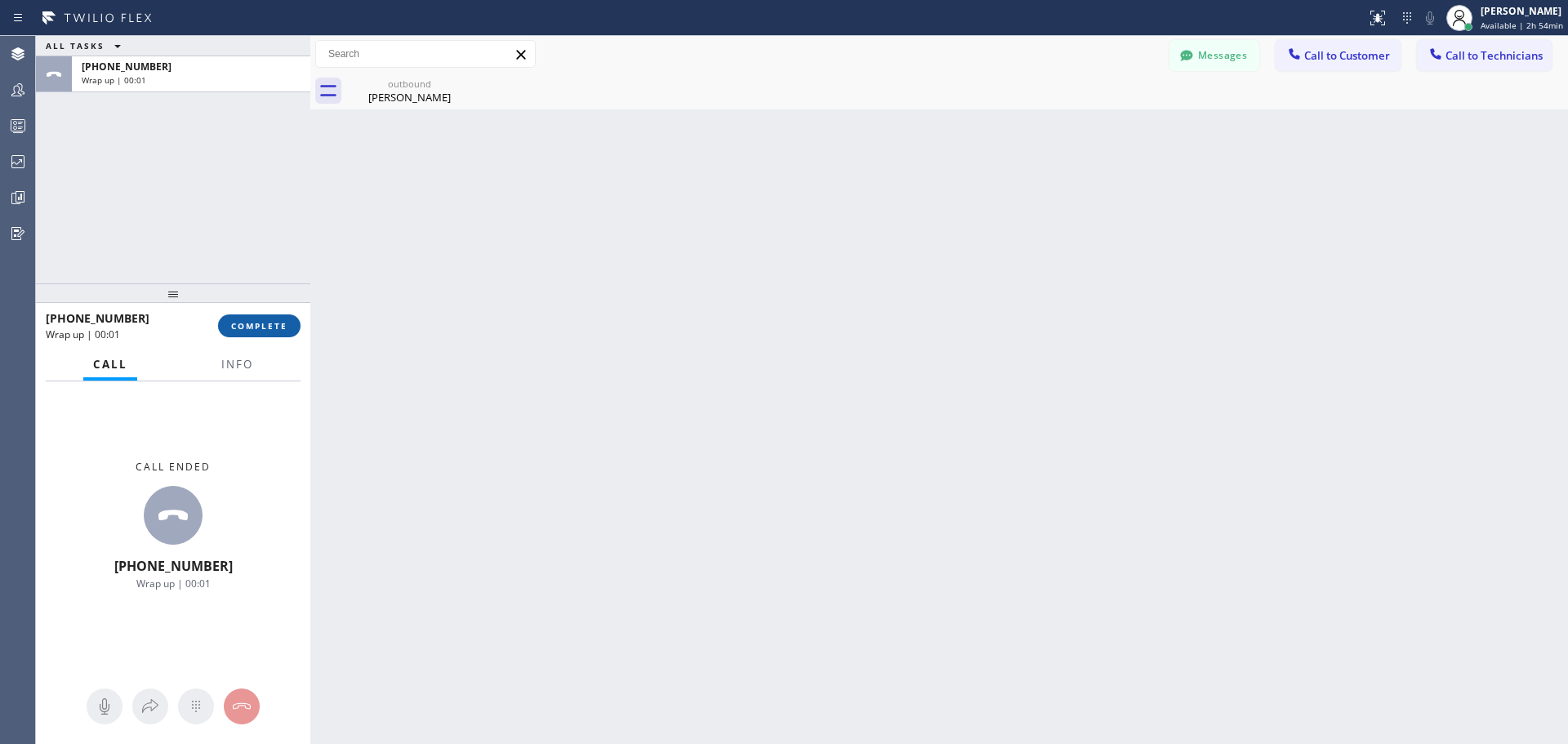
click at [273, 328] on span "COMPLETE" at bounding box center [259, 326] width 56 height 11
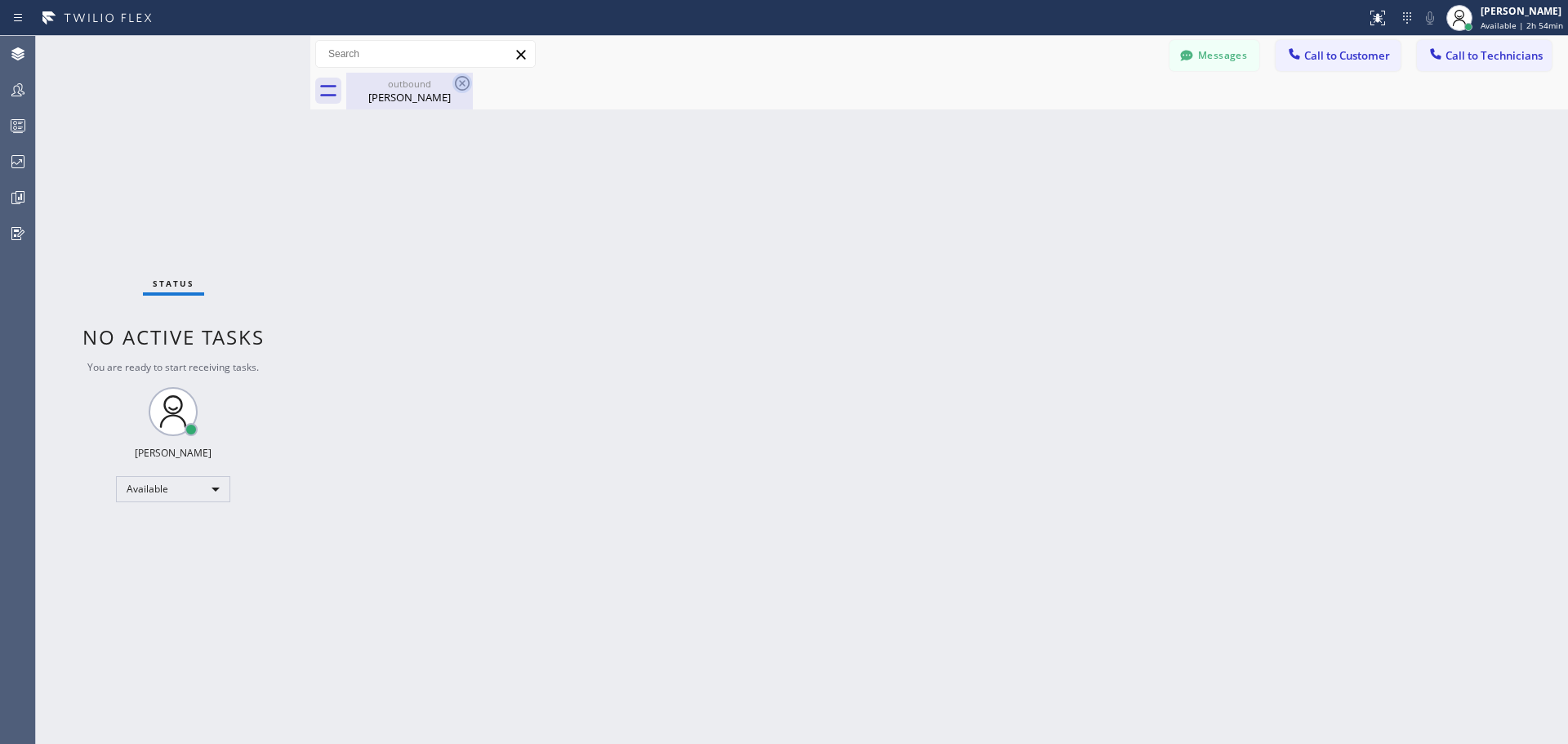
click at [459, 87] on icon at bounding box center [462, 83] width 20 height 20
click at [1340, 64] on button "Call to Customer" at bounding box center [1339, 55] width 125 height 31
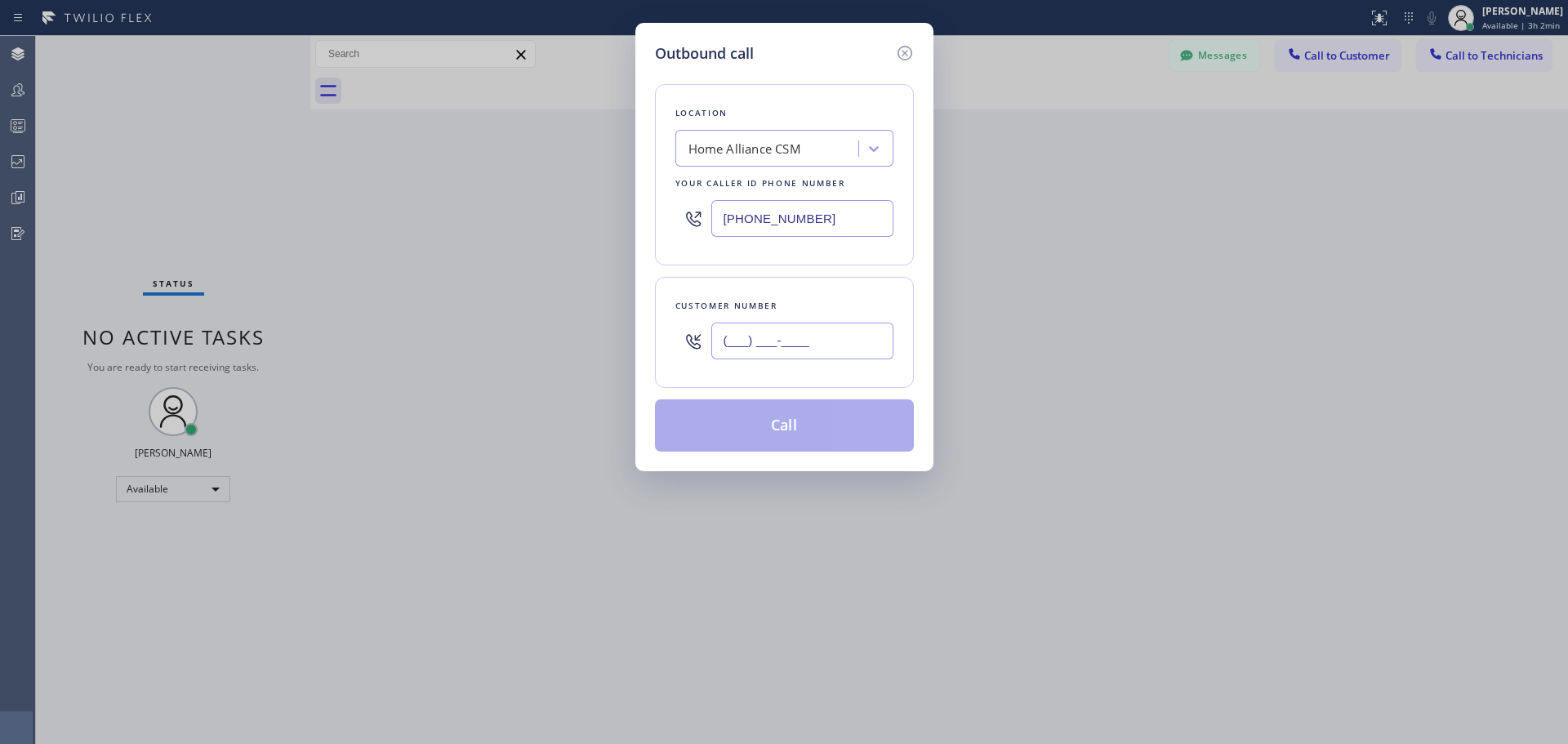
click at [795, 339] on input "(___) ___-____" at bounding box center [802, 340] width 183 height 36
paste input "305) 812-0097"
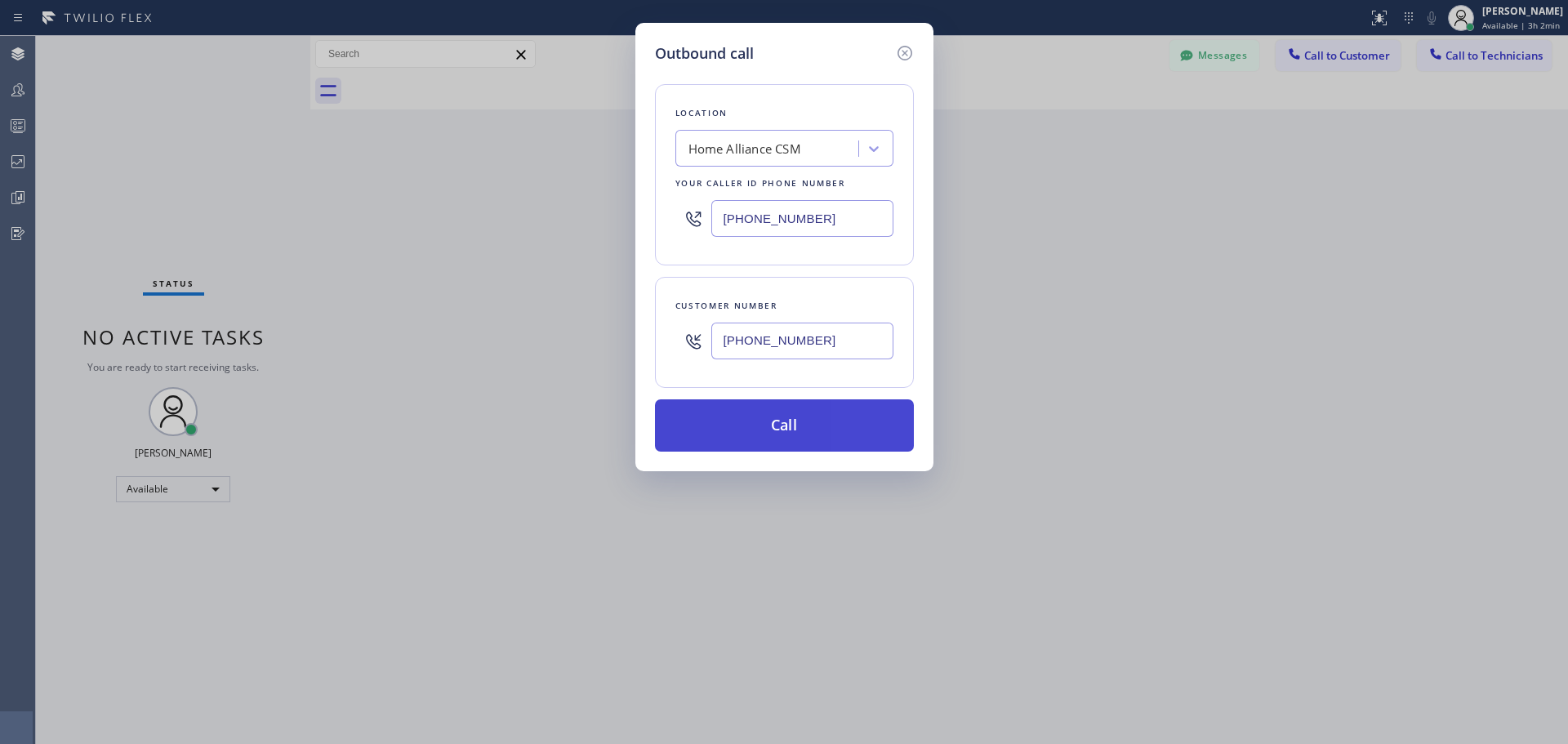
type input "[PHONE_NUMBER]"
click at [768, 413] on button "Call" at bounding box center [784, 426] width 259 height 53
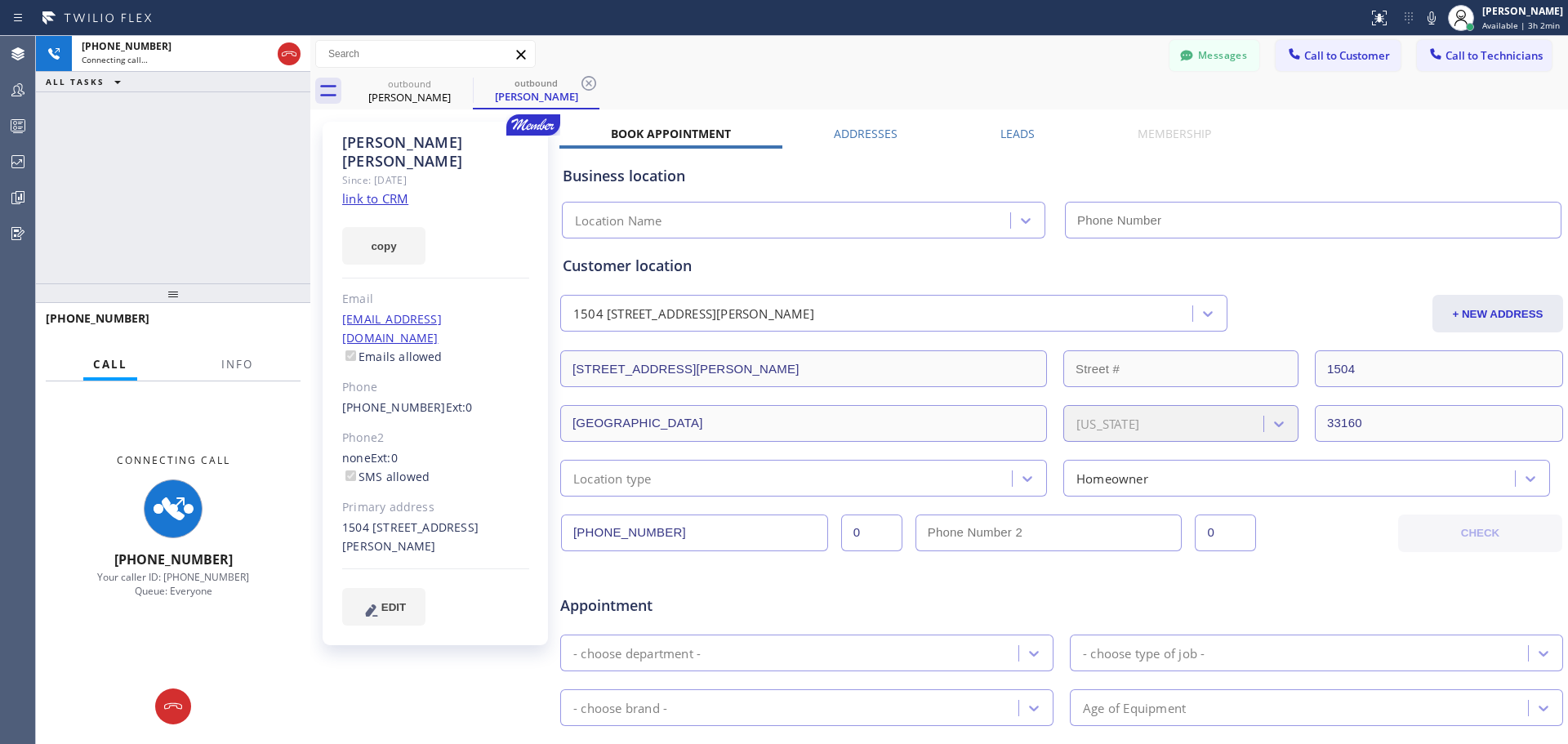
type input "[PHONE_NUMBER]"
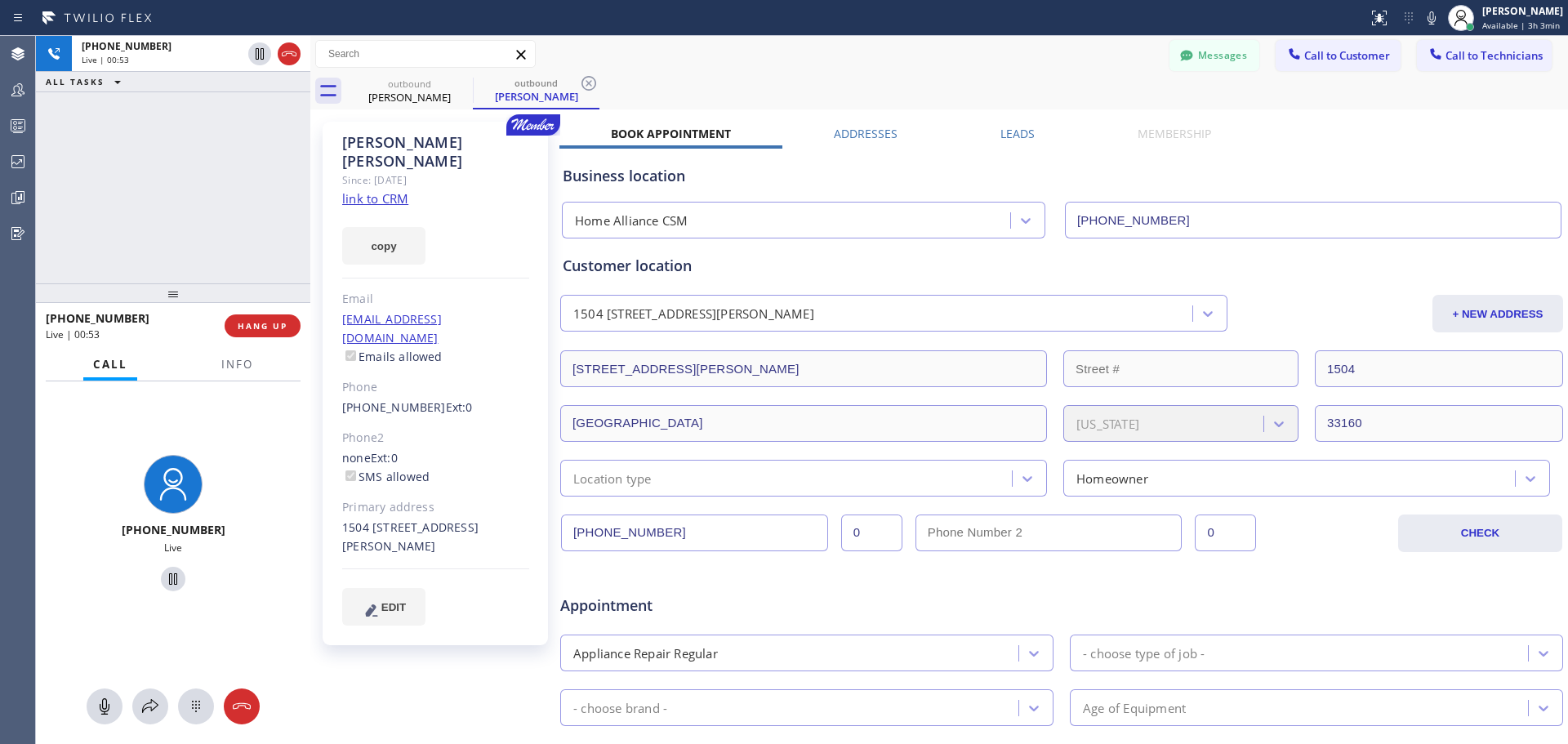
click at [267, 309] on div "[PHONE_NUMBER] Live | 00:53 HANG UP" at bounding box center [173, 326] width 255 height 42
click at [270, 322] on span "HANG UP" at bounding box center [263, 326] width 50 height 11
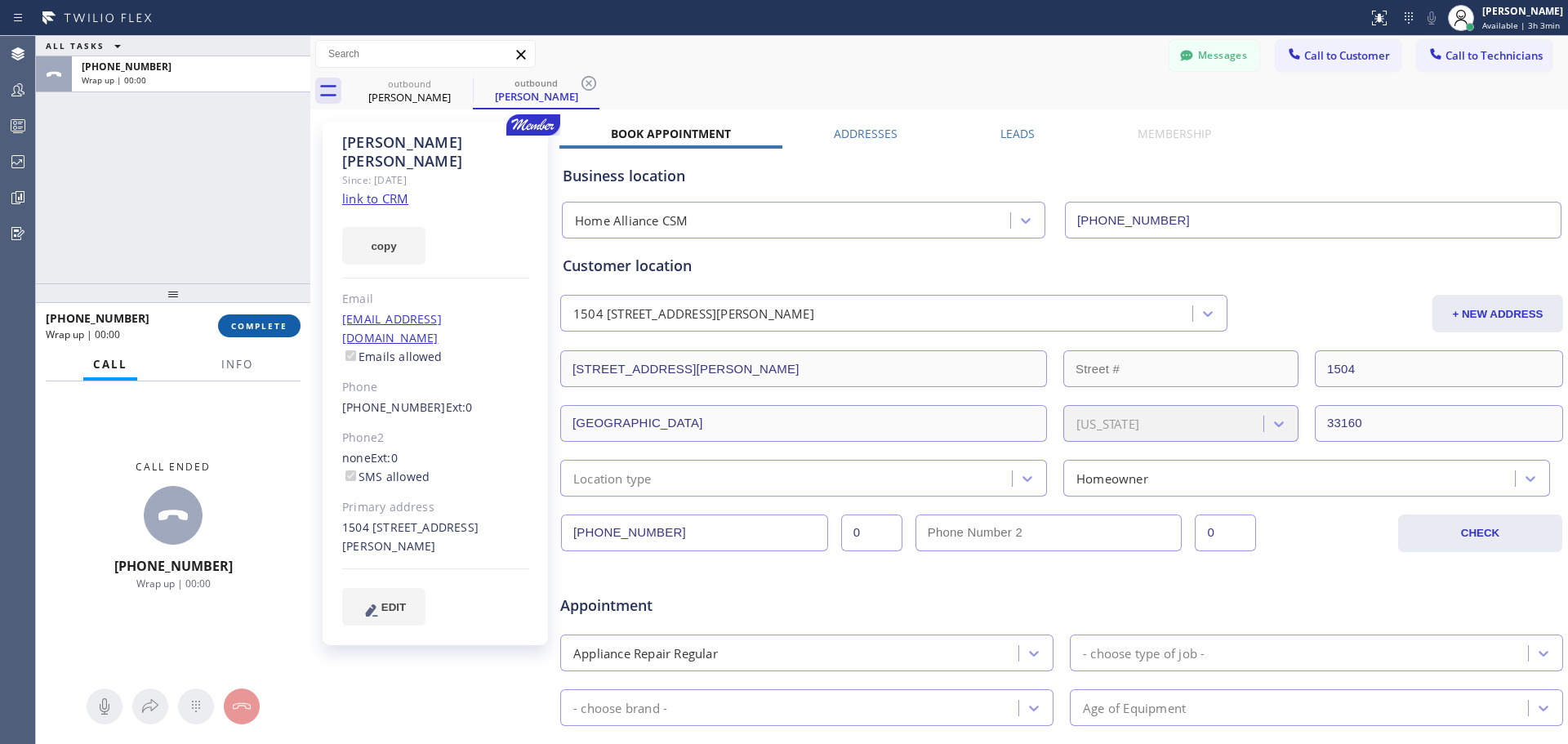
click at [254, 323] on span "COMPLETE" at bounding box center [259, 326] width 56 height 11
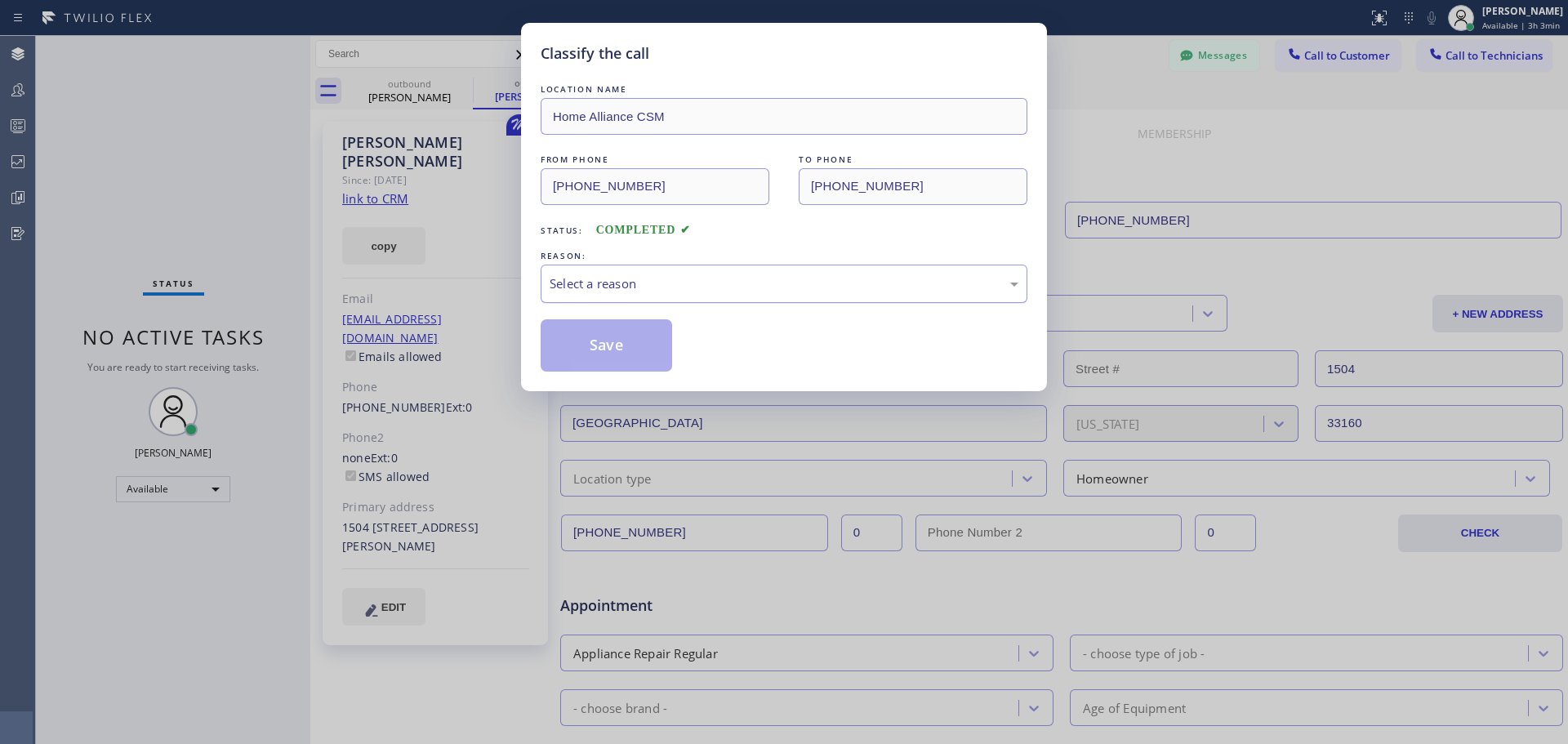
click at [697, 296] on div "Select a reason" at bounding box center [784, 284] width 487 height 38
drag, startPoint x: 603, startPoint y: 349, endPoint x: 997, endPoint y: 339, distance: 394.1
click at [616, 349] on button "Save" at bounding box center [607, 345] width 132 height 53
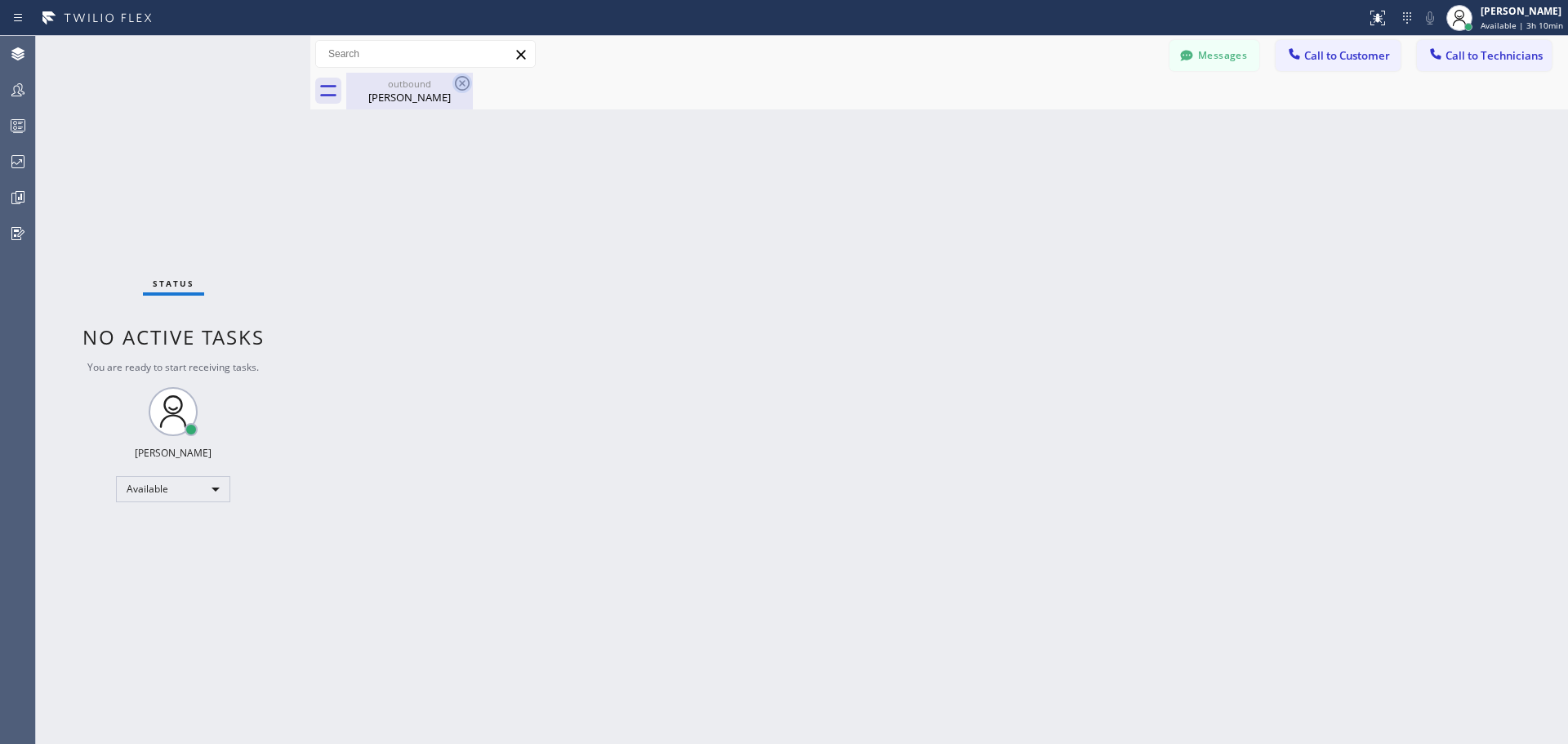
click at [468, 80] on icon at bounding box center [462, 82] width 14 height 14
click at [459, 82] on icon at bounding box center [462, 83] width 20 height 20
click at [423, 93] on div "[PERSON_NAME]" at bounding box center [409, 97] width 123 height 14
click at [1334, 60] on span "Call to Customer" at bounding box center [1347, 55] width 86 height 14
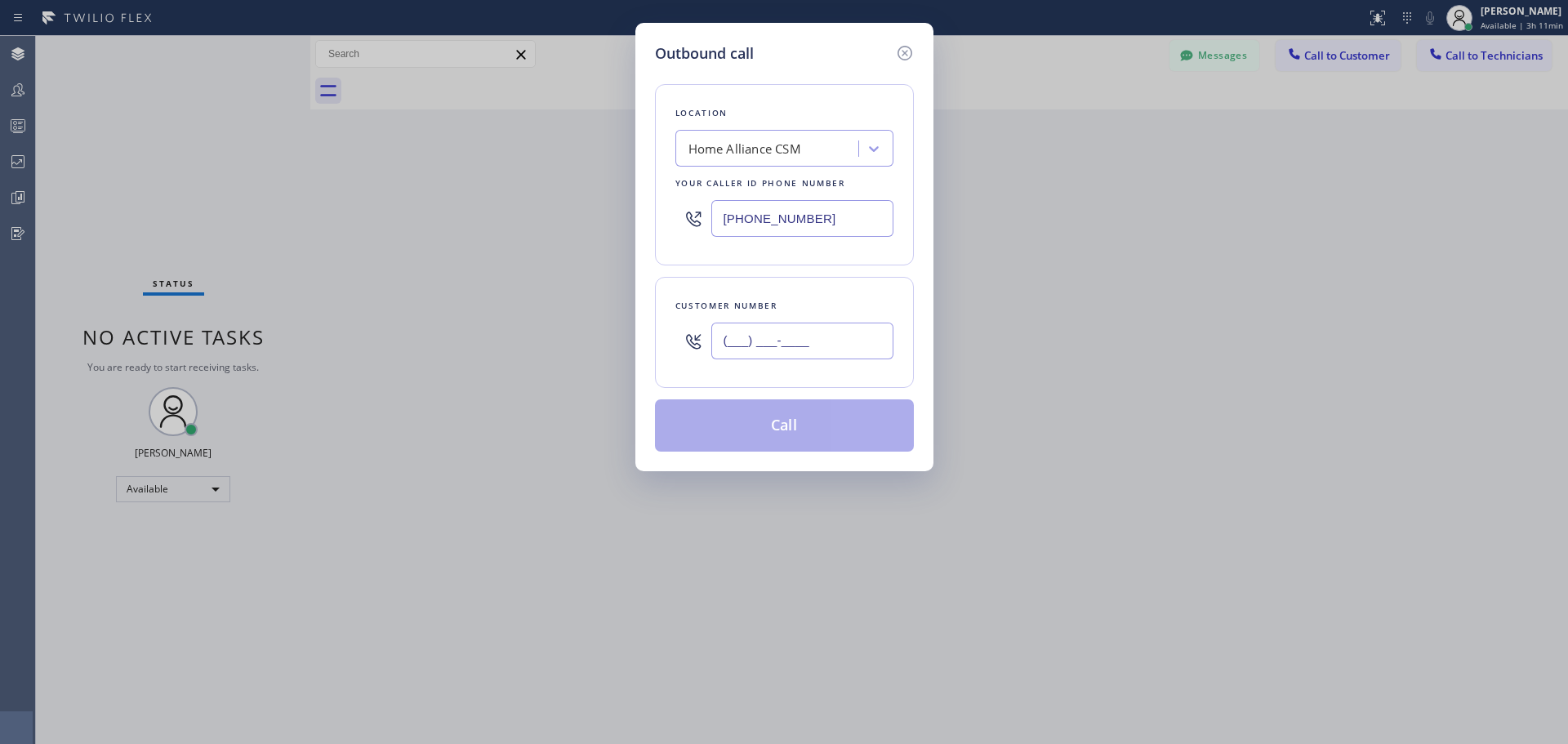
click at [822, 340] on input "(___) ___-____" at bounding box center [802, 340] width 183 height 36
paste input "312) 593-7252"
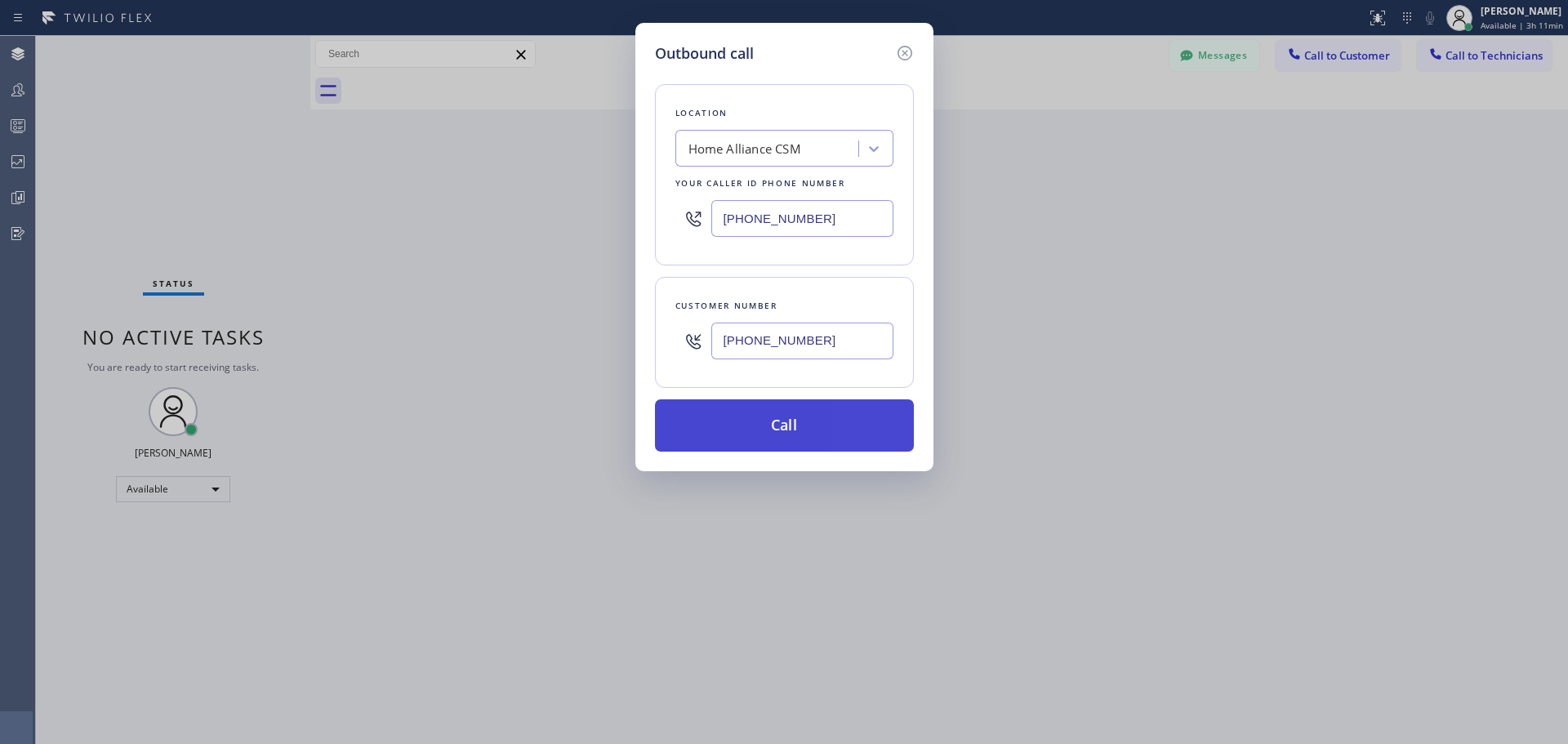
type input "[PHONE_NUMBER]"
click at [805, 417] on button "Call" at bounding box center [784, 426] width 259 height 53
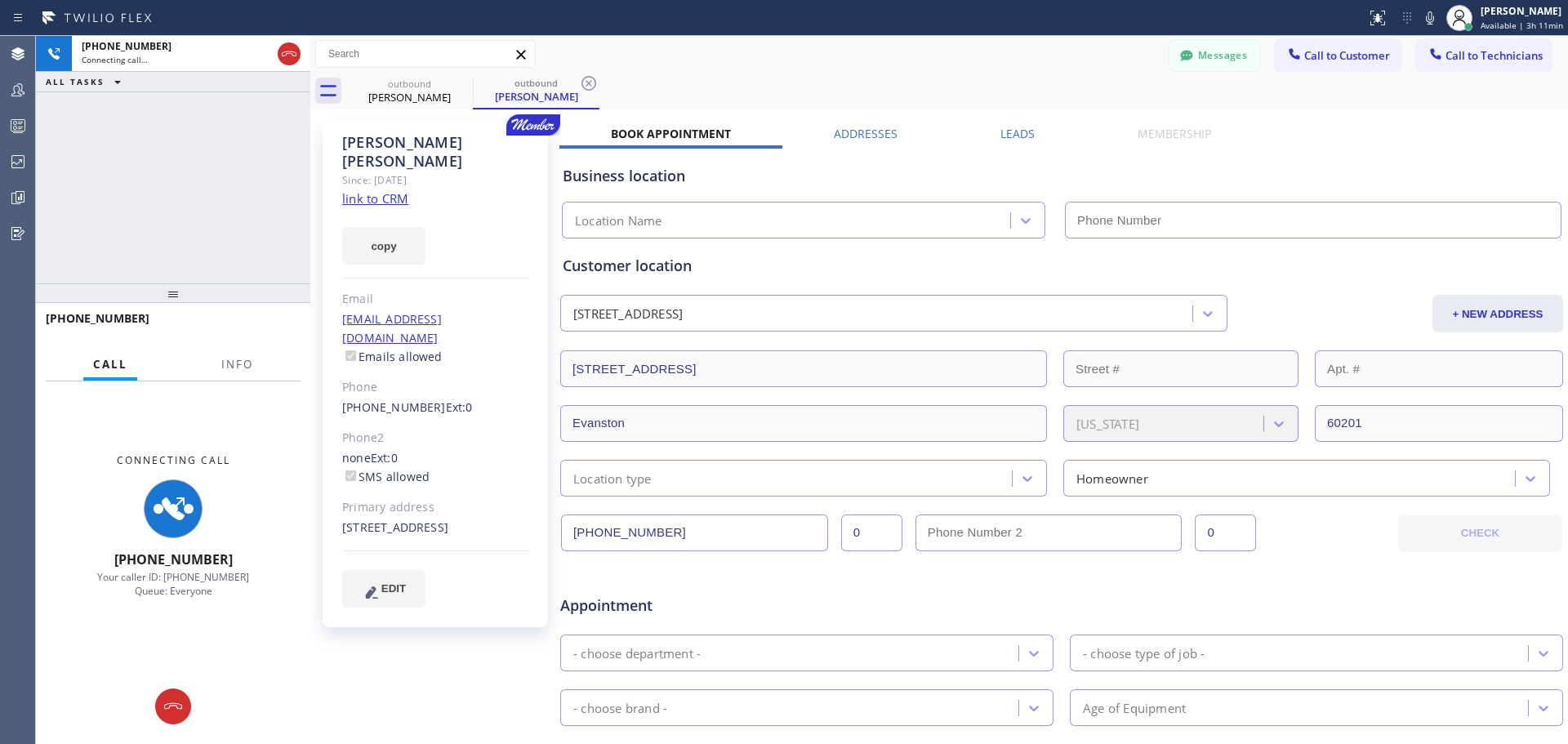
type input "[PHONE_NUMBER]"
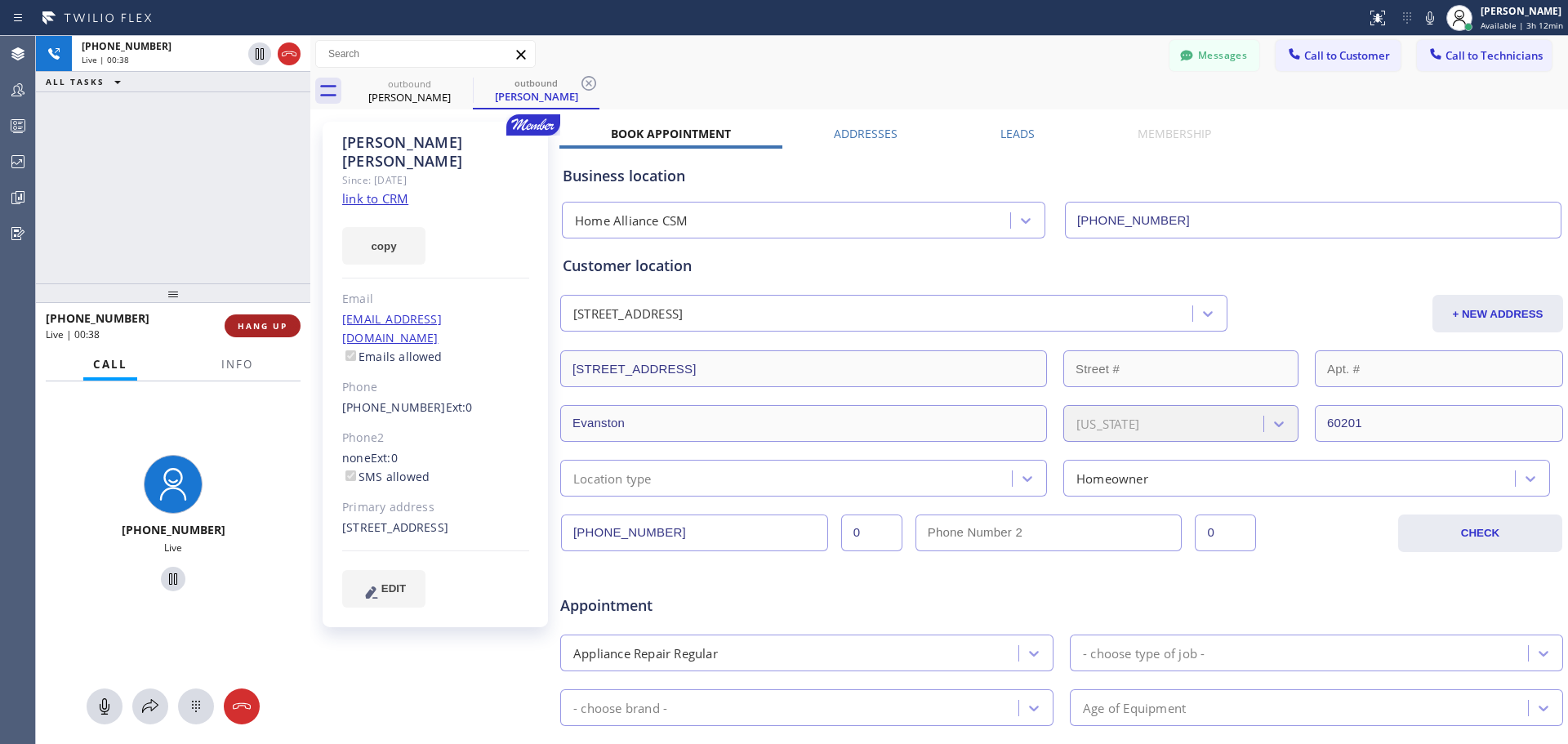
click at [258, 328] on span "HANG UP" at bounding box center [263, 326] width 50 height 11
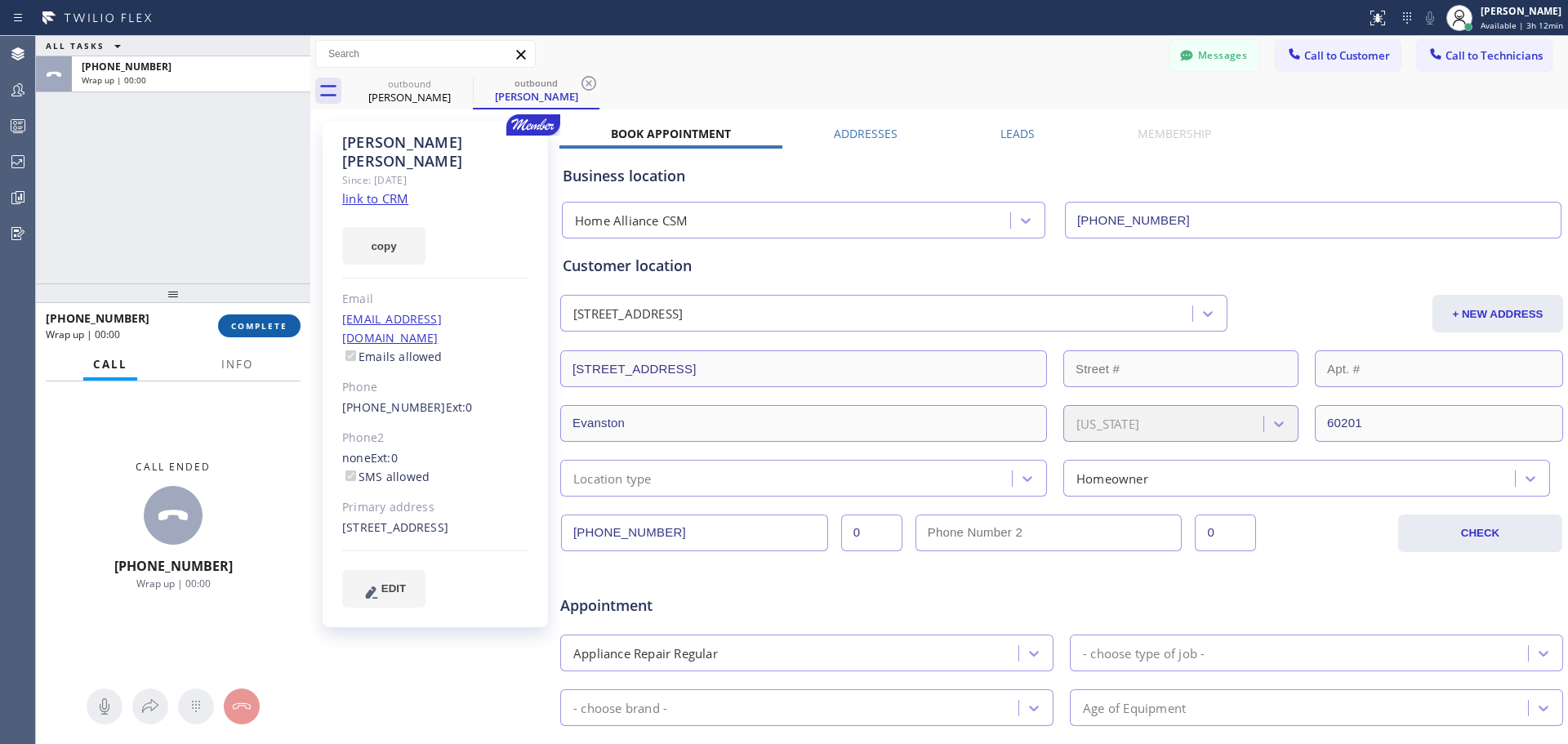
click at [272, 321] on span "COMPLETE" at bounding box center [259, 326] width 56 height 11
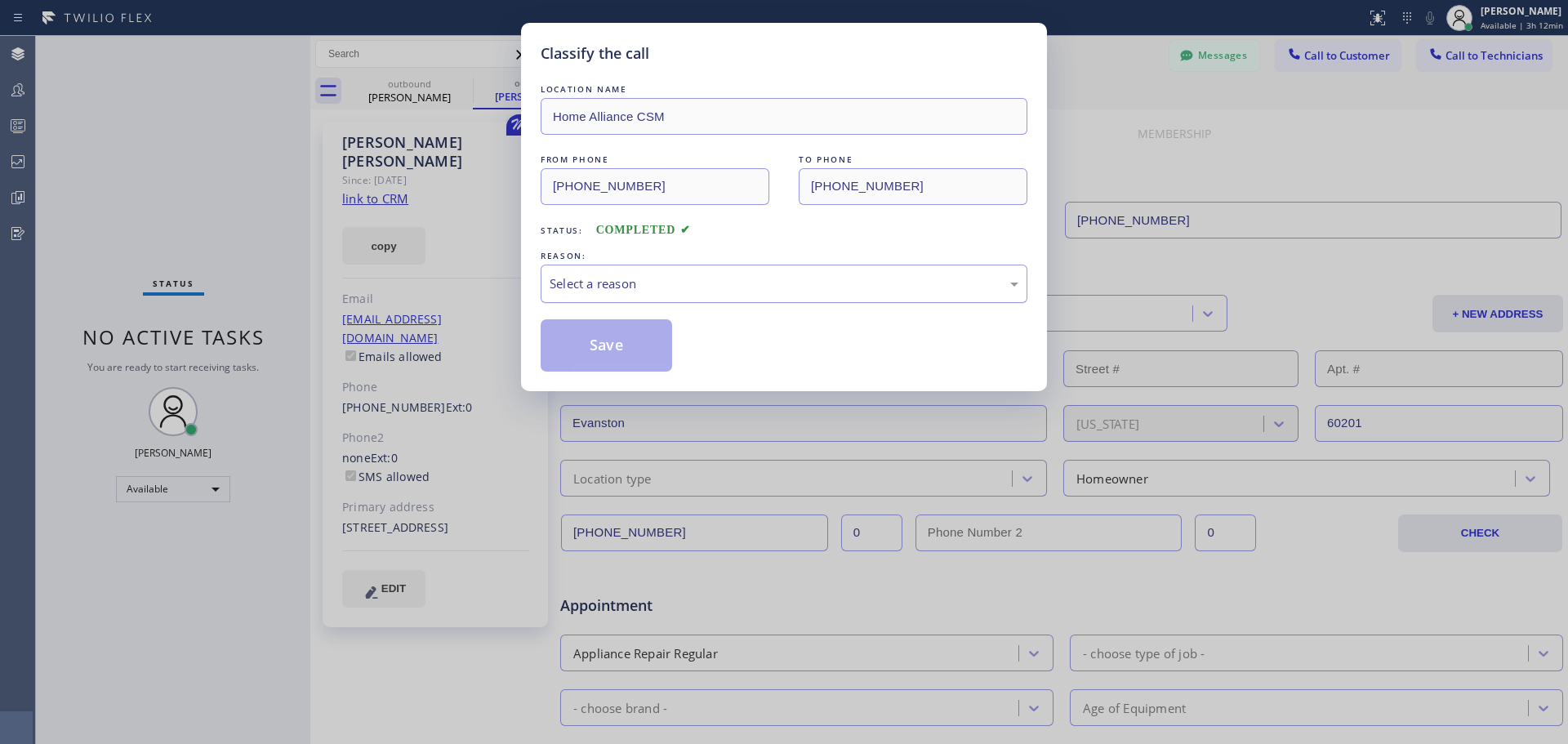
click at [784, 284] on div "Select a reason" at bounding box center [784, 284] width 468 height 19
click at [656, 353] on button "Save" at bounding box center [607, 345] width 132 height 53
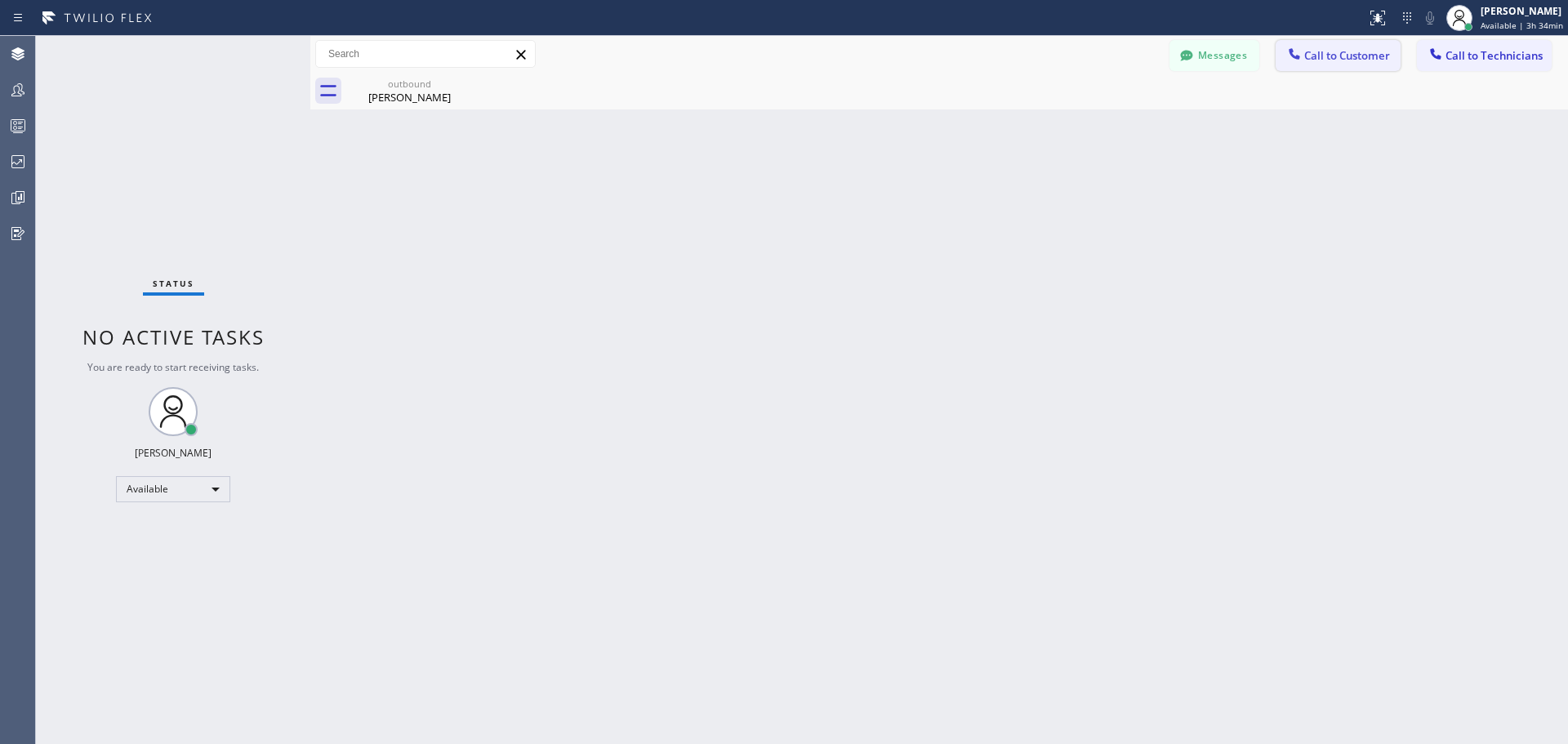
click at [1339, 68] on button "Call to Customer" at bounding box center [1339, 55] width 125 height 31
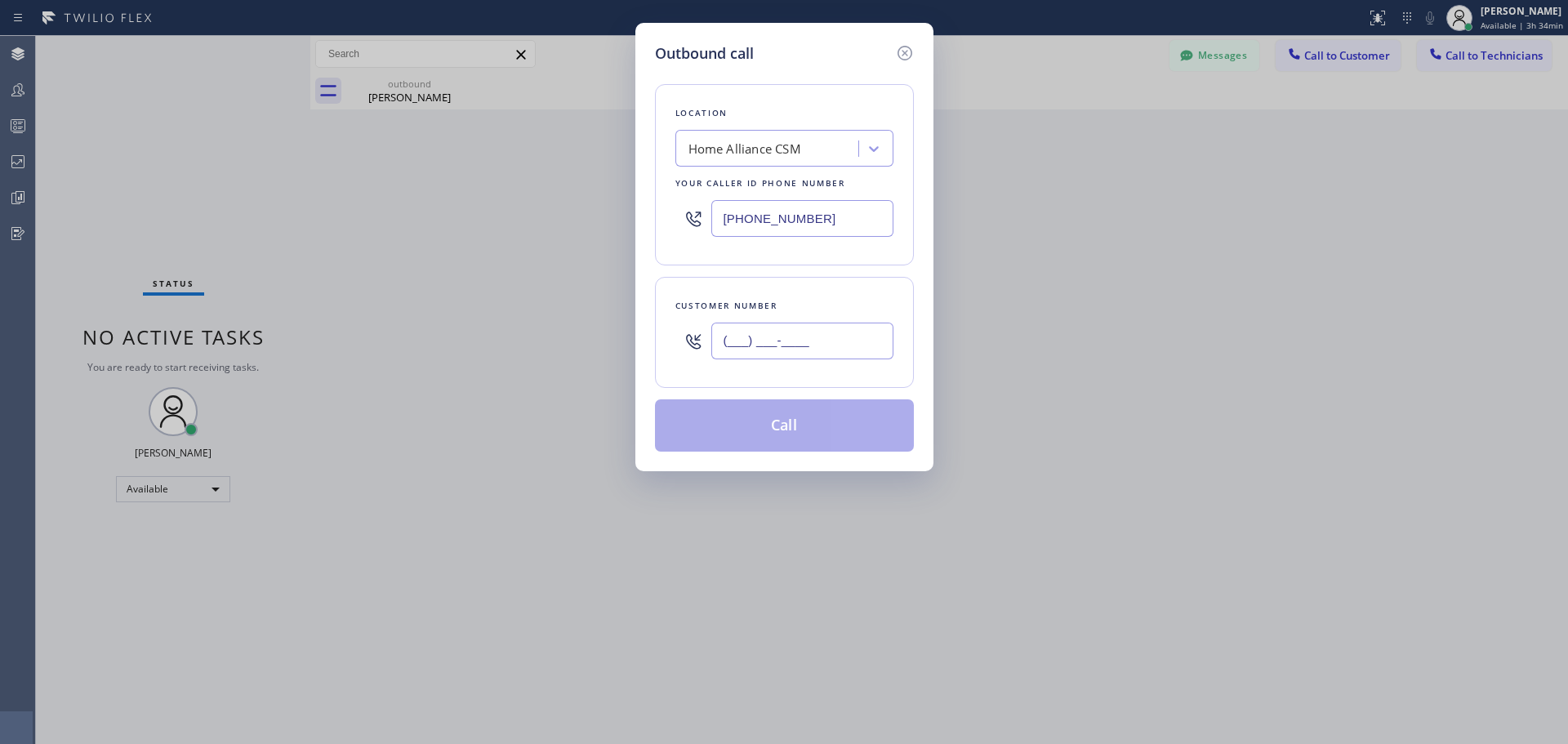
click at [811, 345] on input "(___) ___-____" at bounding box center [802, 340] width 183 height 36
paste input "908) 514-2209"
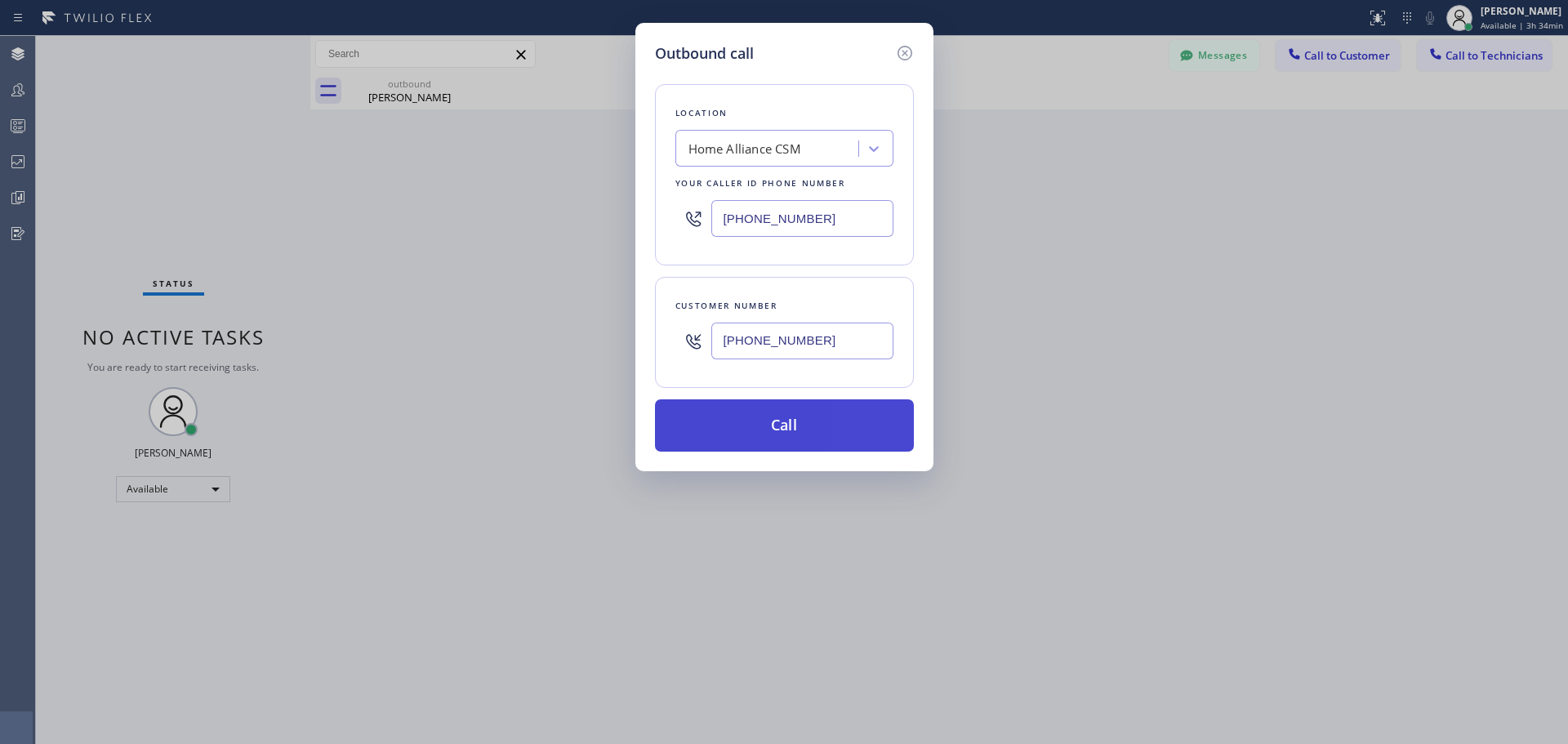
type input "[PHONE_NUMBER]"
click at [817, 428] on button "Call" at bounding box center [784, 426] width 259 height 53
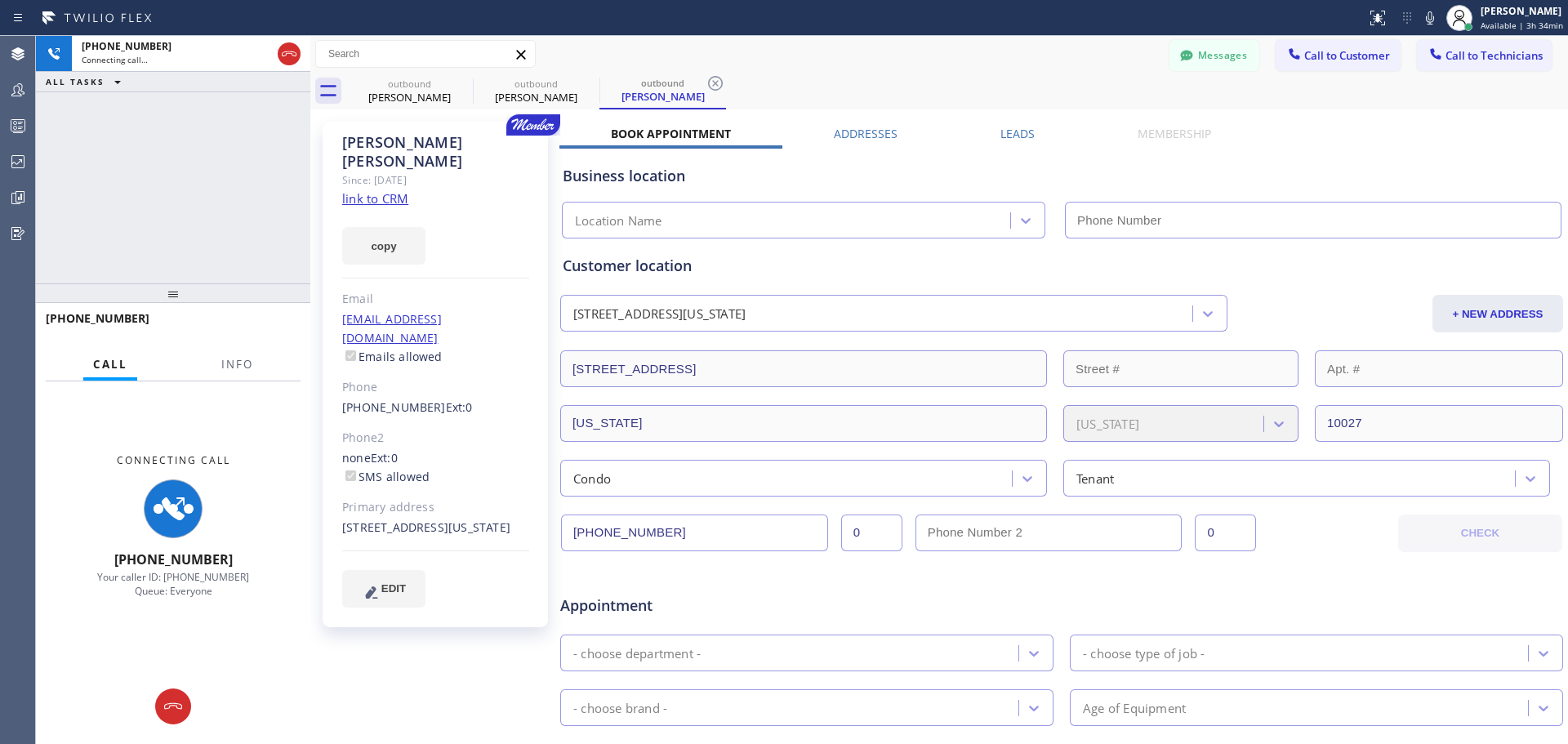
type input "[PHONE_NUMBER]"
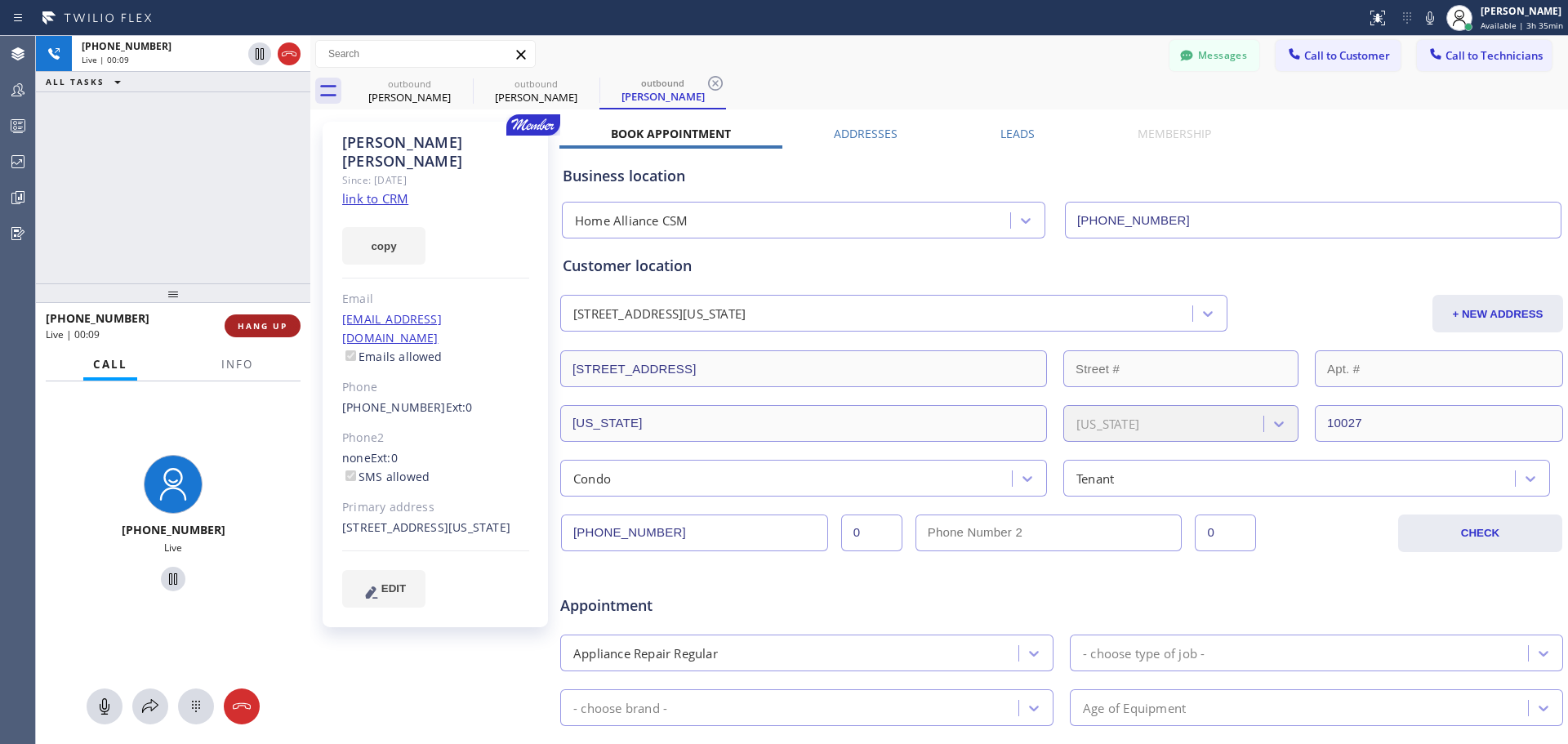
click at [259, 318] on button "HANG UP" at bounding box center [262, 326] width 76 height 23
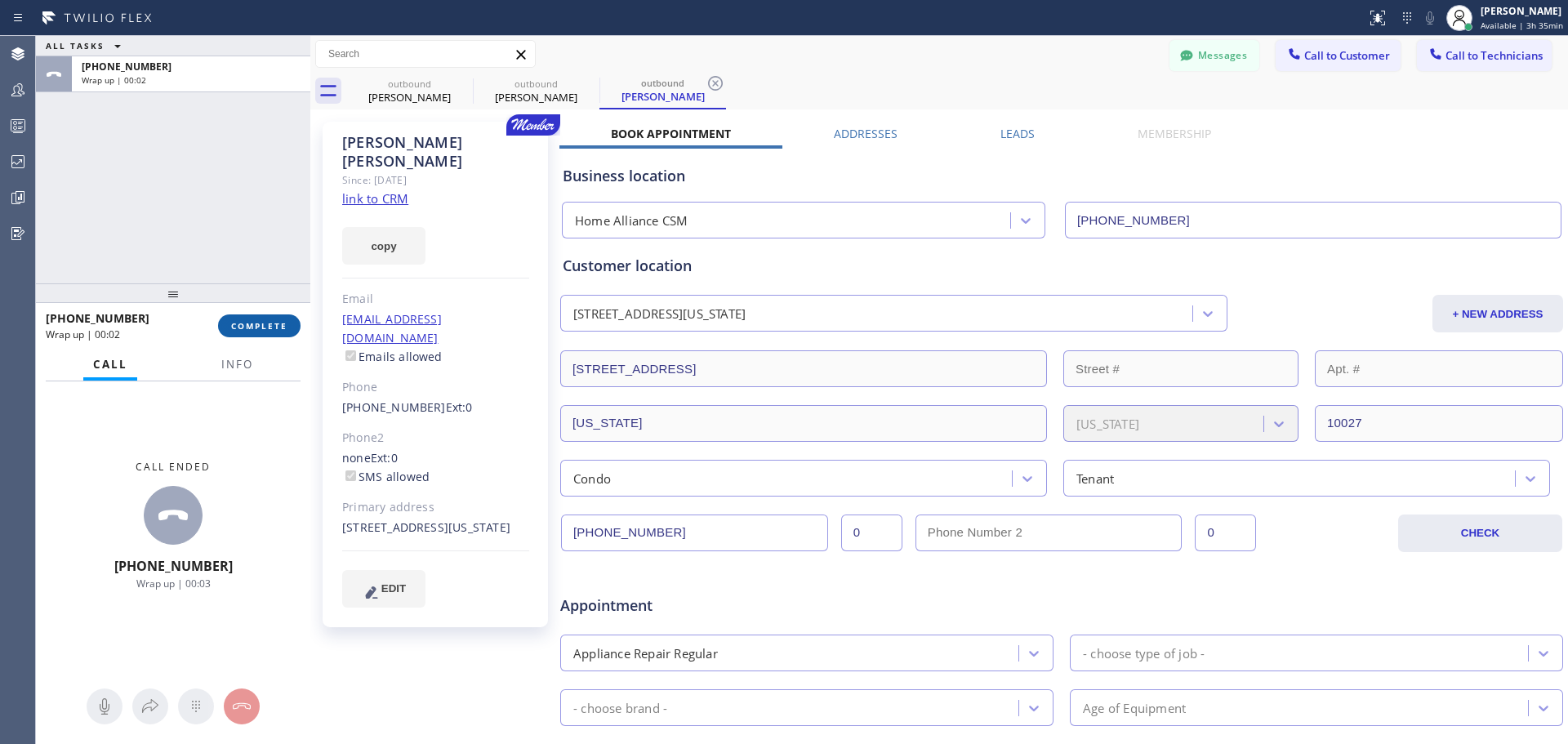
click at [246, 327] on span "COMPLETE" at bounding box center [259, 326] width 56 height 11
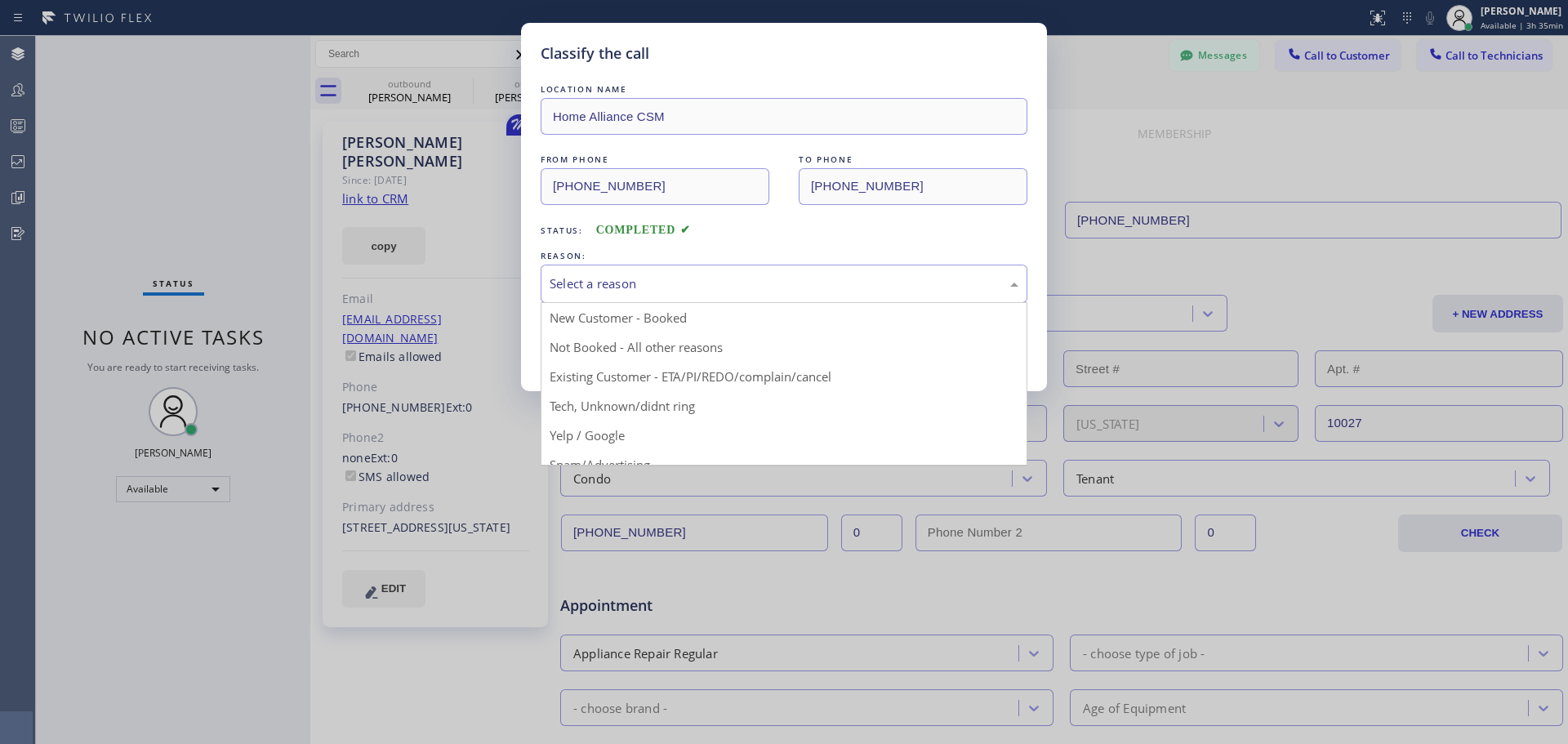
click at [676, 280] on div "Select a reason" at bounding box center [784, 284] width 468 height 19
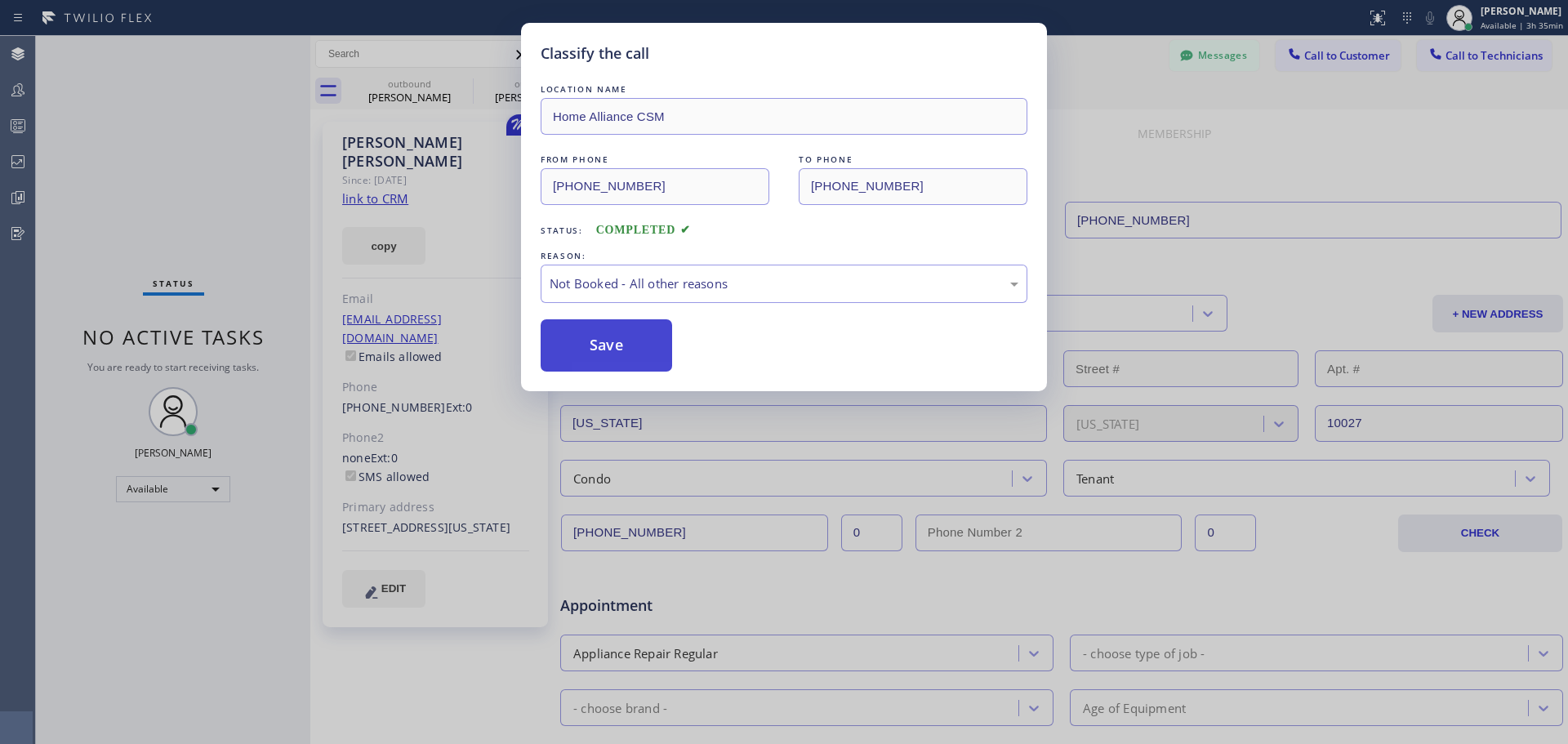
click at [591, 361] on button "Save" at bounding box center [607, 345] width 132 height 53
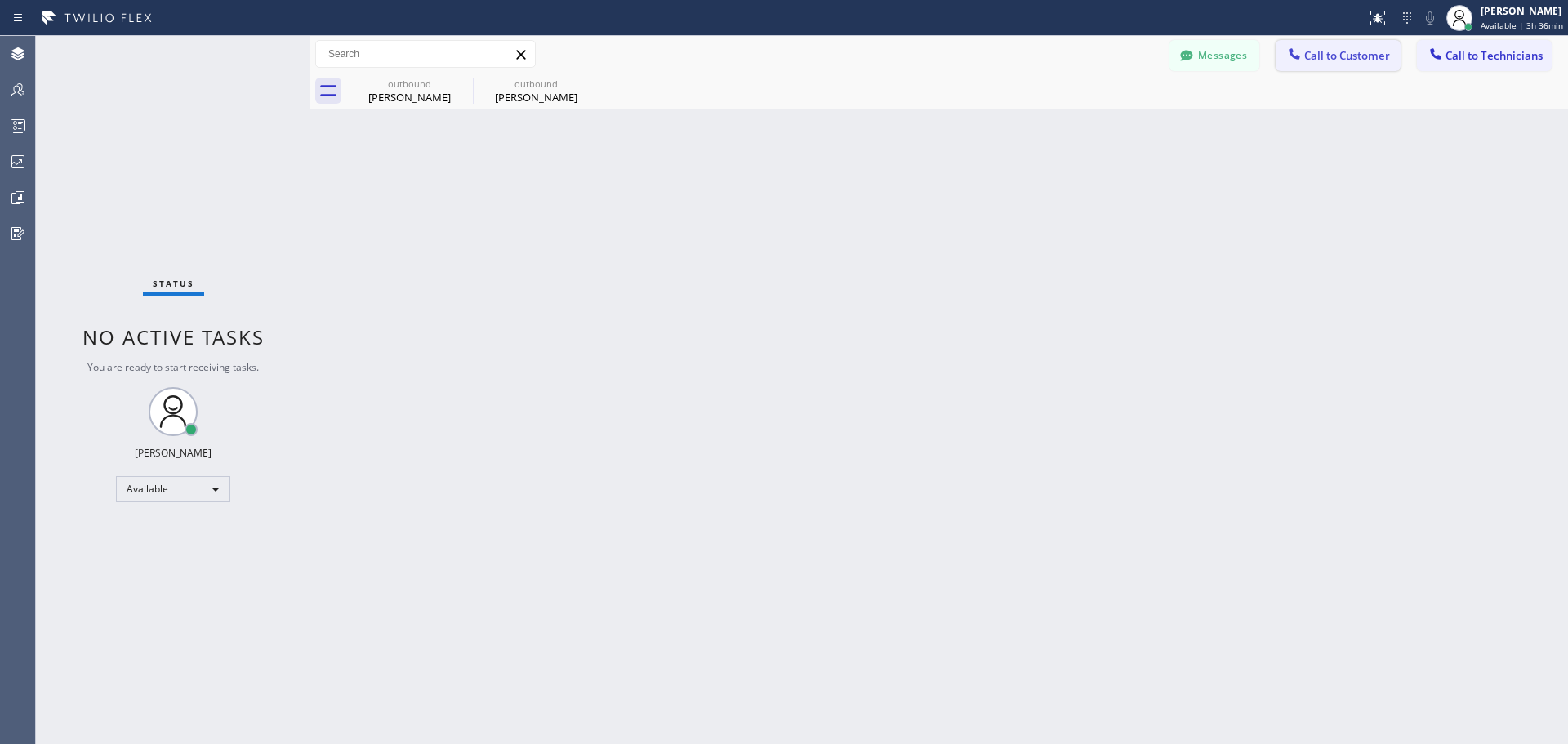
click at [1322, 68] on button "Call to Customer" at bounding box center [1339, 55] width 125 height 31
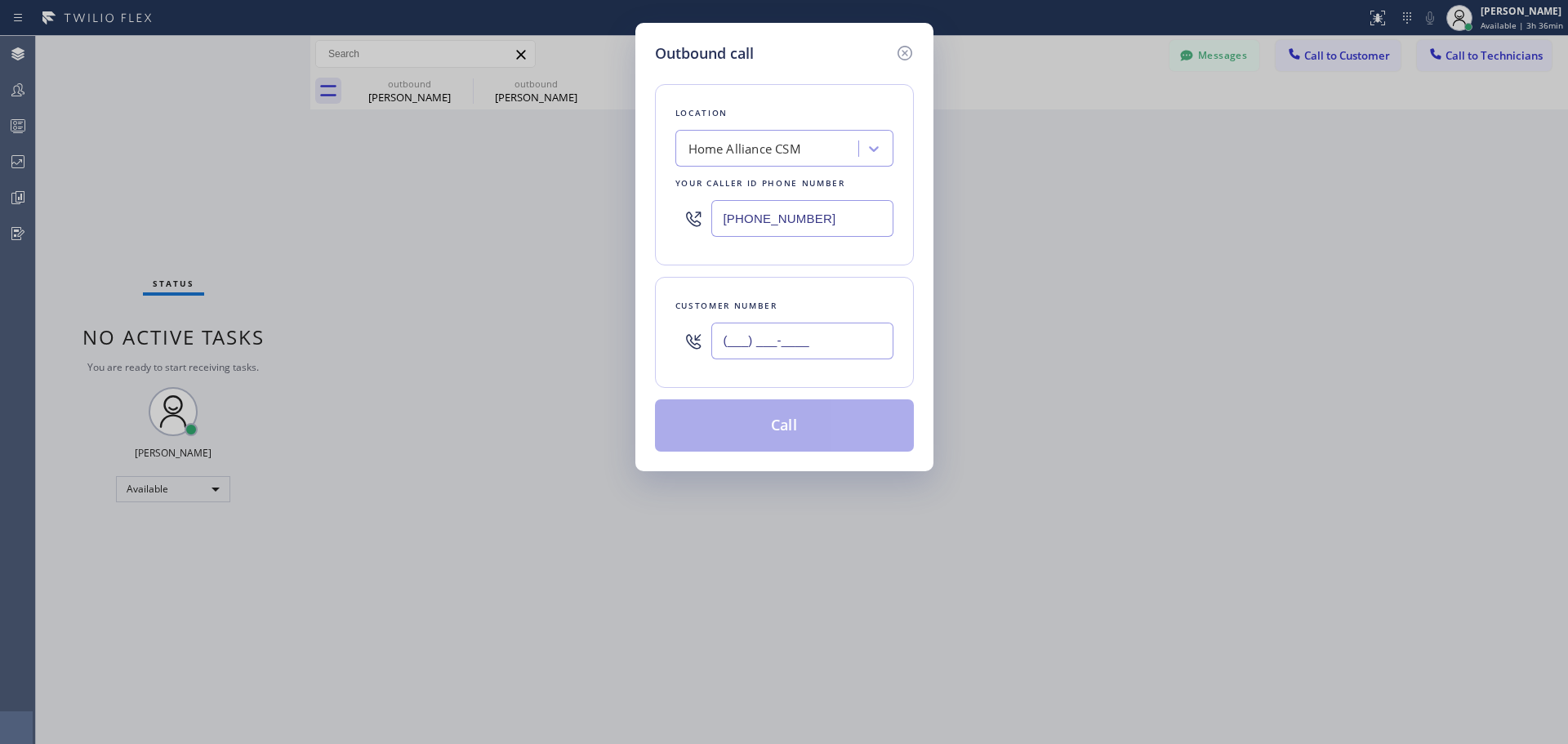
click at [763, 336] on input "(___) ___-____" at bounding box center [802, 340] width 183 height 36
paste input "310) 738-4111"
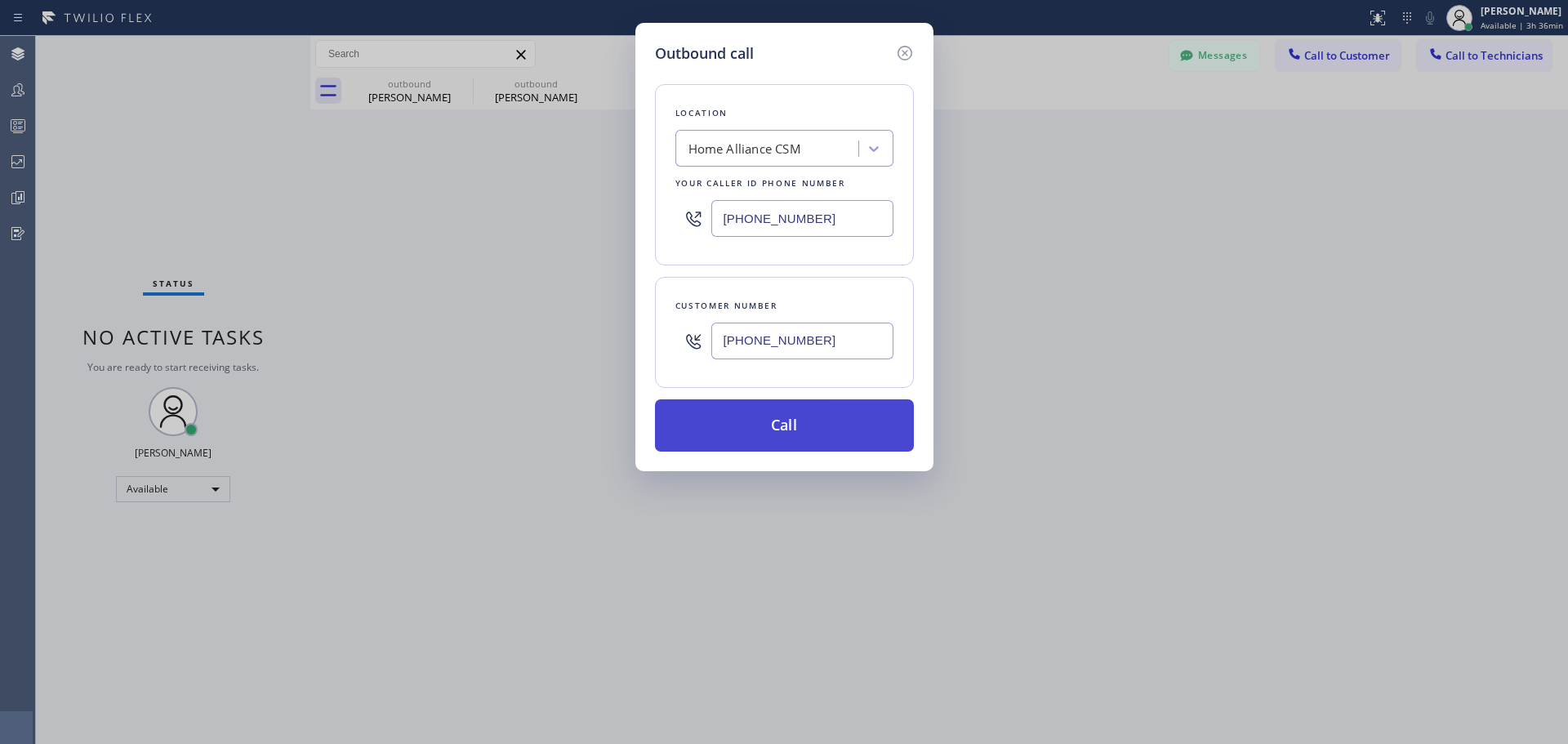
type input "[PHONE_NUMBER]"
click at [795, 436] on button "Call" at bounding box center [784, 426] width 259 height 53
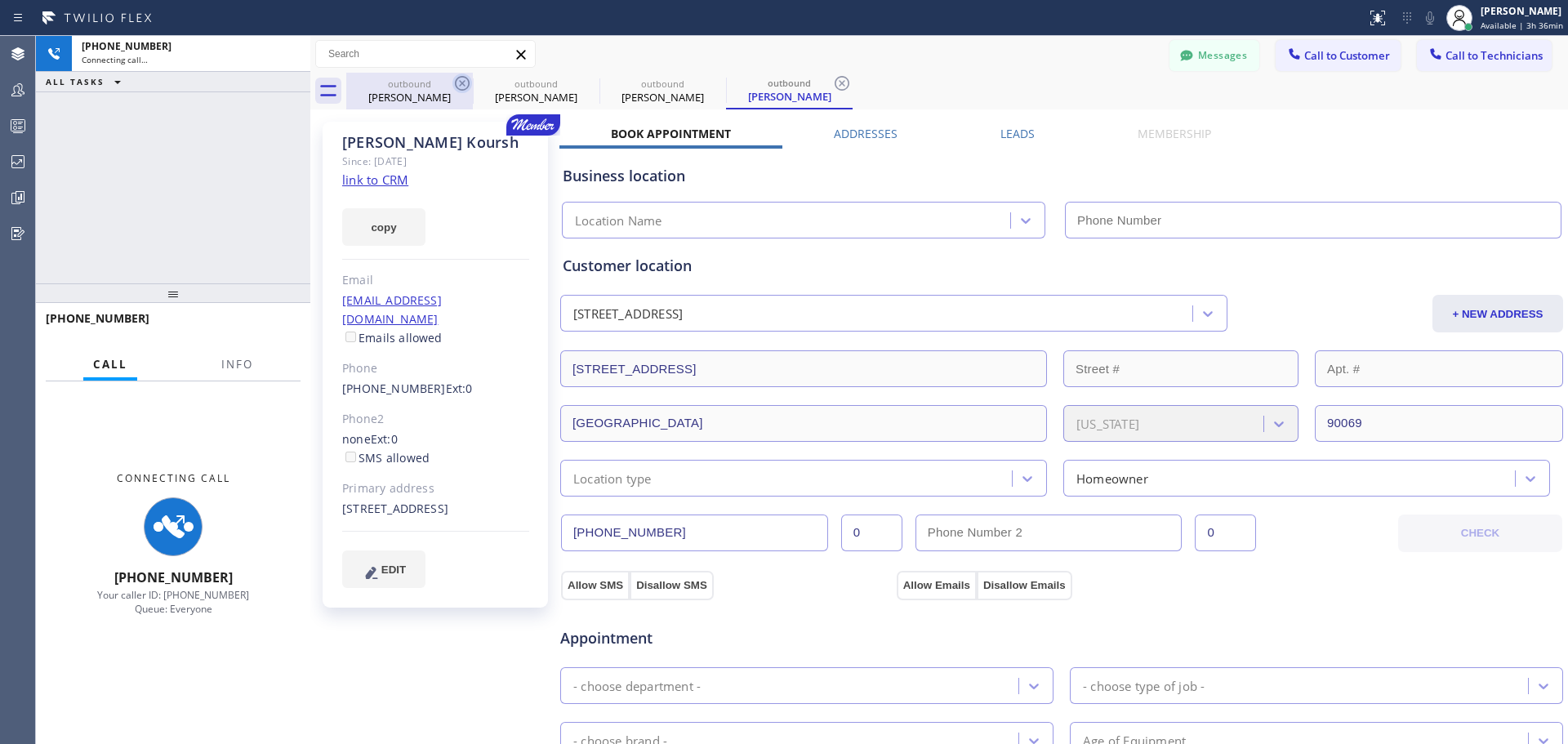
click at [455, 82] on icon at bounding box center [462, 83] width 20 height 20
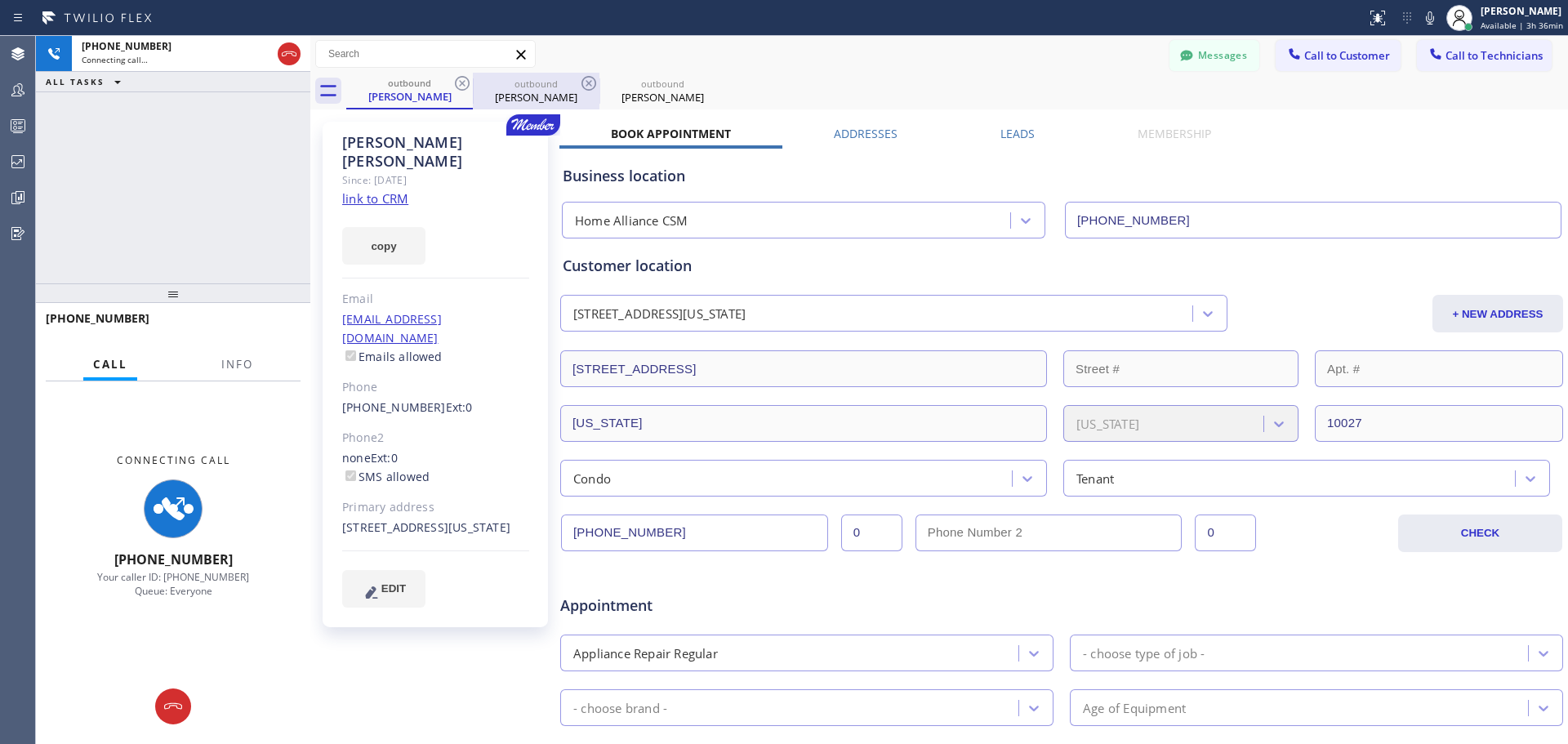
type input "[PHONE_NUMBER]"
click at [457, 82] on icon at bounding box center [462, 83] width 20 height 20
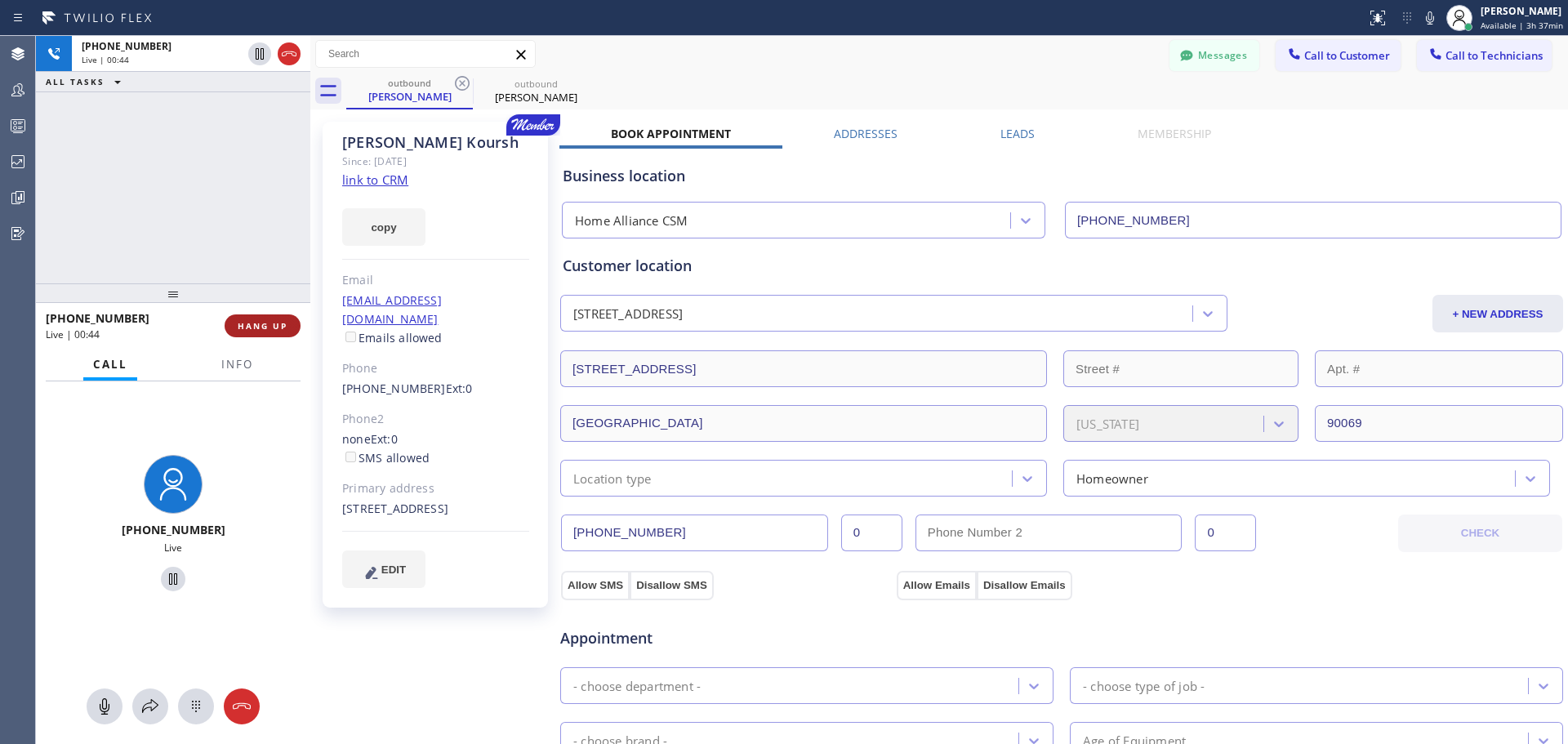
click at [268, 326] on span "HANG UP" at bounding box center [263, 326] width 50 height 11
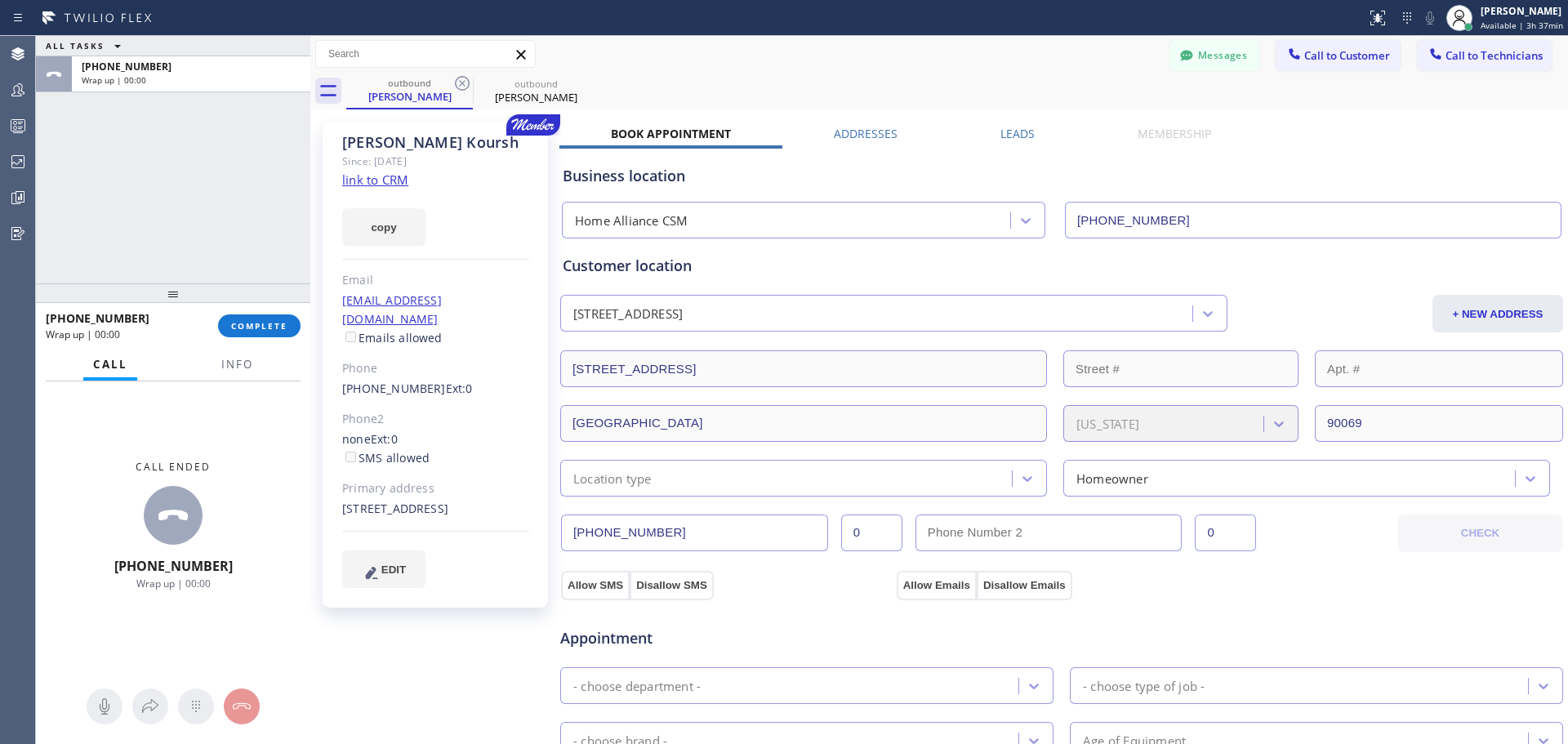
click at [264, 303] on div at bounding box center [173, 293] width 274 height 20
click at [266, 334] on button "COMPLETE" at bounding box center [259, 326] width 82 height 23
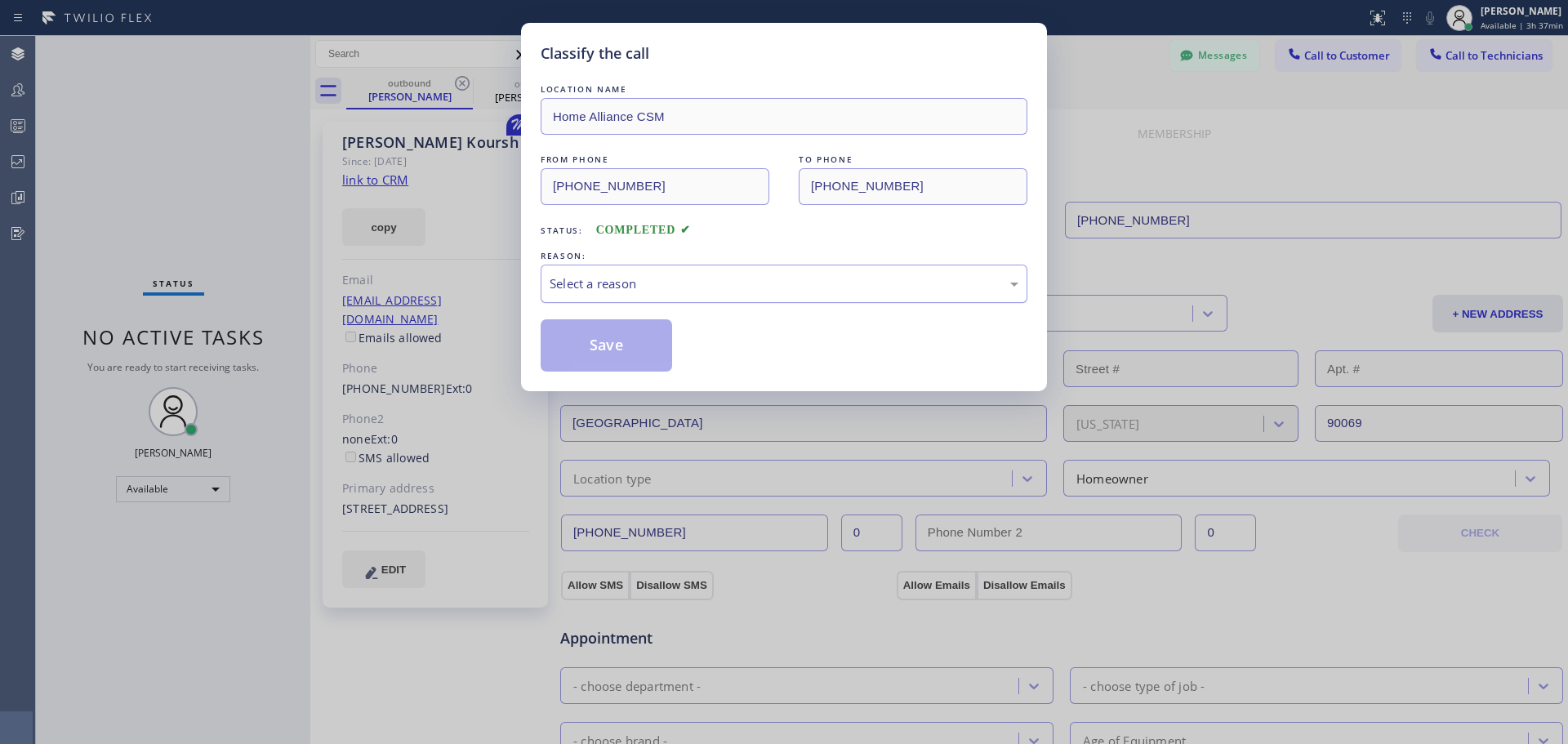
click at [728, 288] on div "Select a reason" at bounding box center [784, 284] width 468 height 19
click at [634, 336] on button "Save" at bounding box center [607, 345] width 132 height 53
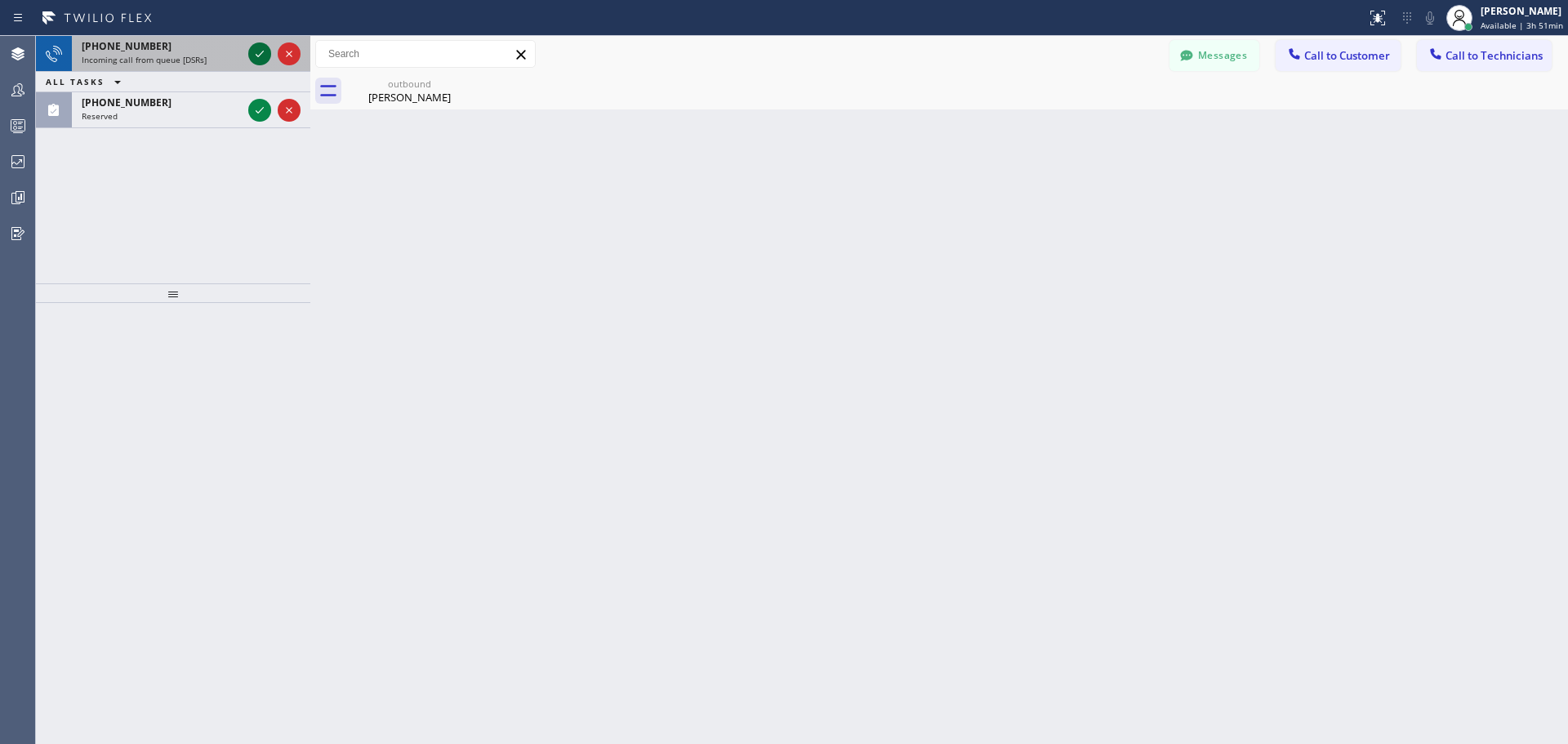
click at [261, 54] on icon at bounding box center [259, 54] width 9 height 7
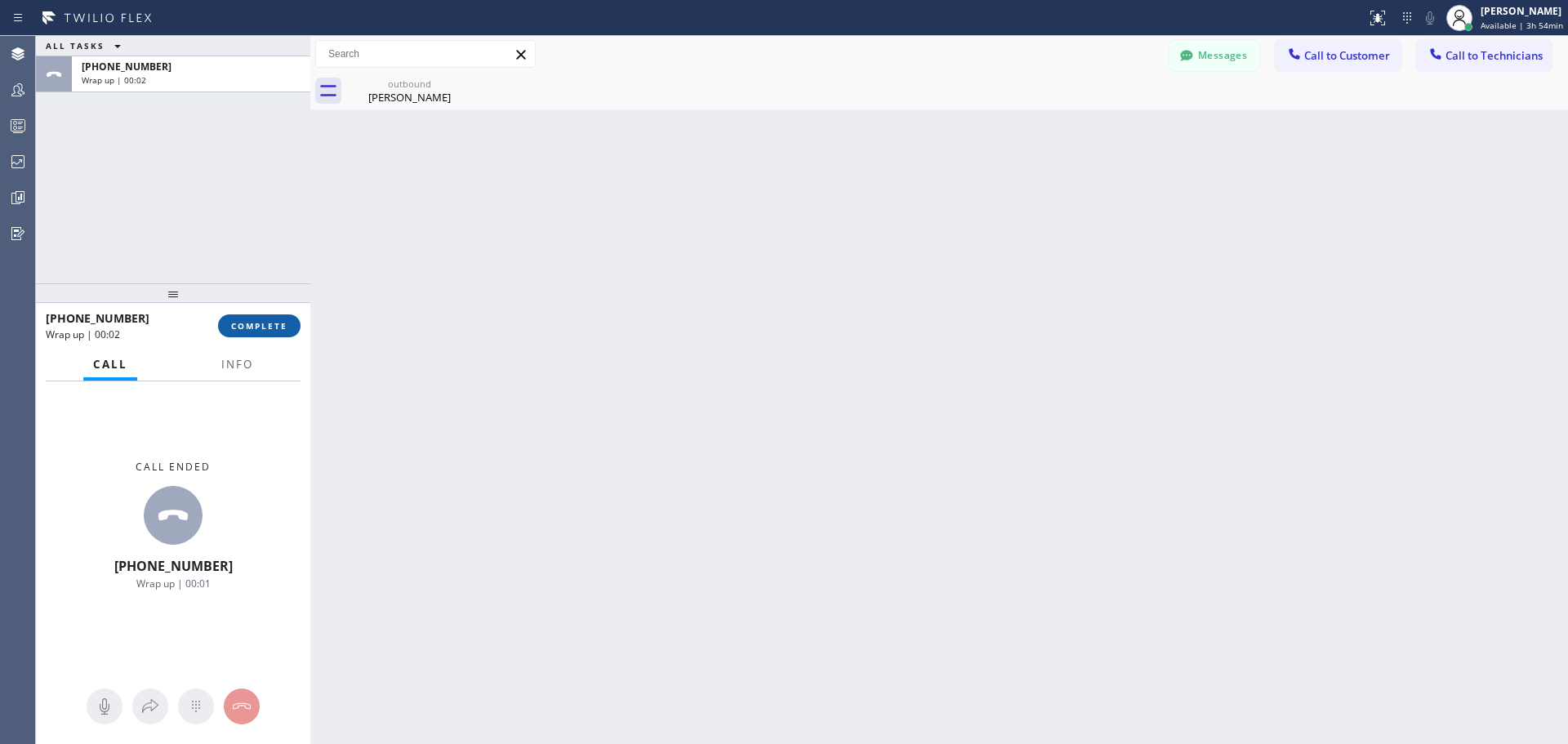
click at [274, 318] on button "COMPLETE" at bounding box center [259, 326] width 82 height 23
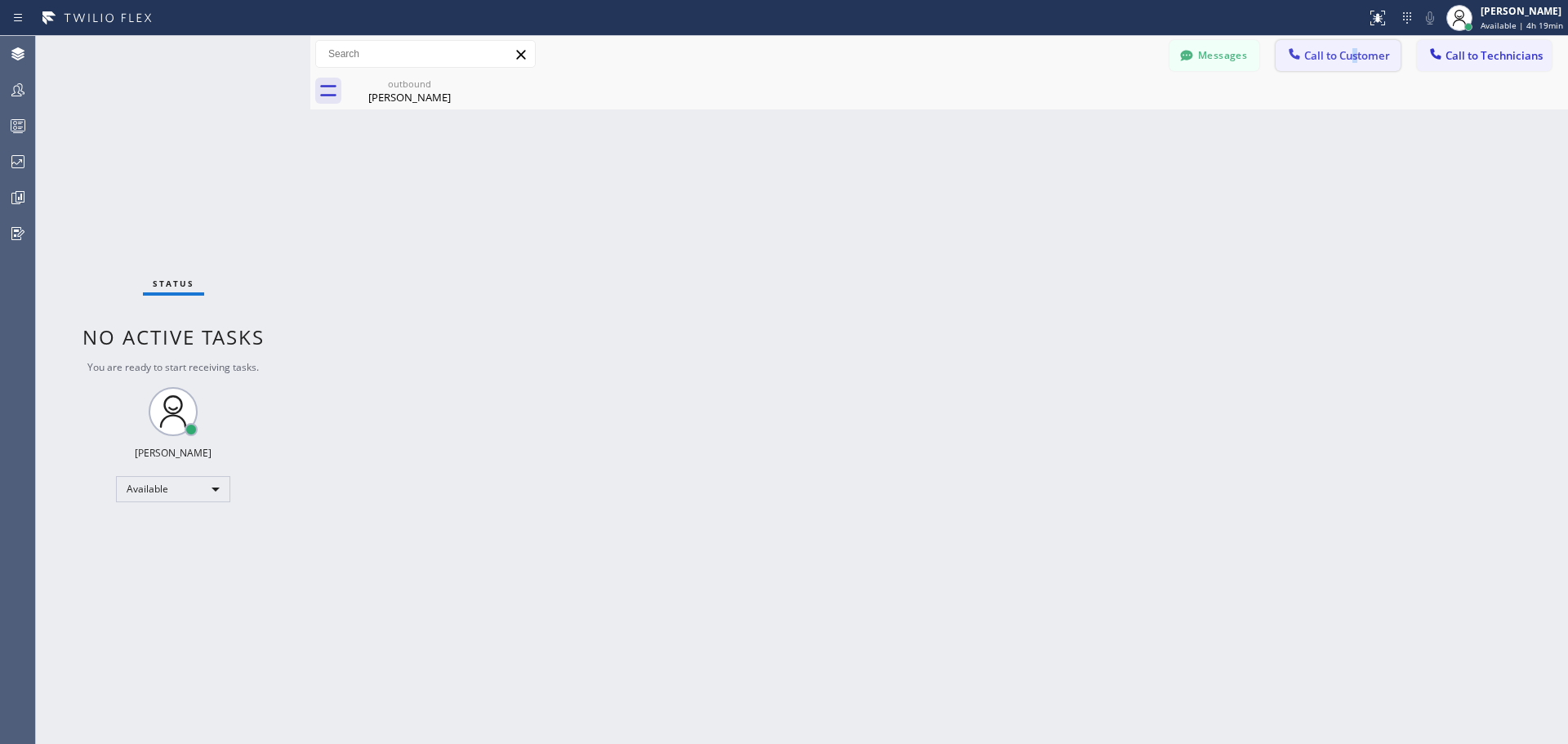
click at [1355, 67] on div "Messages Call to Customer Call to Technicians Outbound call Location Home Allia…" at bounding box center [940, 55] width 1258 height 36
click at [1354, 64] on button "Call to Customer" at bounding box center [1339, 55] width 125 height 31
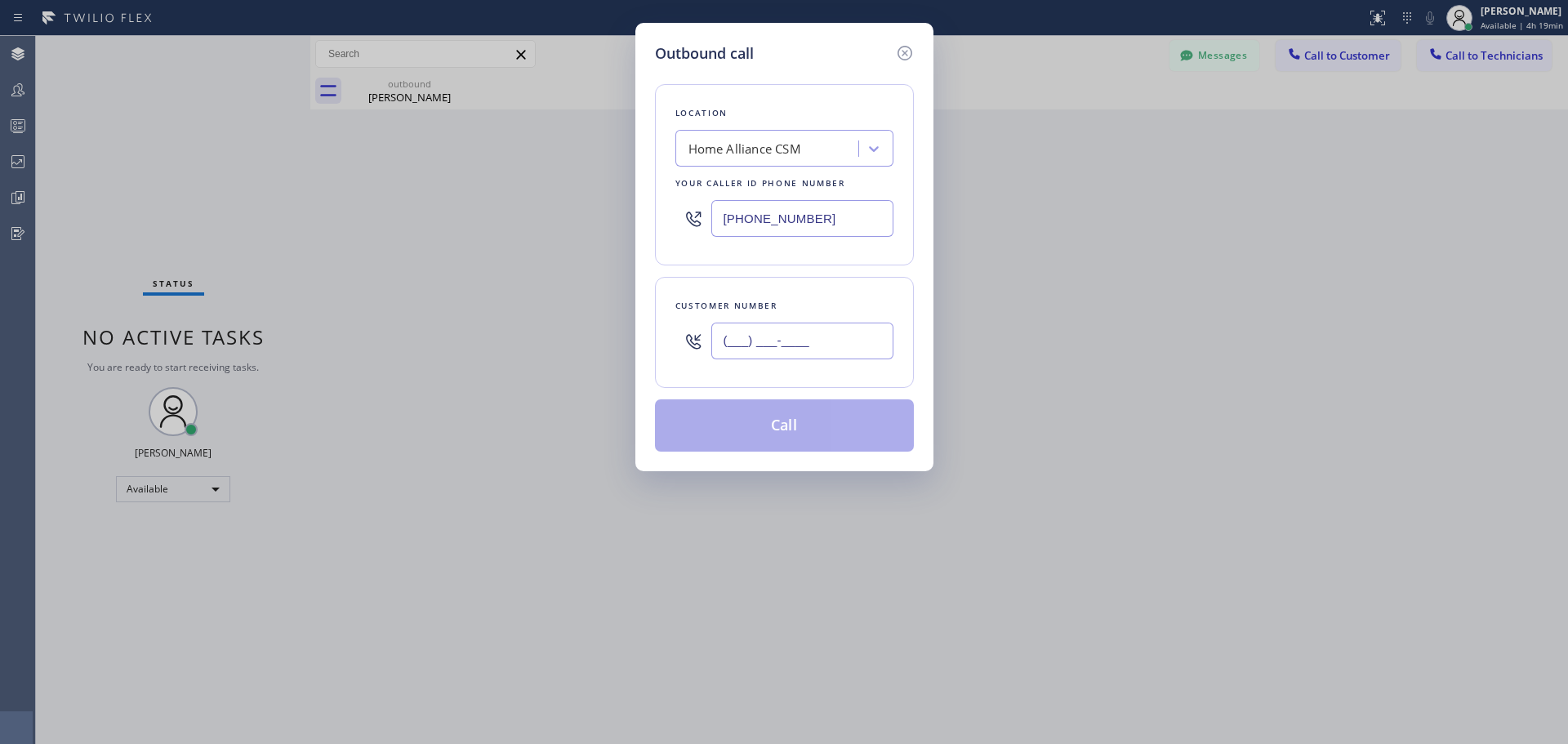
click at [809, 339] on input "(___) ___-____" at bounding box center [802, 340] width 183 height 36
paste input "646) 645-6265"
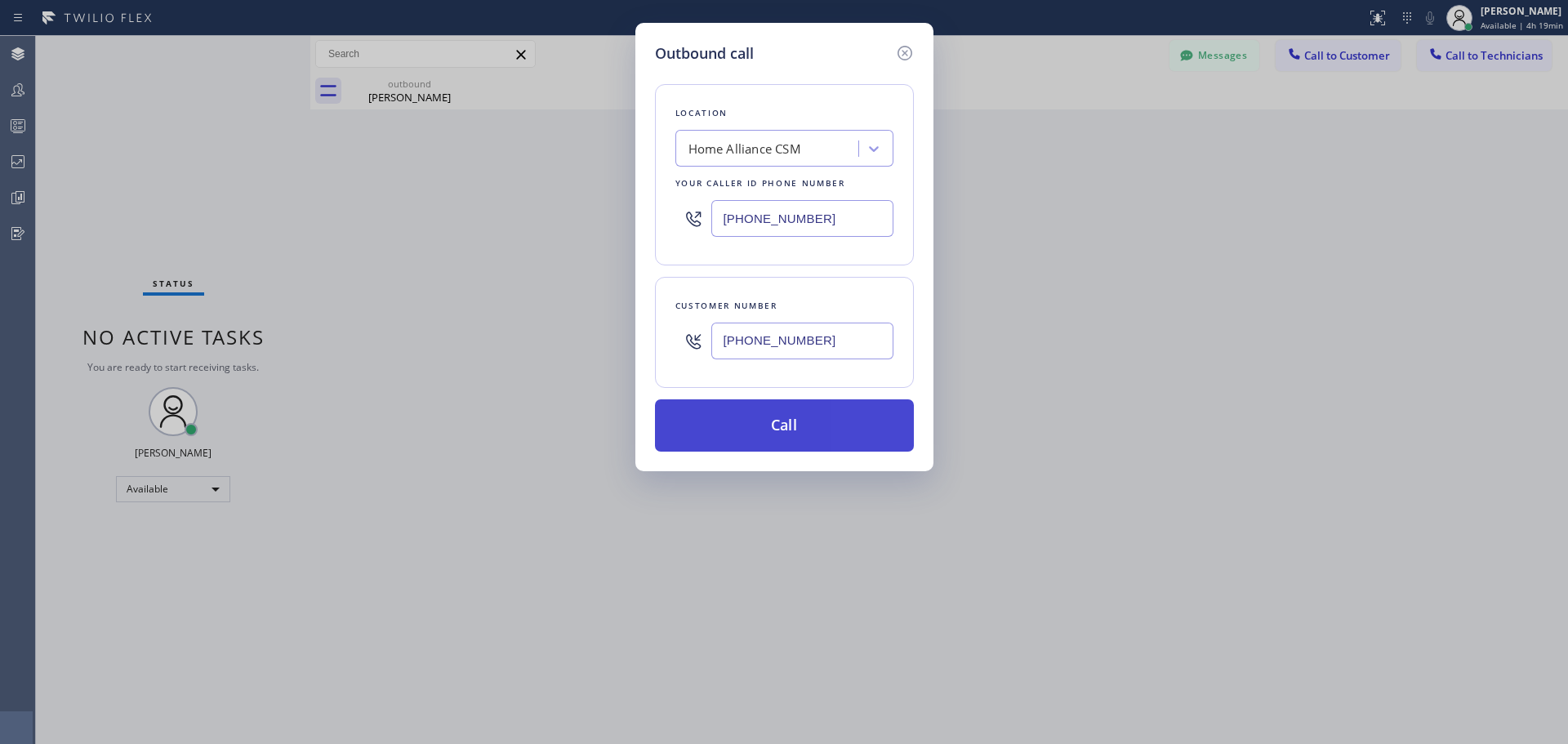
type input "[PHONE_NUMBER]"
click at [810, 426] on button "Call" at bounding box center [784, 426] width 259 height 53
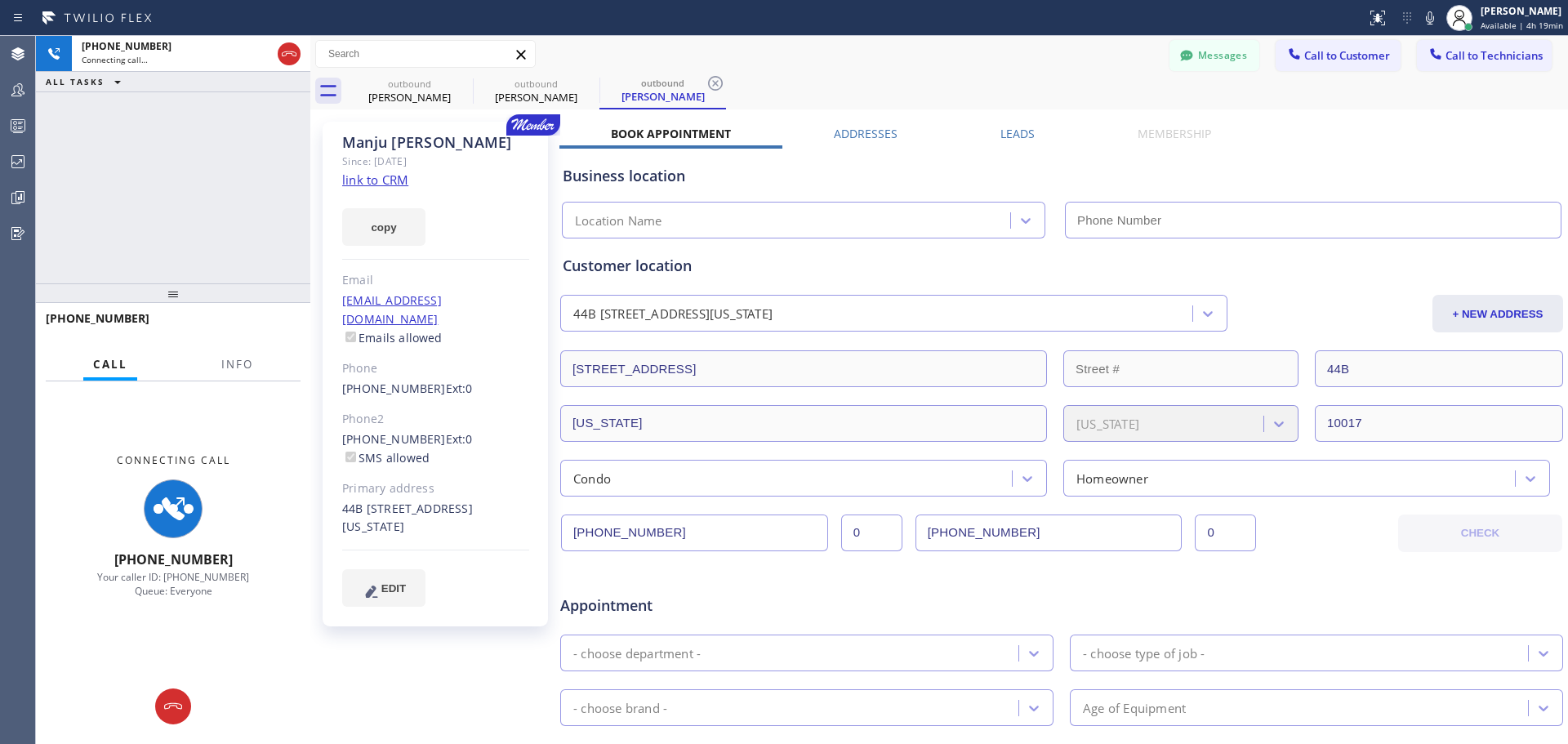
type input "[PHONE_NUMBER]"
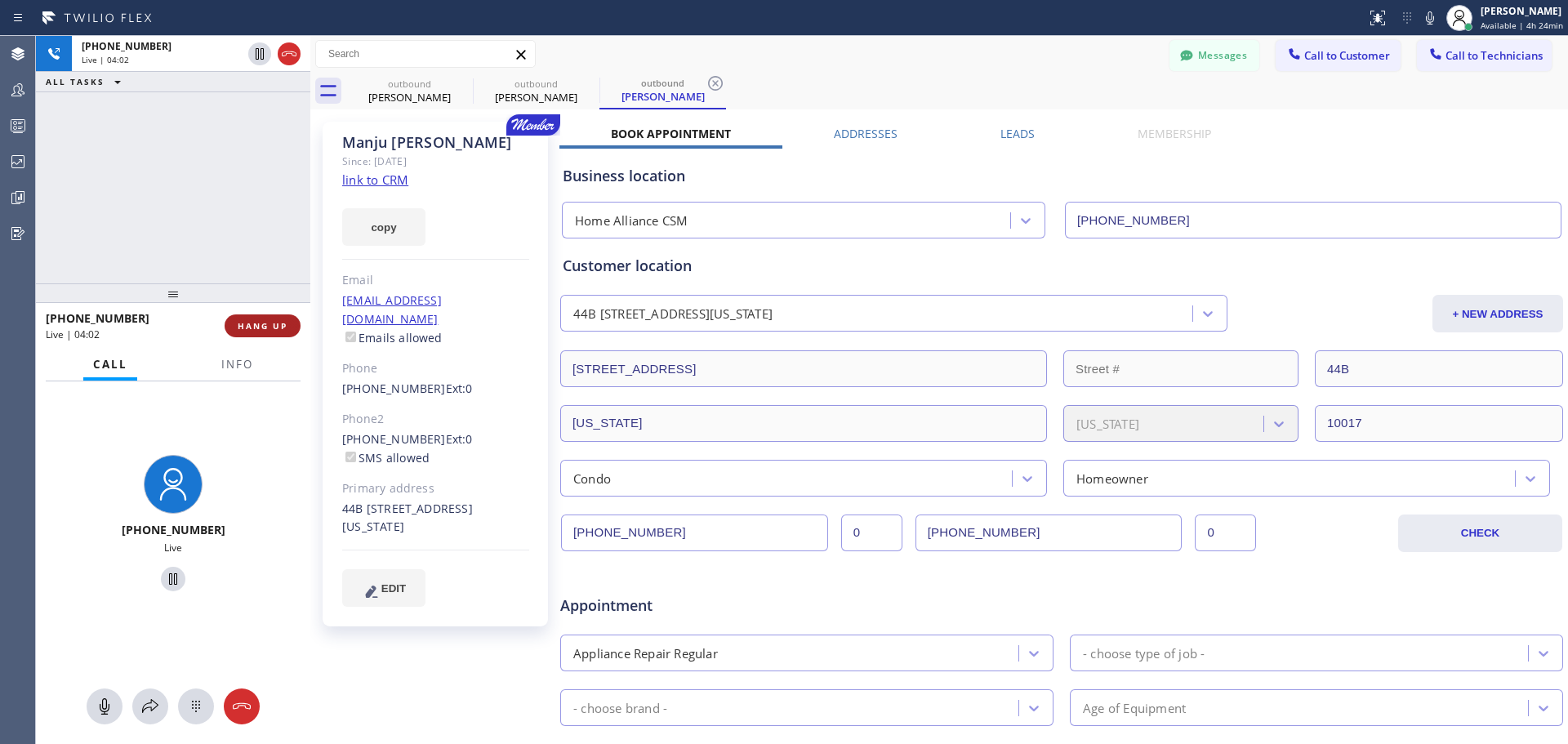
click at [272, 328] on span "HANG UP" at bounding box center [263, 326] width 50 height 11
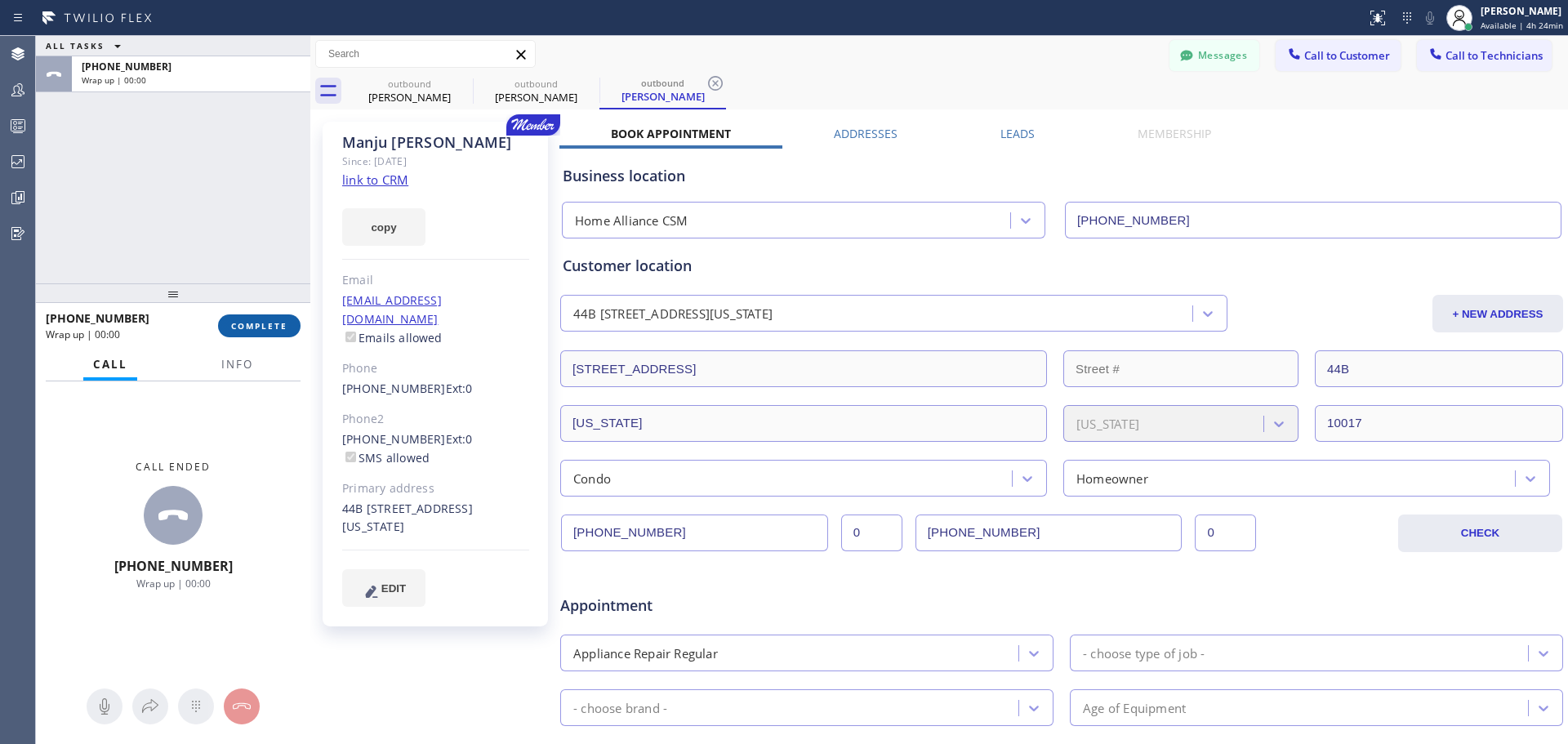
click at [250, 324] on span "COMPLETE" at bounding box center [259, 326] width 56 height 11
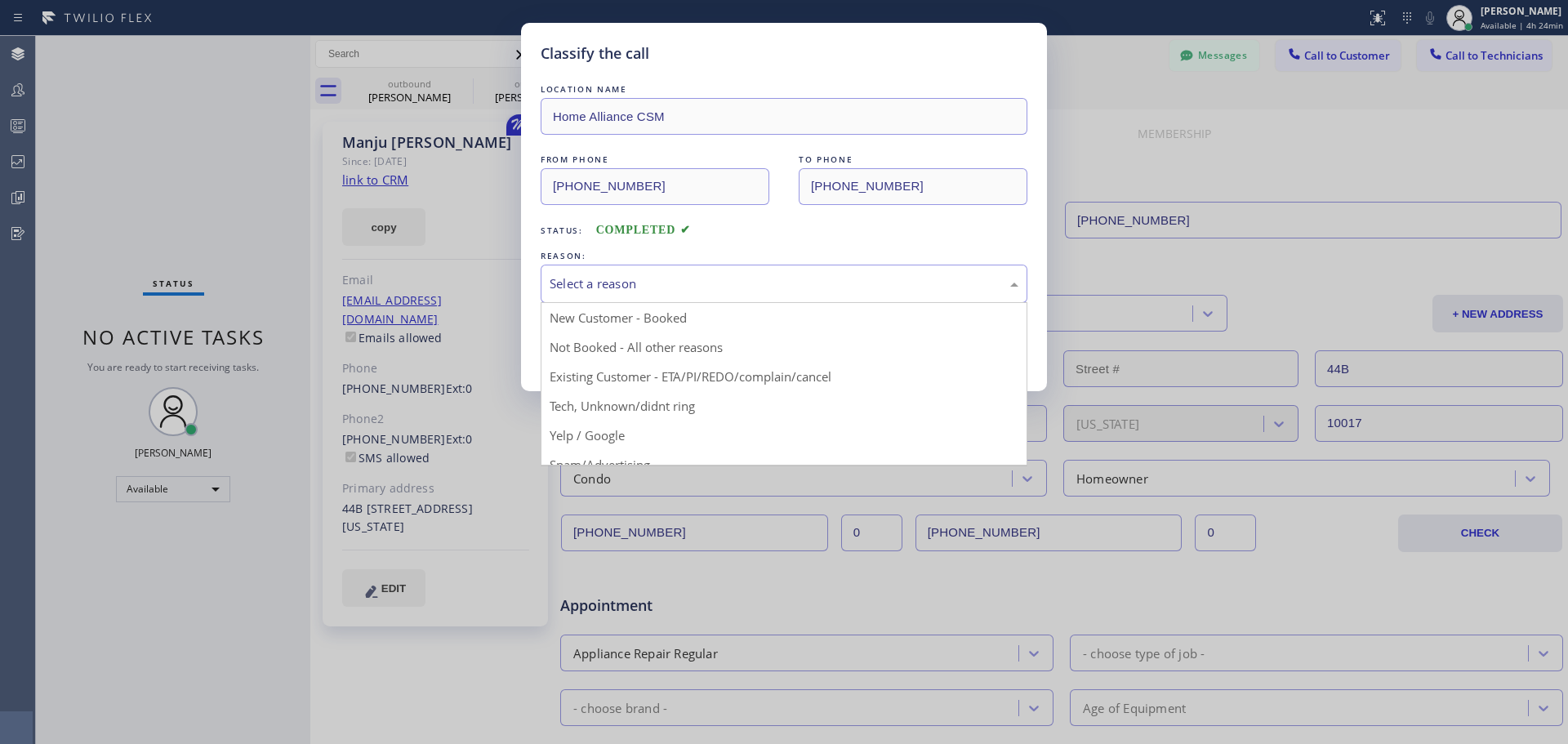
click at [657, 282] on div "Select a reason" at bounding box center [784, 284] width 468 height 19
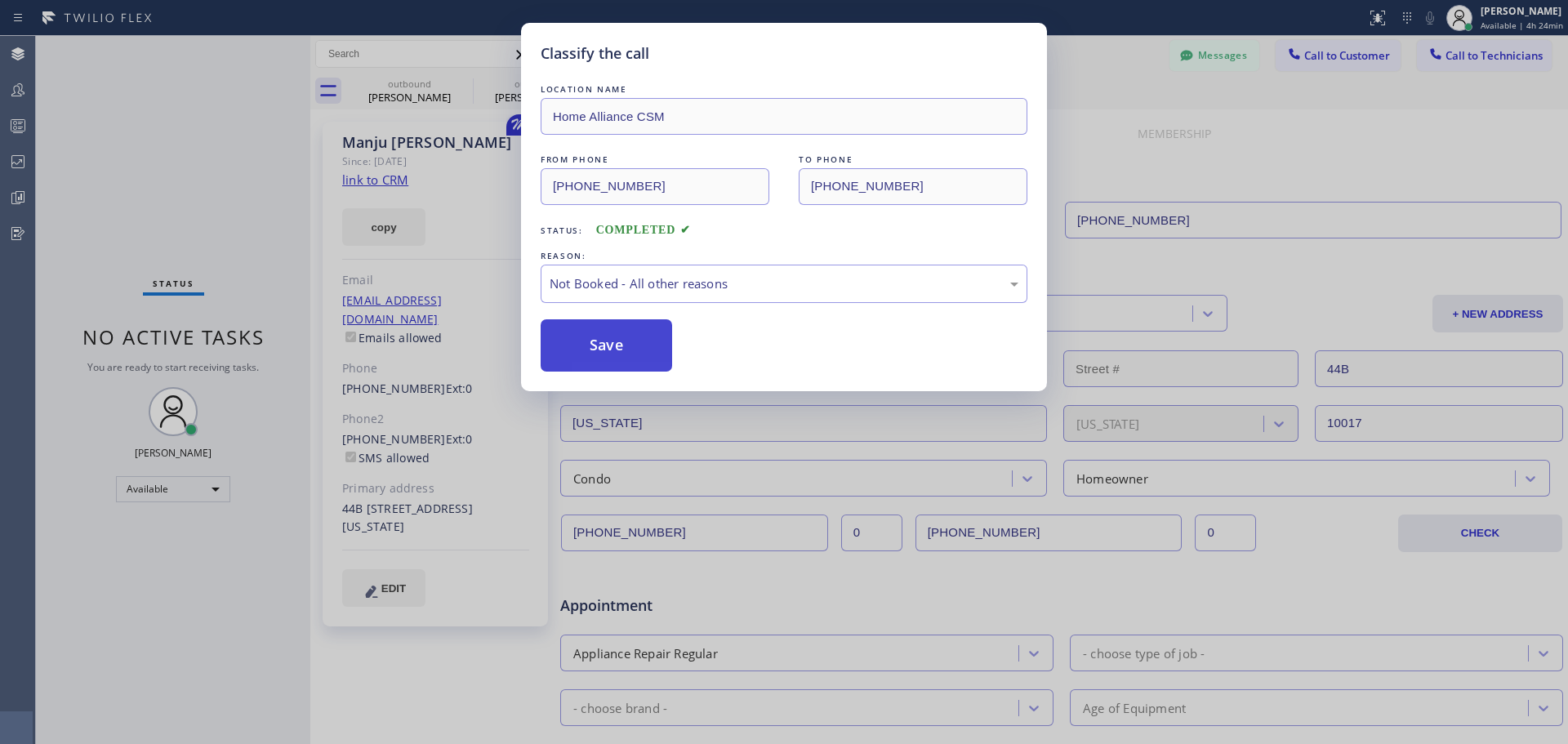
click at [599, 345] on button "Save" at bounding box center [607, 345] width 132 height 53
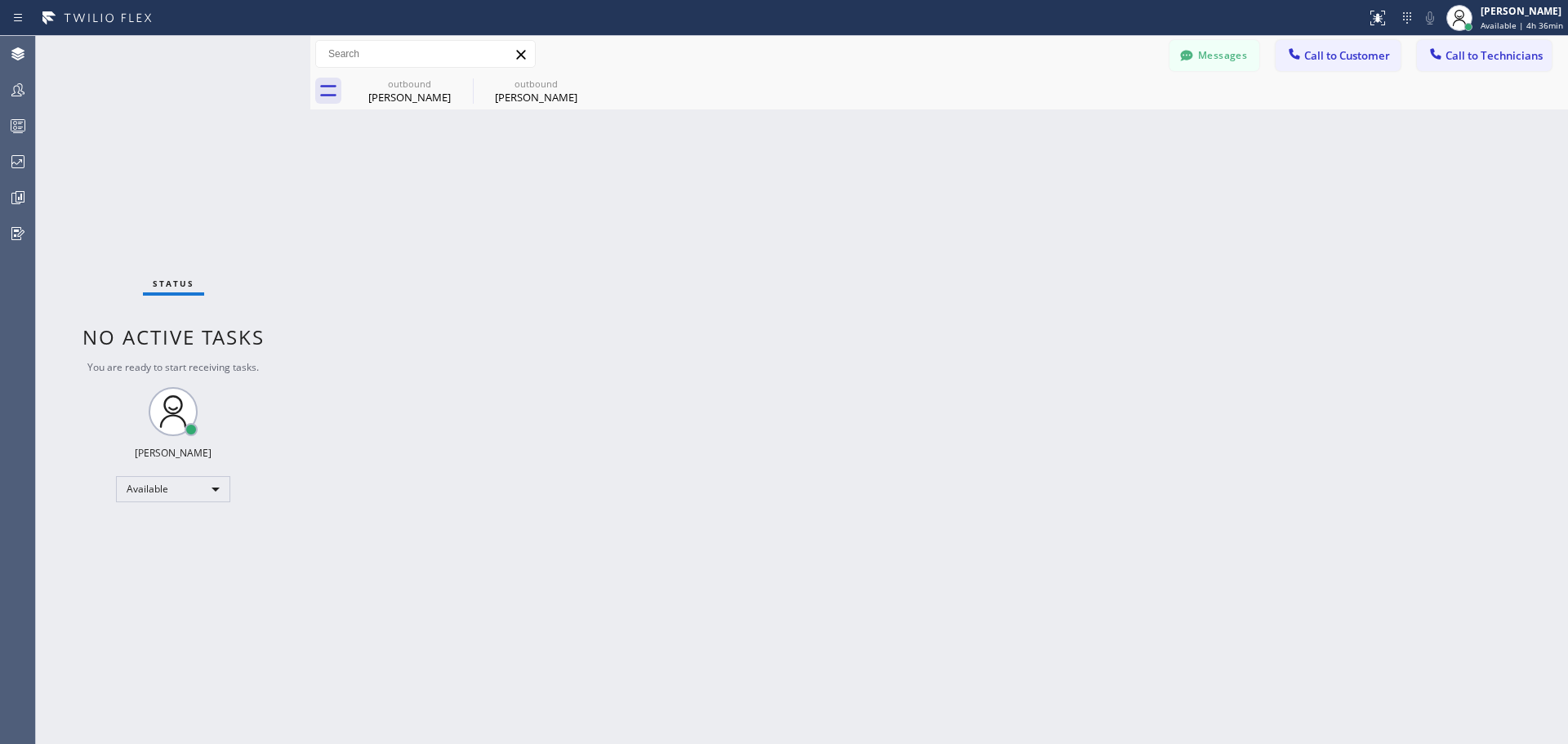
click at [0, 0] on icon at bounding box center [0, 0] width 0 height 0
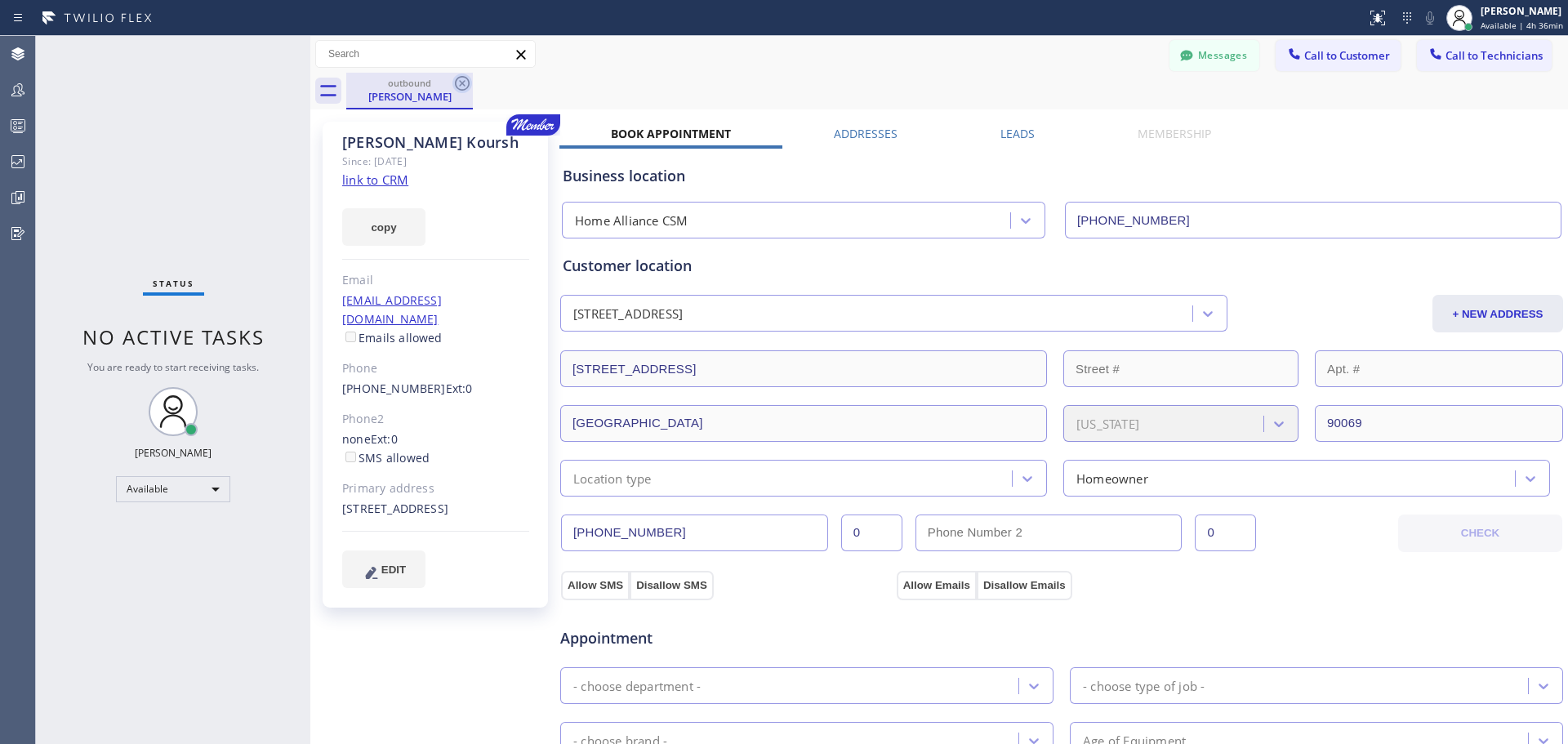
click at [457, 86] on icon at bounding box center [462, 83] width 20 height 20
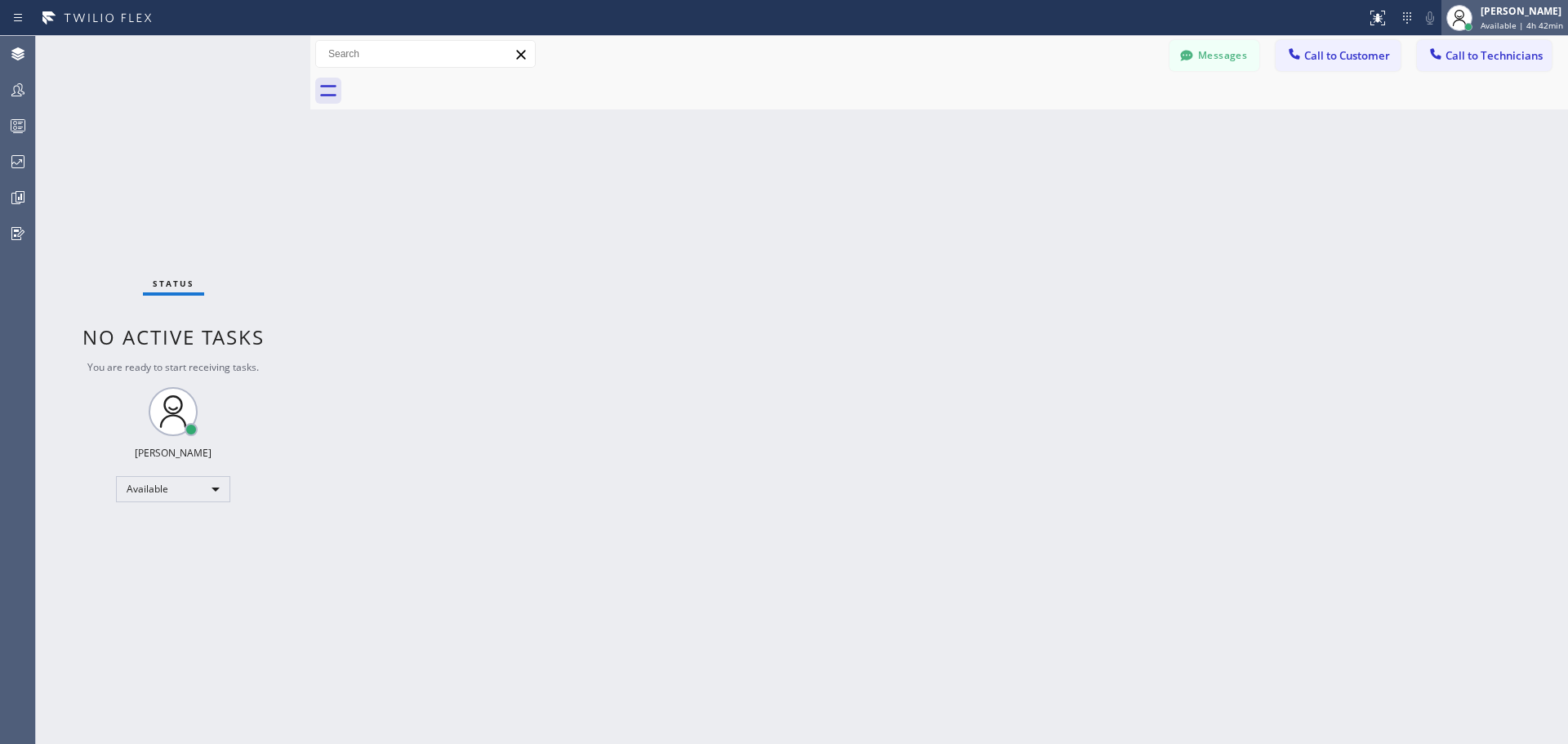
click at [1495, 18] on div "[PERSON_NAME] Available | 4h 42min" at bounding box center [1523, 17] width 91 height 29
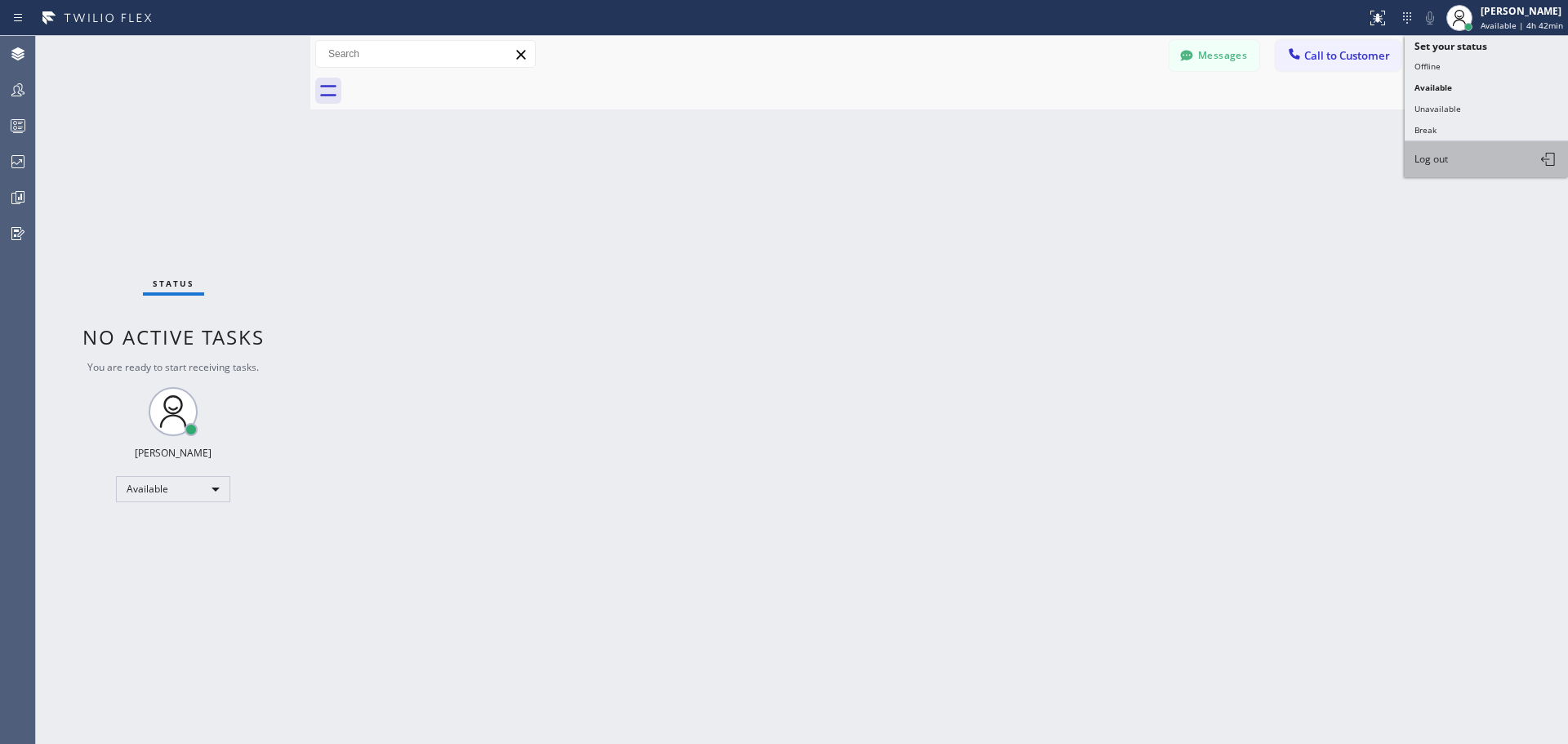
click at [1456, 160] on button "Log out" at bounding box center [1487, 160] width 163 height 36
